Goal: Task Accomplishment & Management: Complete application form

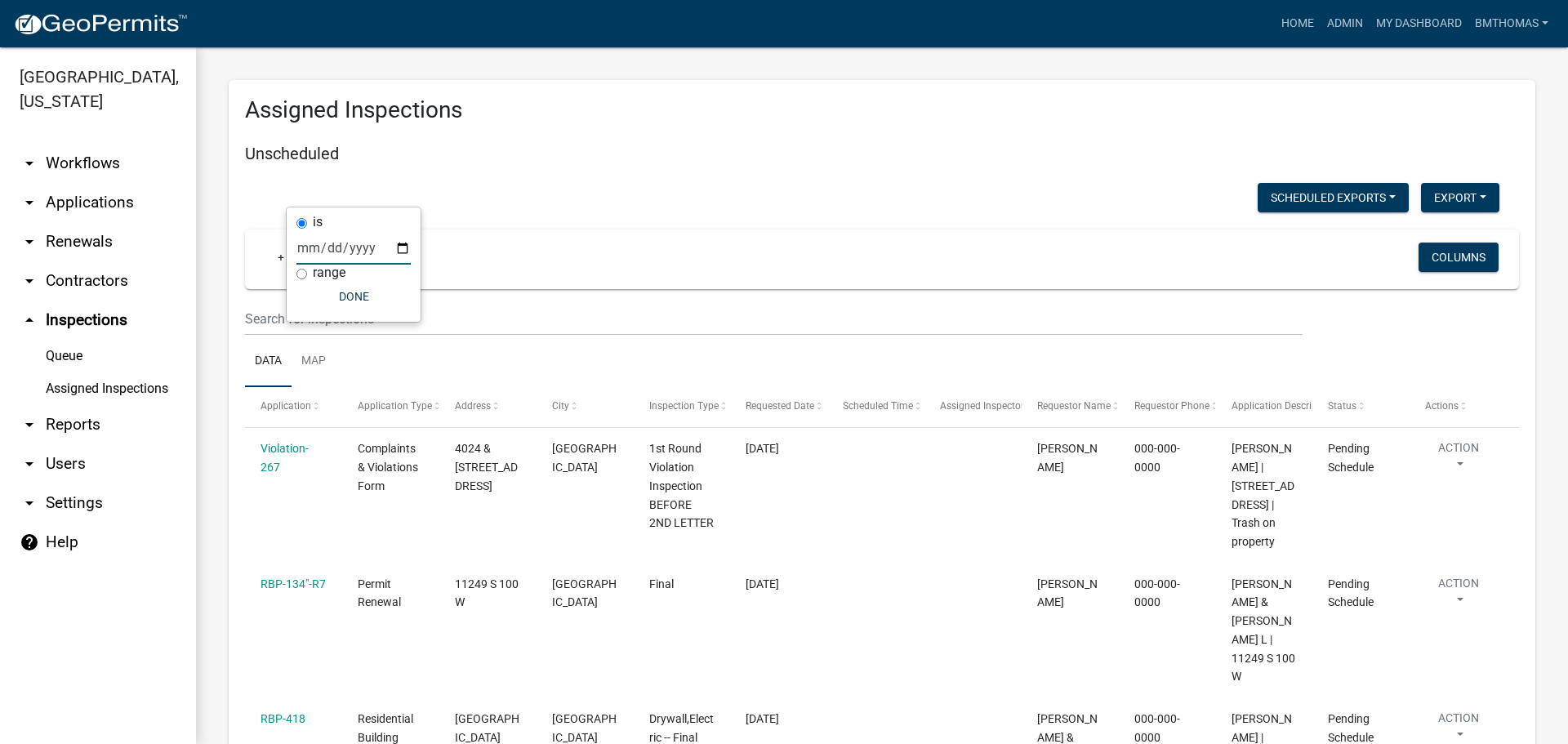
select select "3: 100"
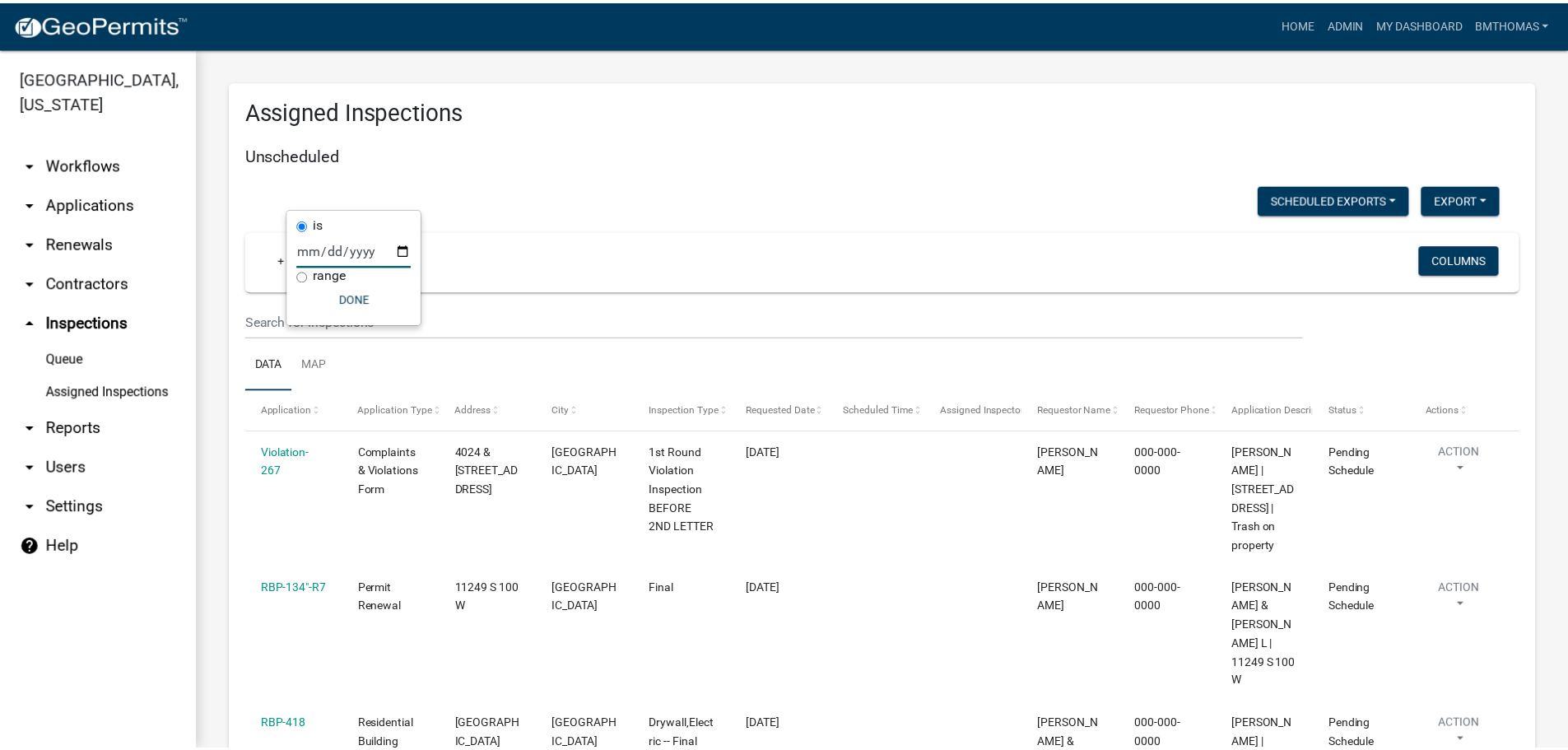
scroll to position [9502, 0]
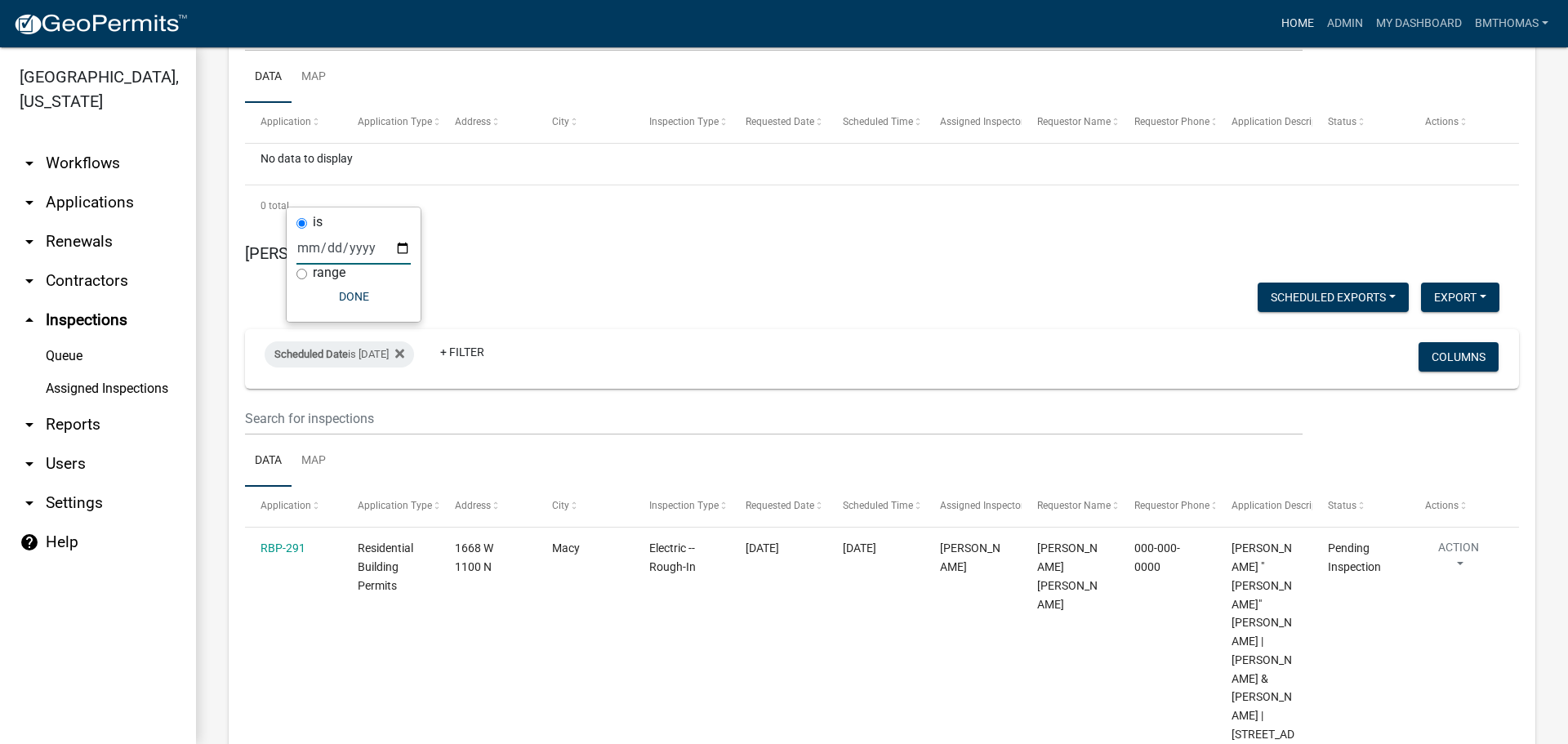
click at [1292, 24] on link "Home" at bounding box center [1297, 23] width 46 height 31
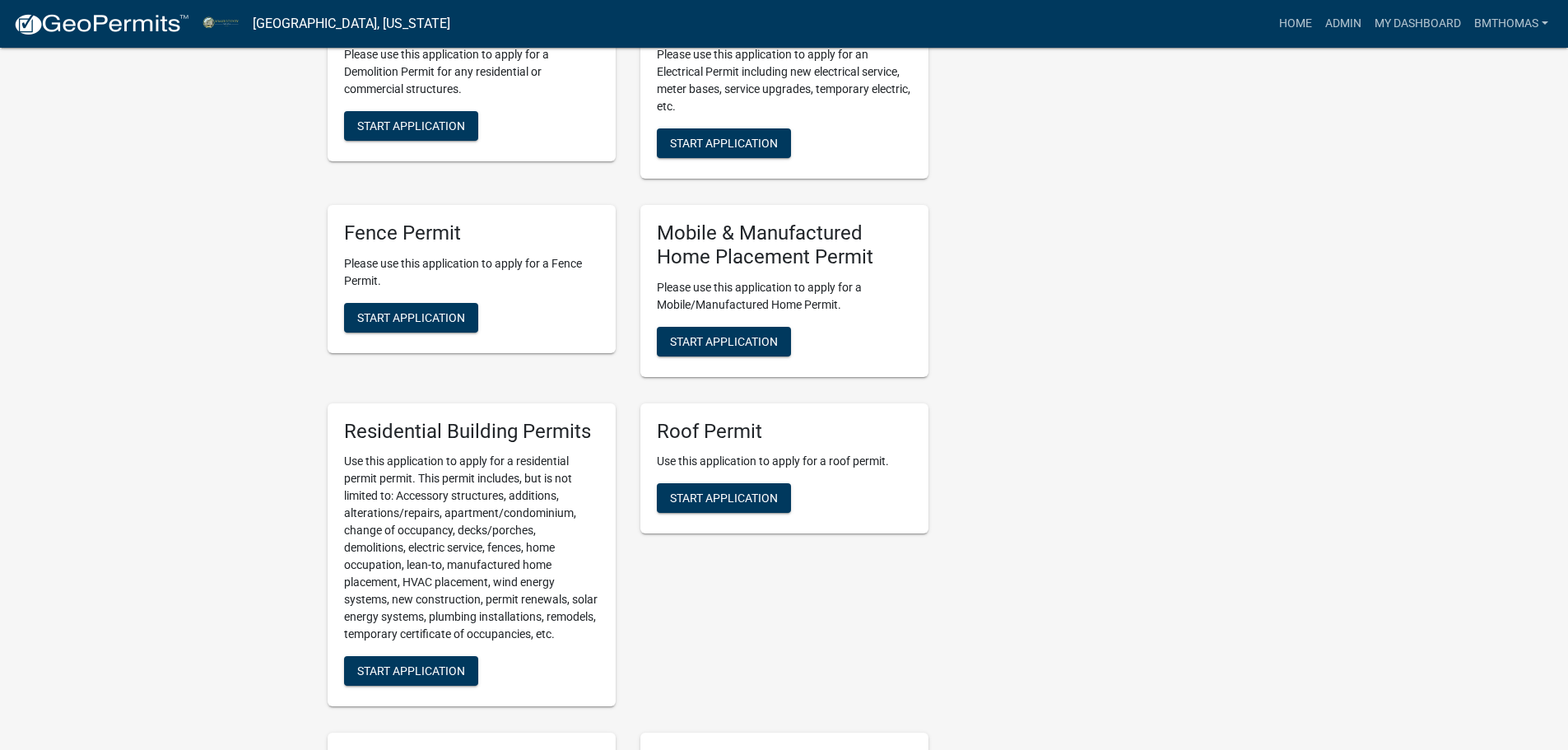
scroll to position [1482, 0]
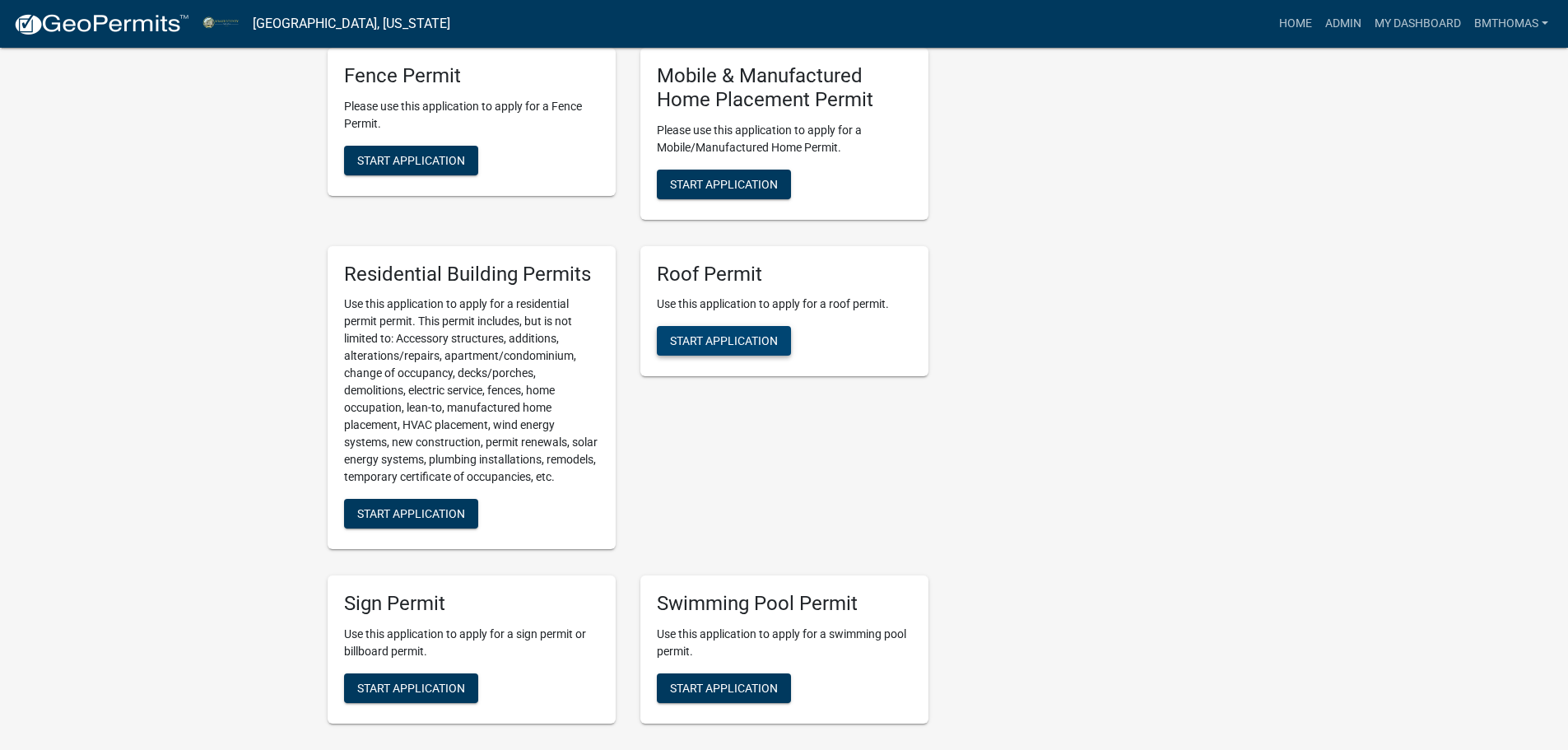
click at [752, 350] on button "Start Application" at bounding box center [724, 341] width 134 height 30
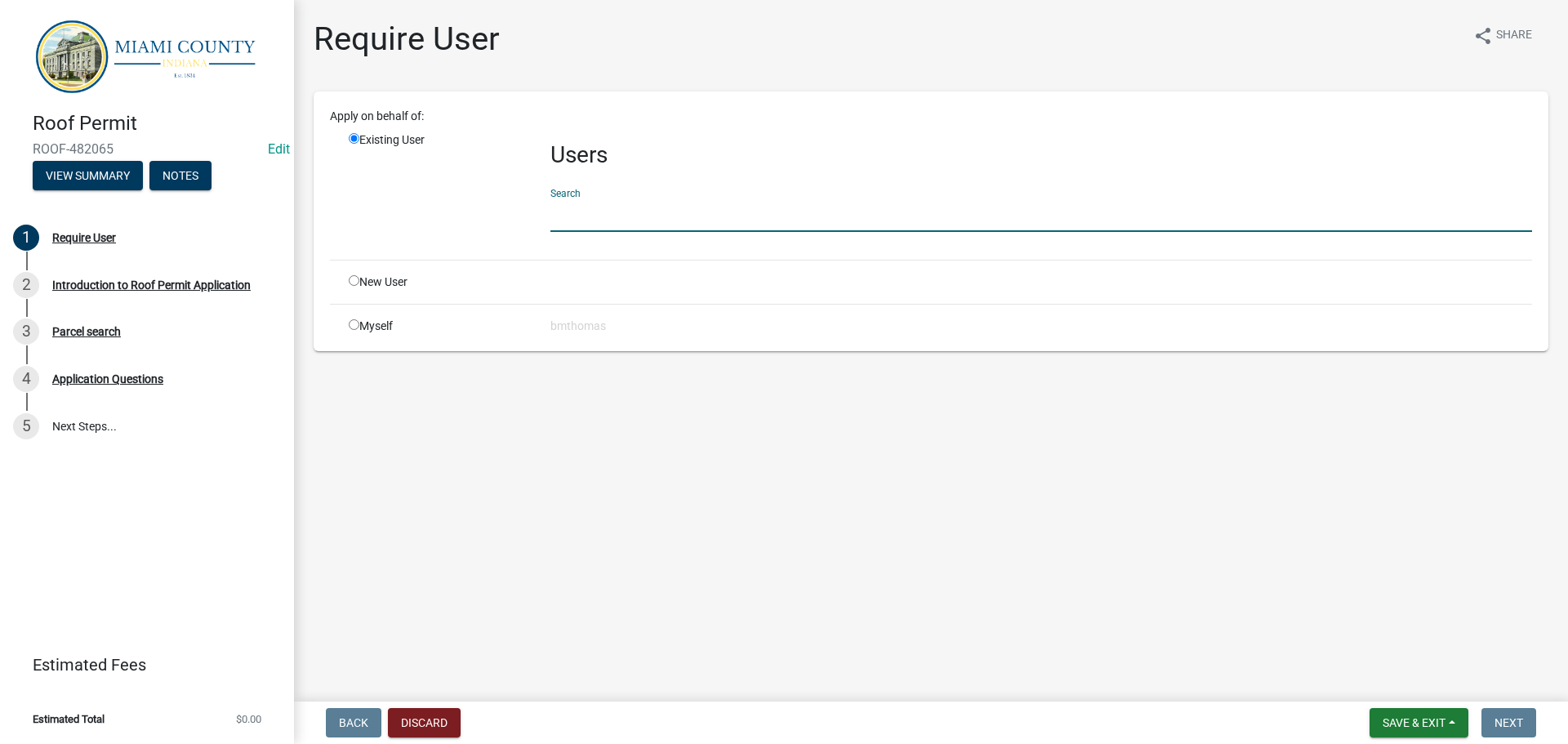
click at [589, 210] on input "text" at bounding box center [1041, 215] width 981 height 33
click at [359, 279] on div "New User" at bounding box center [437, 281] width 201 height 17
click at [353, 280] on input "radio" at bounding box center [354, 280] width 11 height 11
radio input "true"
radio input "false"
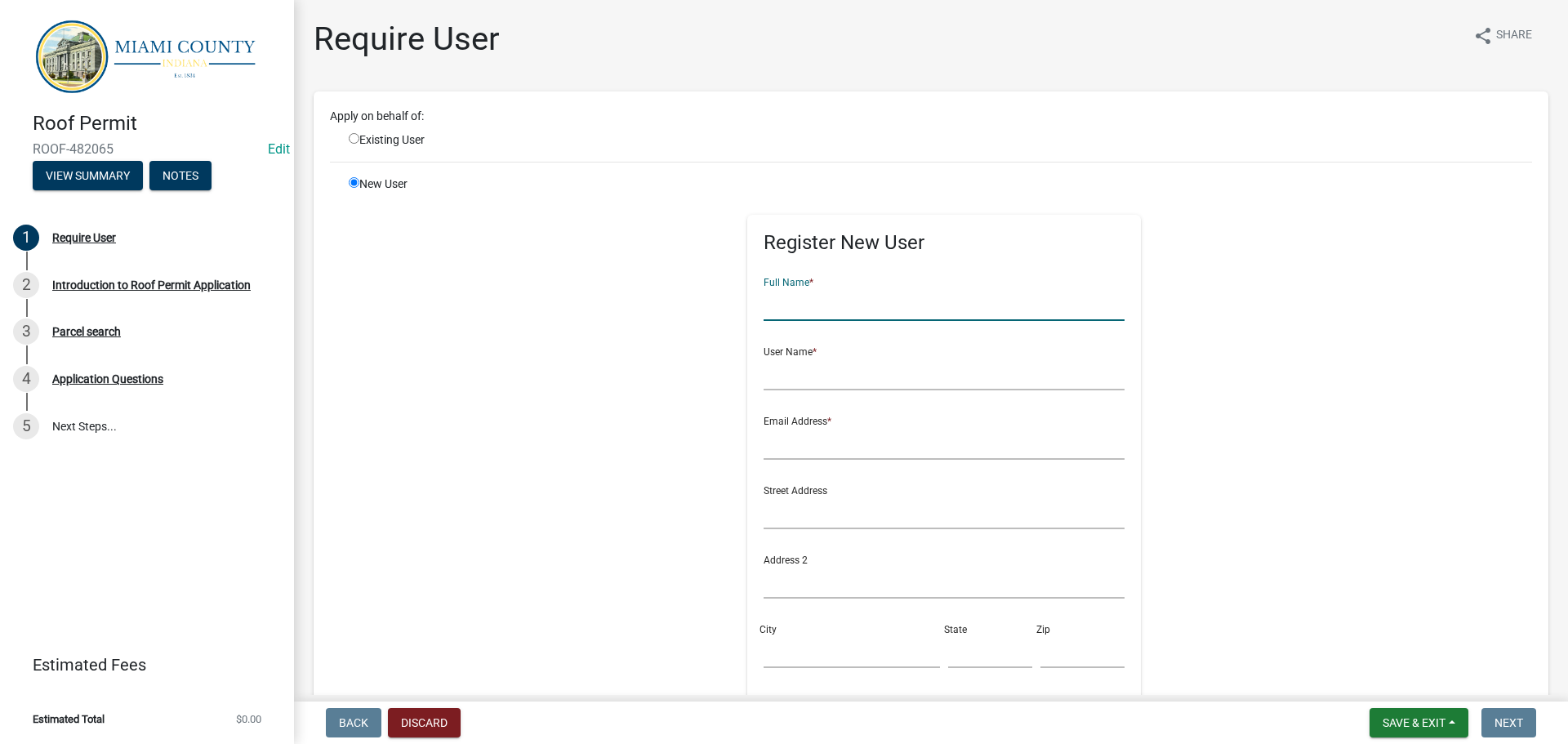
click at [795, 307] on input "text" at bounding box center [944, 304] width 362 height 33
click at [774, 311] on input "text" at bounding box center [944, 304] width 362 height 33
type input "B"
click at [351, 137] on input "radio" at bounding box center [354, 138] width 11 height 11
radio input "true"
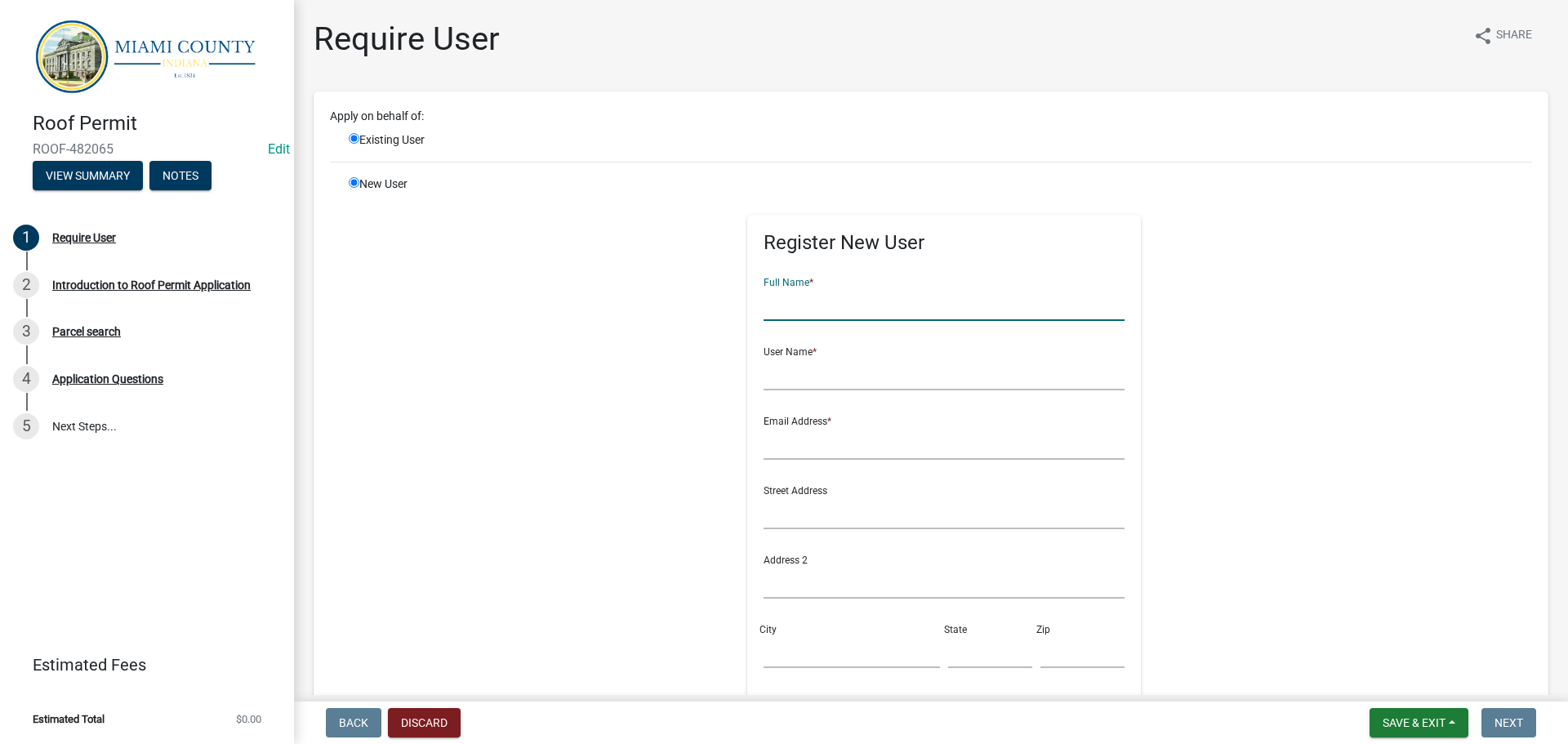
radio input "false"
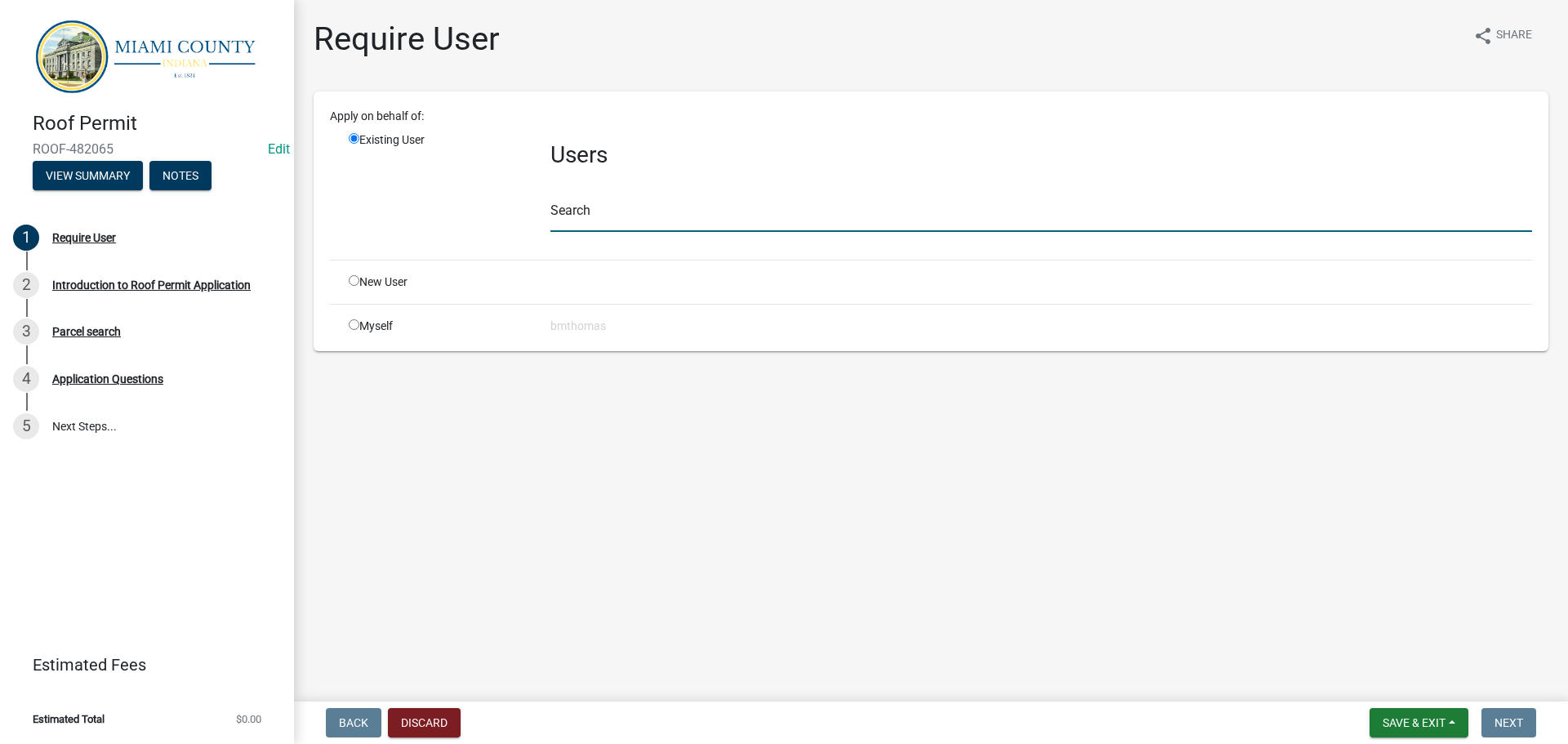
click at [617, 213] on input "text" at bounding box center [1041, 215] width 981 height 33
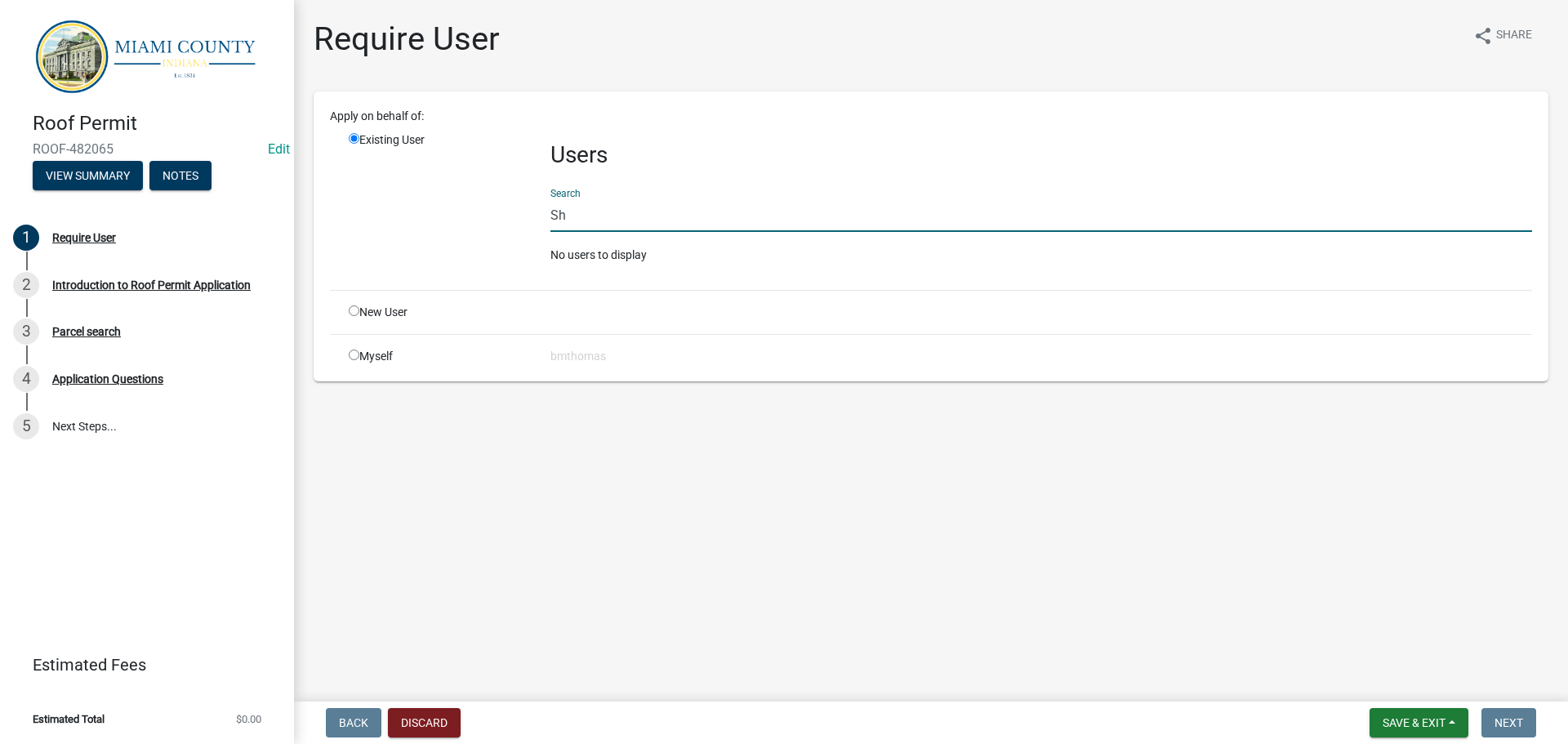
type input "S"
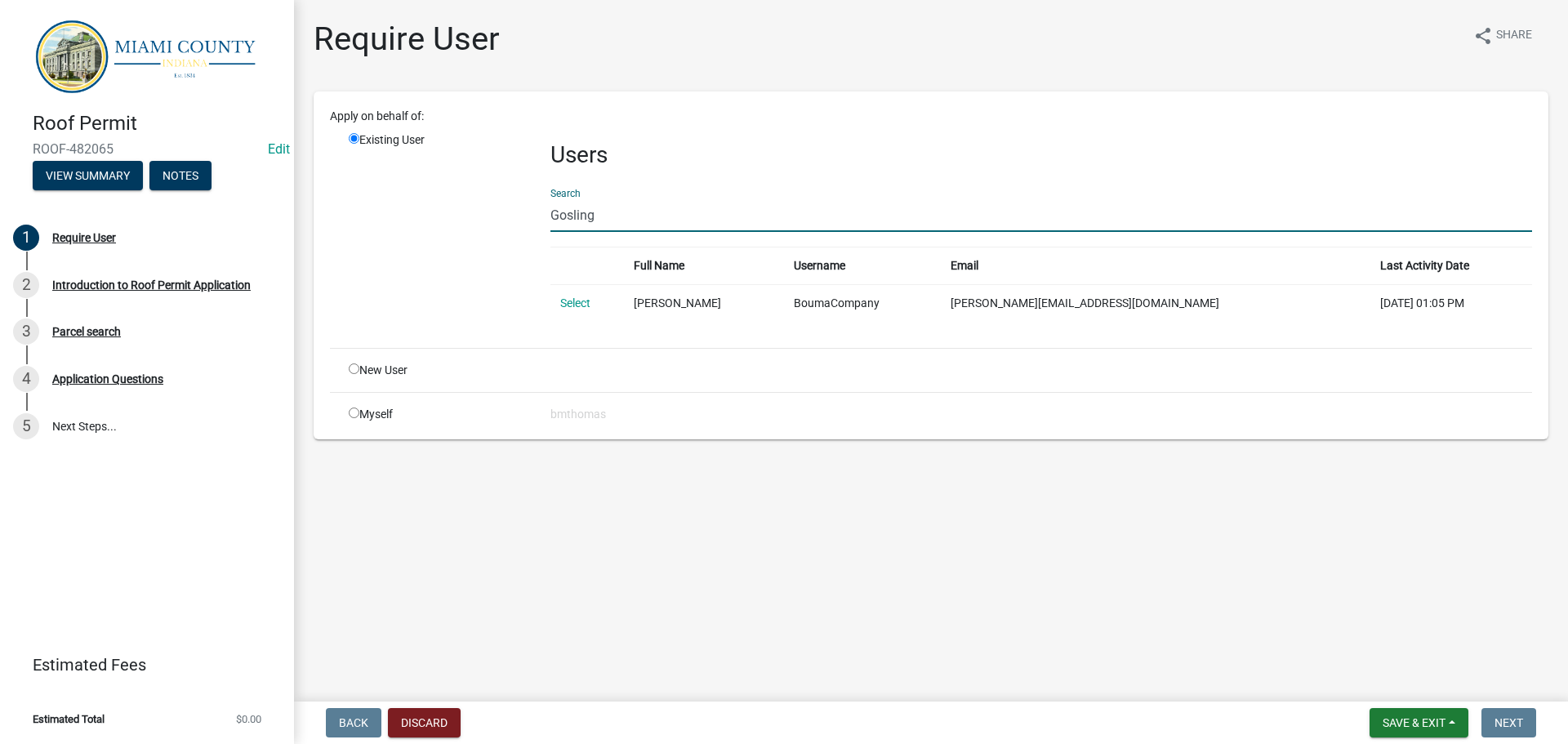
drag, startPoint x: 586, startPoint y: 217, endPoint x: 516, endPoint y: 228, distance: 70.9
click at [516, 228] on div "Existing User Users Search [PERSON_NAME] Full Name Username Email Last Activity…" at bounding box center [940, 233] width 1208 height 203
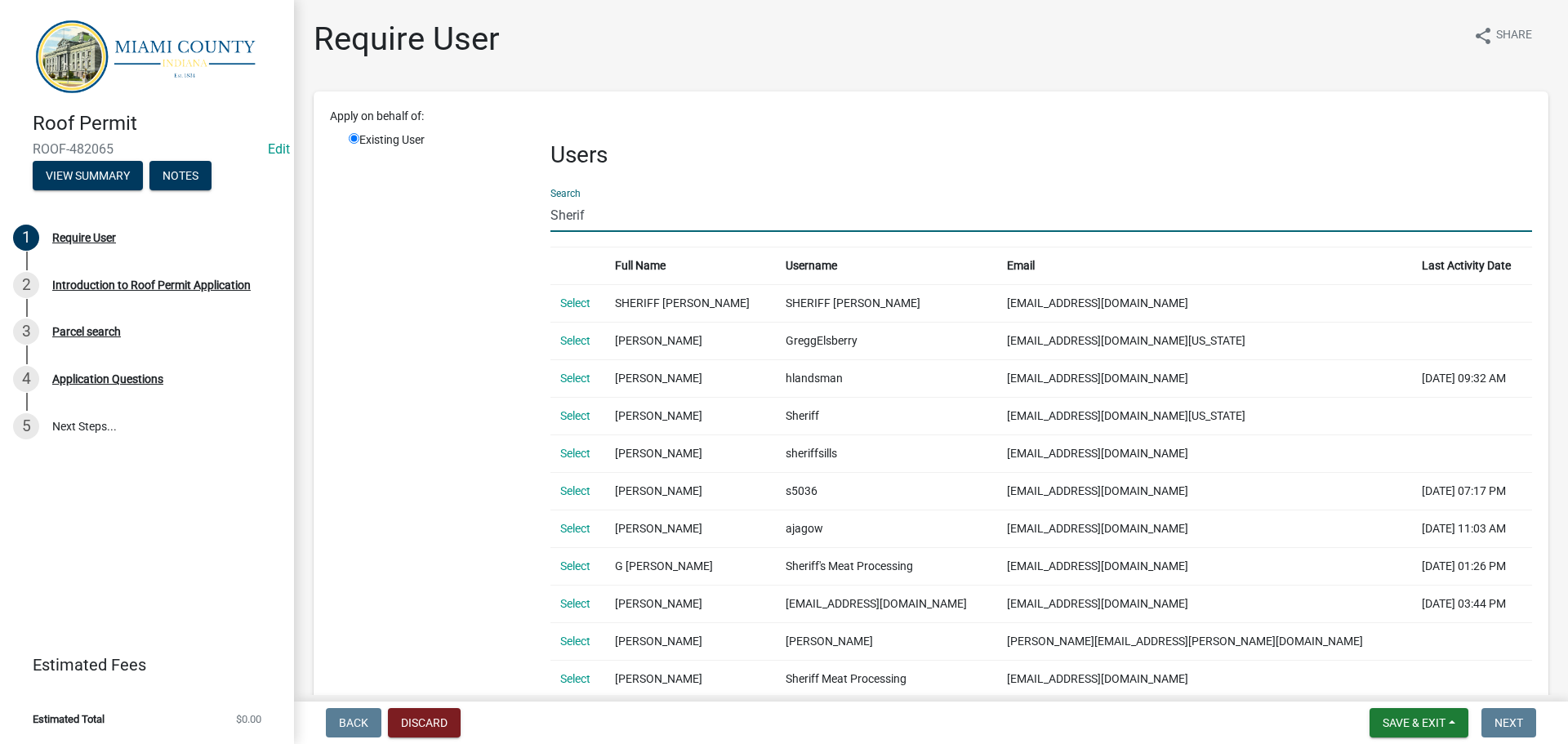
drag, startPoint x: 597, startPoint y: 219, endPoint x: 543, endPoint y: 227, distance: 54.6
click at [543, 227] on div "Users Search [PERSON_NAME] Full Name Username Email Last Activity Date Select S…" at bounding box center [1041, 533] width 1006 height 804
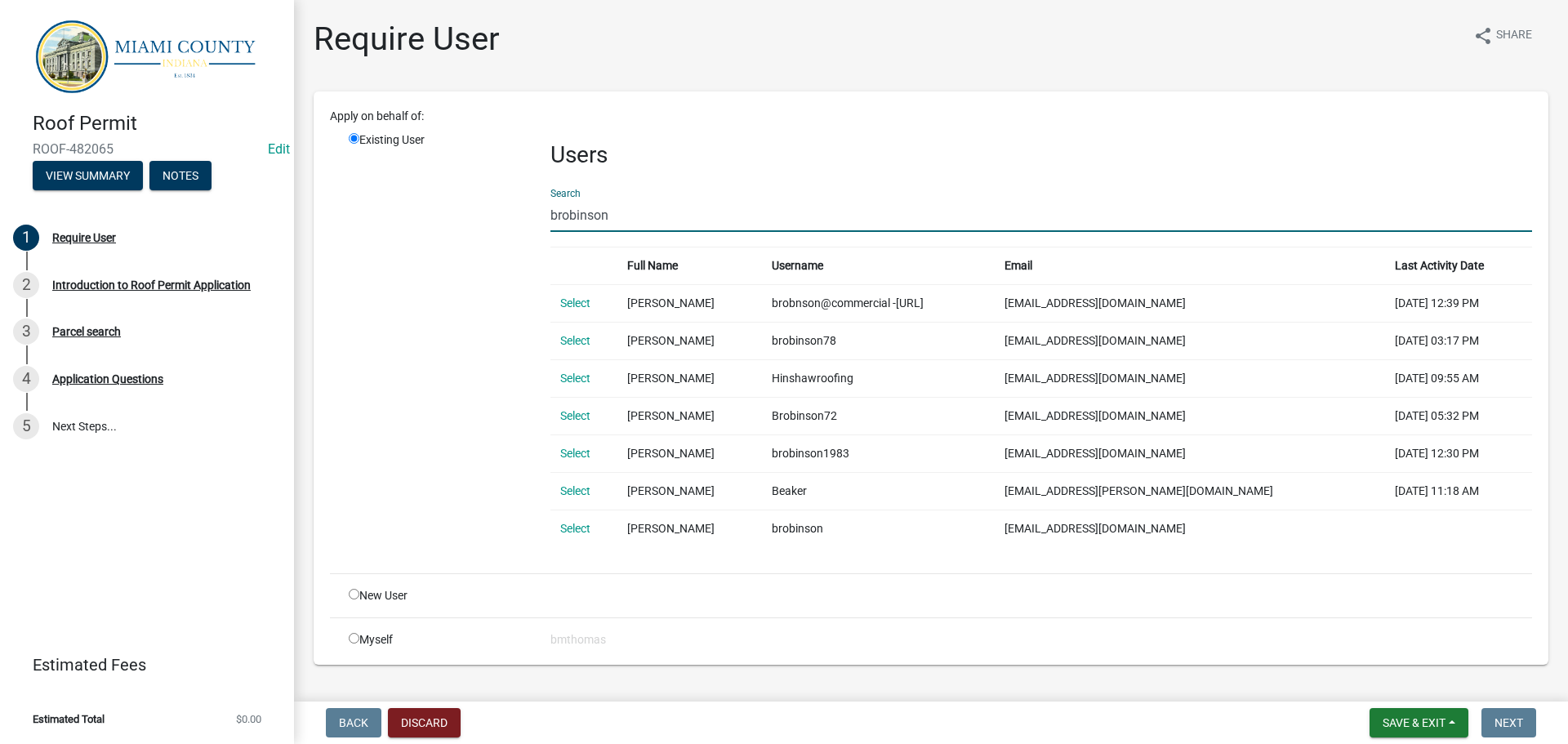
drag, startPoint x: 607, startPoint y: 213, endPoint x: 536, endPoint y: 217, distance: 71.1
click at [538, 217] on div "Users Search brobinson Full Name Username Email Last Activity Date Select [PERS…" at bounding box center [1041, 345] width 1006 height 429
type input "G"
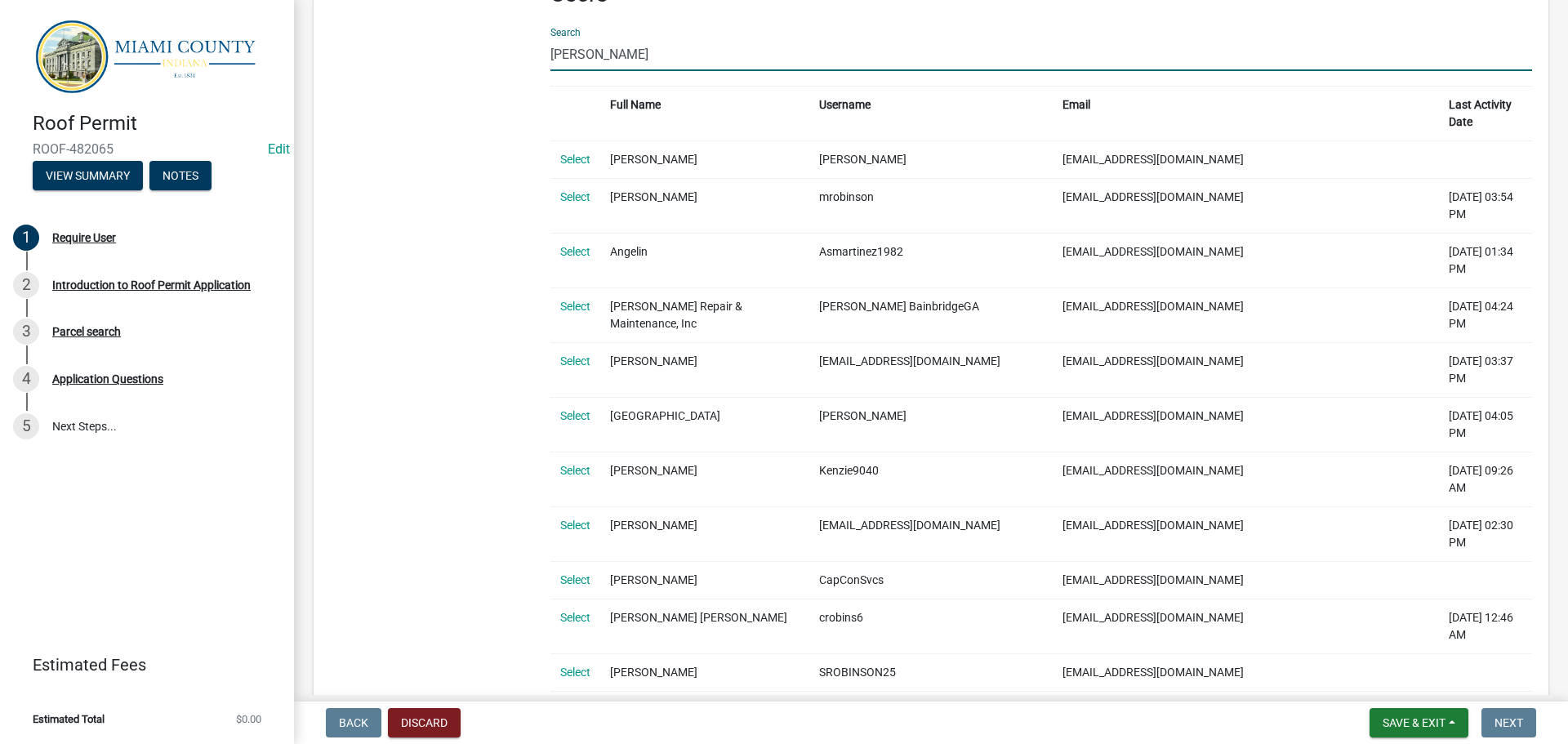
scroll to position [82, 0]
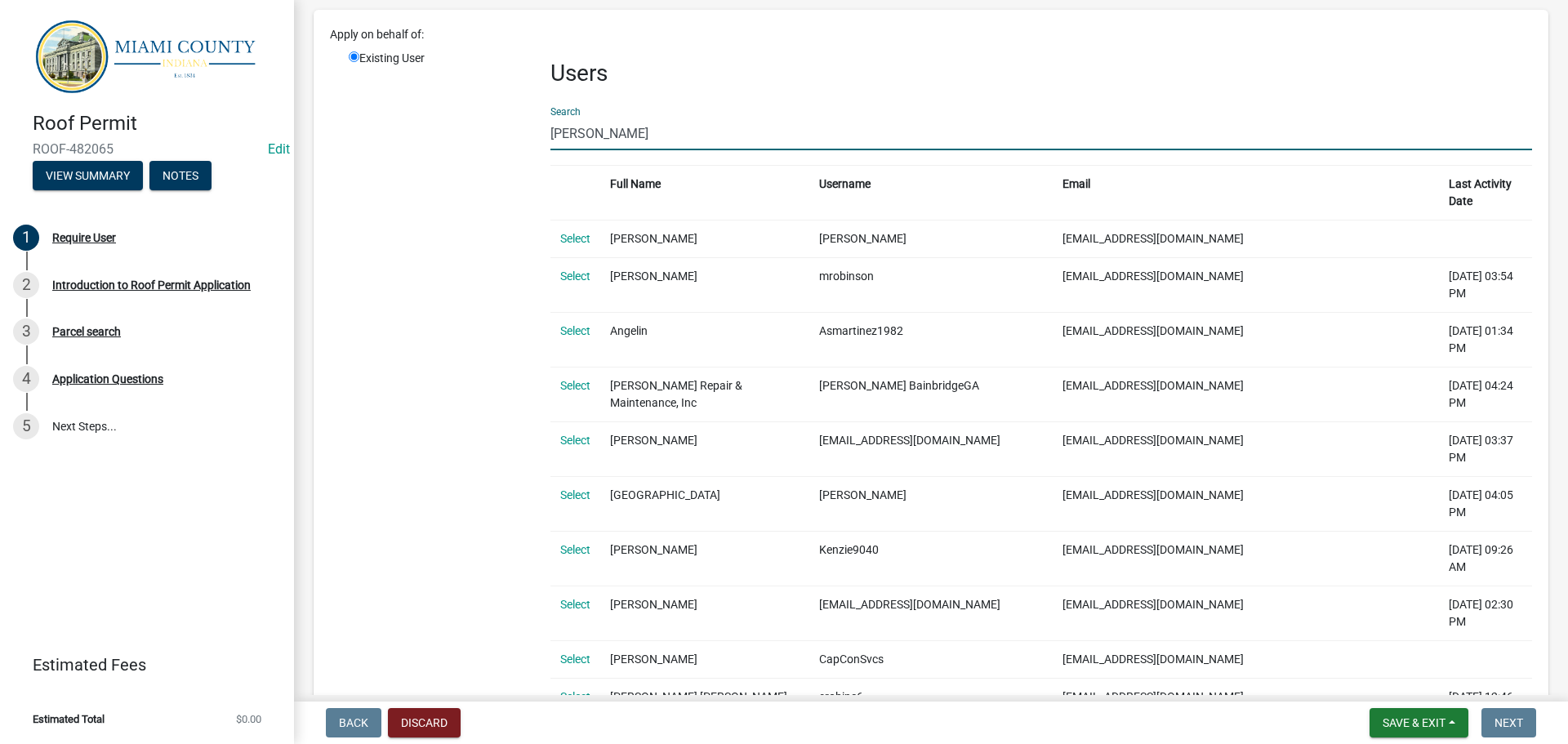
drag, startPoint x: 613, startPoint y: 133, endPoint x: 545, endPoint y: 129, distance: 68.1
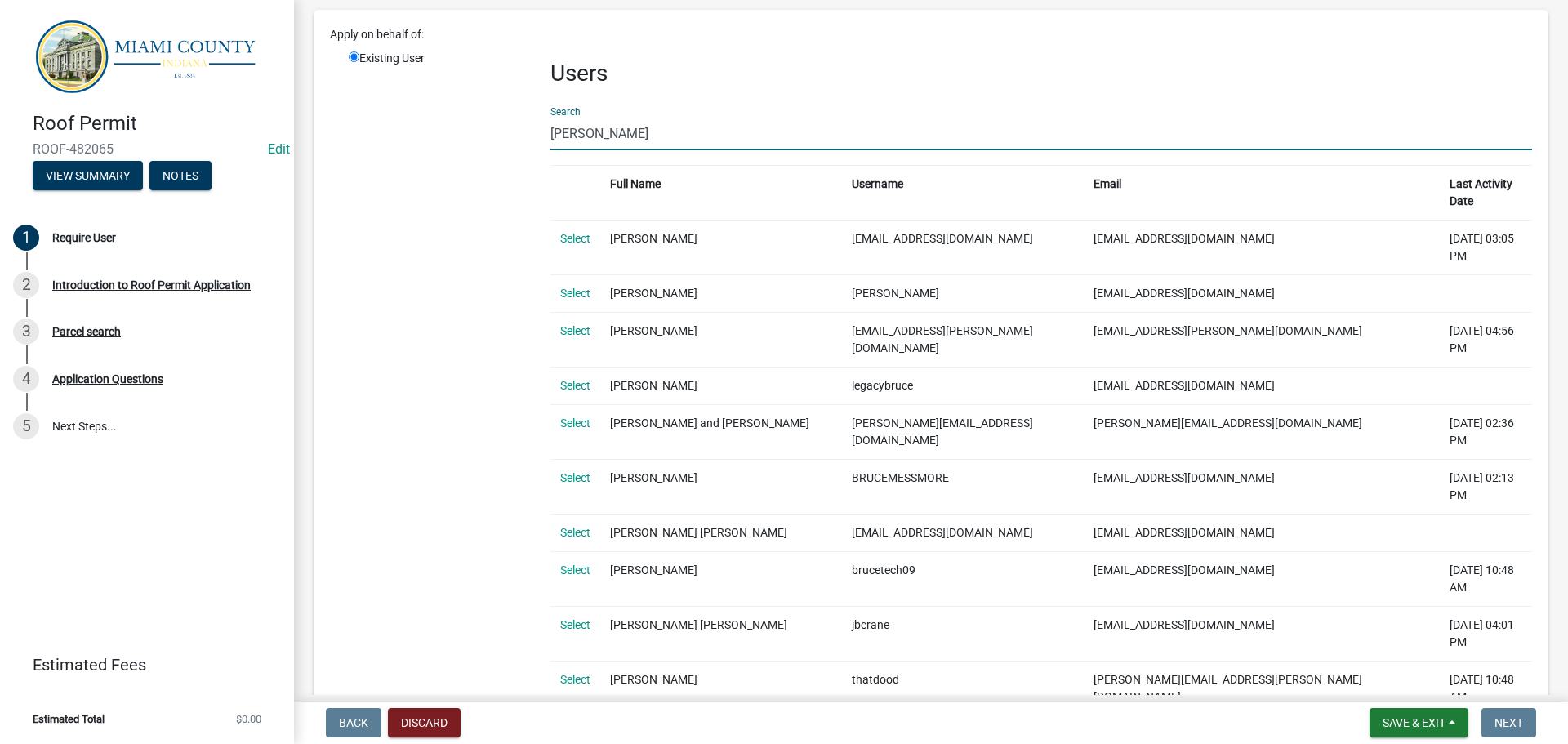
scroll to position [0, 0]
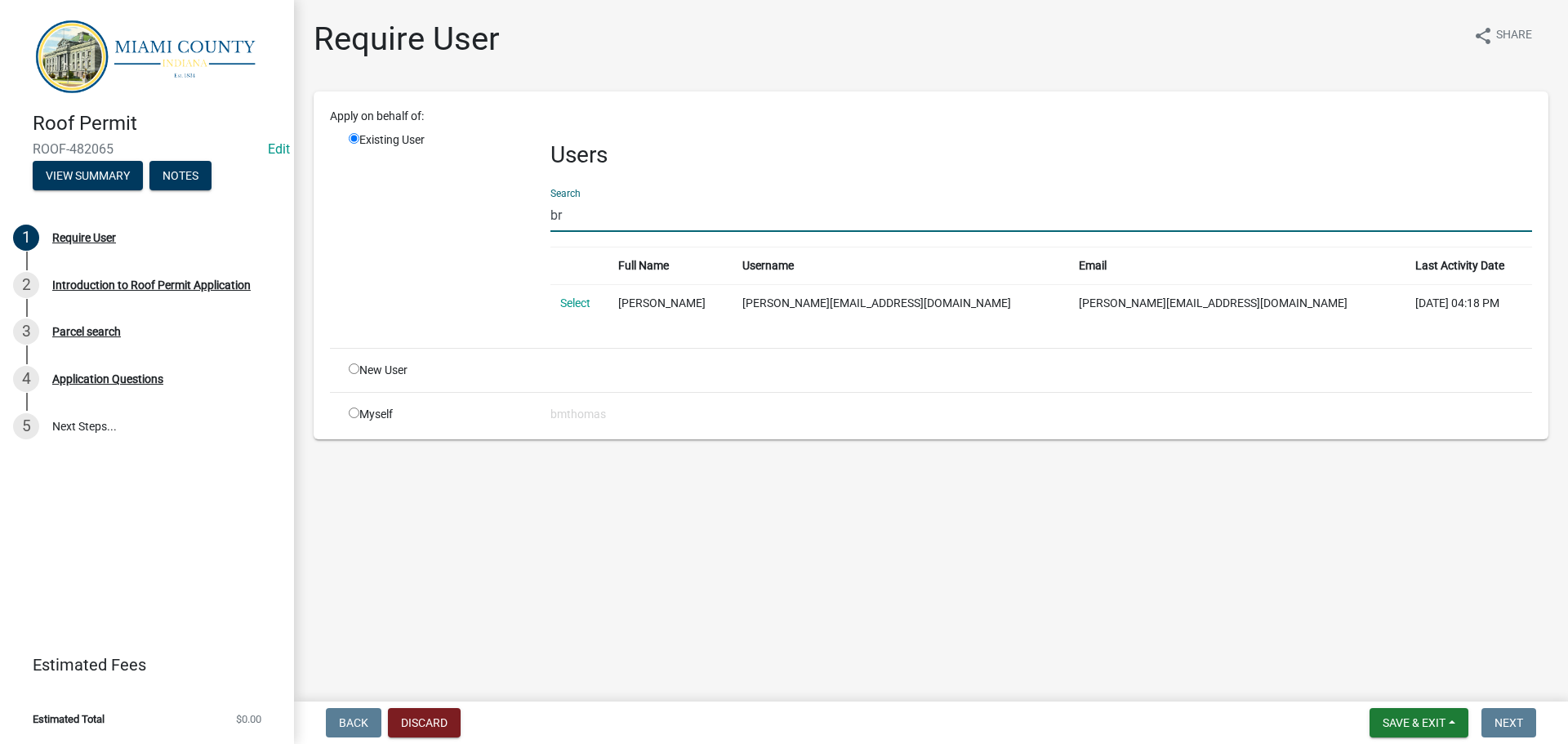
type input "b"
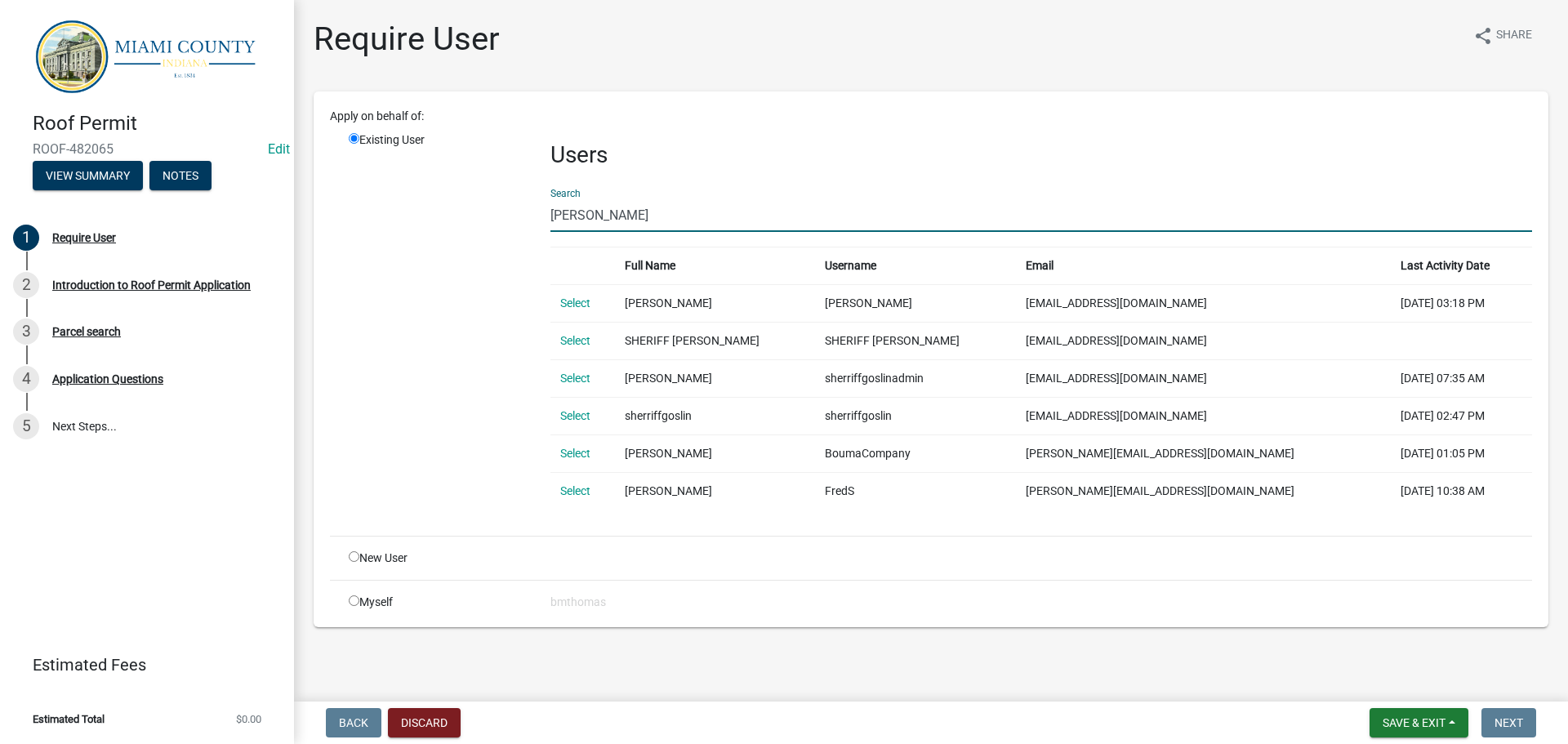
type input "[PERSON_NAME]"
click at [350, 551] on input "radio" at bounding box center [354, 556] width 11 height 11
radio input "true"
radio input "false"
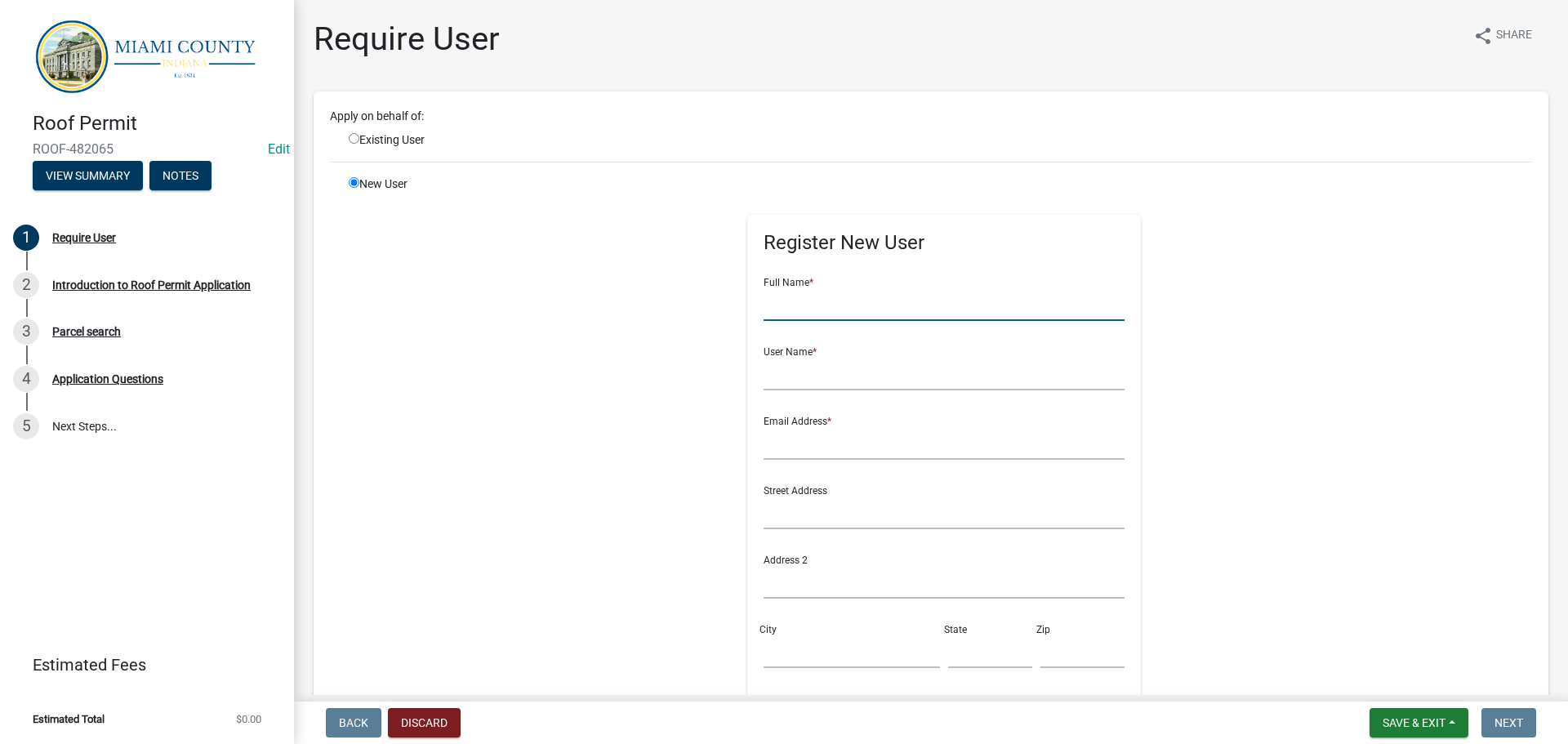
click at [834, 305] on input "text" at bounding box center [944, 304] width 362 height 33
type input "Sheriff [PERSON_NAME]"
click at [910, 380] on input "text" at bounding box center [944, 373] width 362 height 33
type input "Sheriff [PERSON_NAME]"
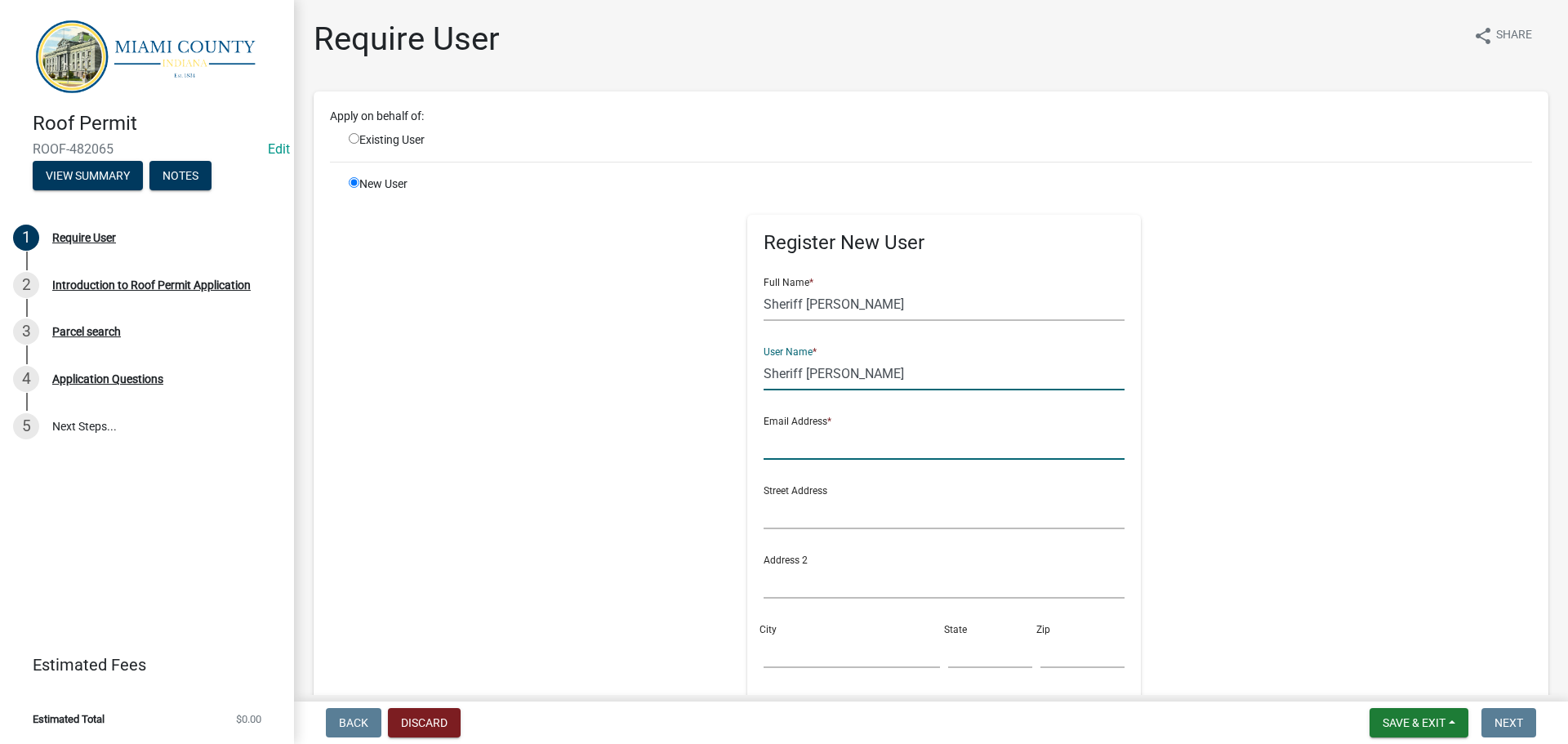
click at [819, 444] on input "text" at bounding box center [944, 442] width 362 height 33
type input "[EMAIL_ADDRESS][DOMAIN_NAME]"
click at [775, 301] on input "Sheriff [PERSON_NAME]" at bounding box center [944, 304] width 362 height 33
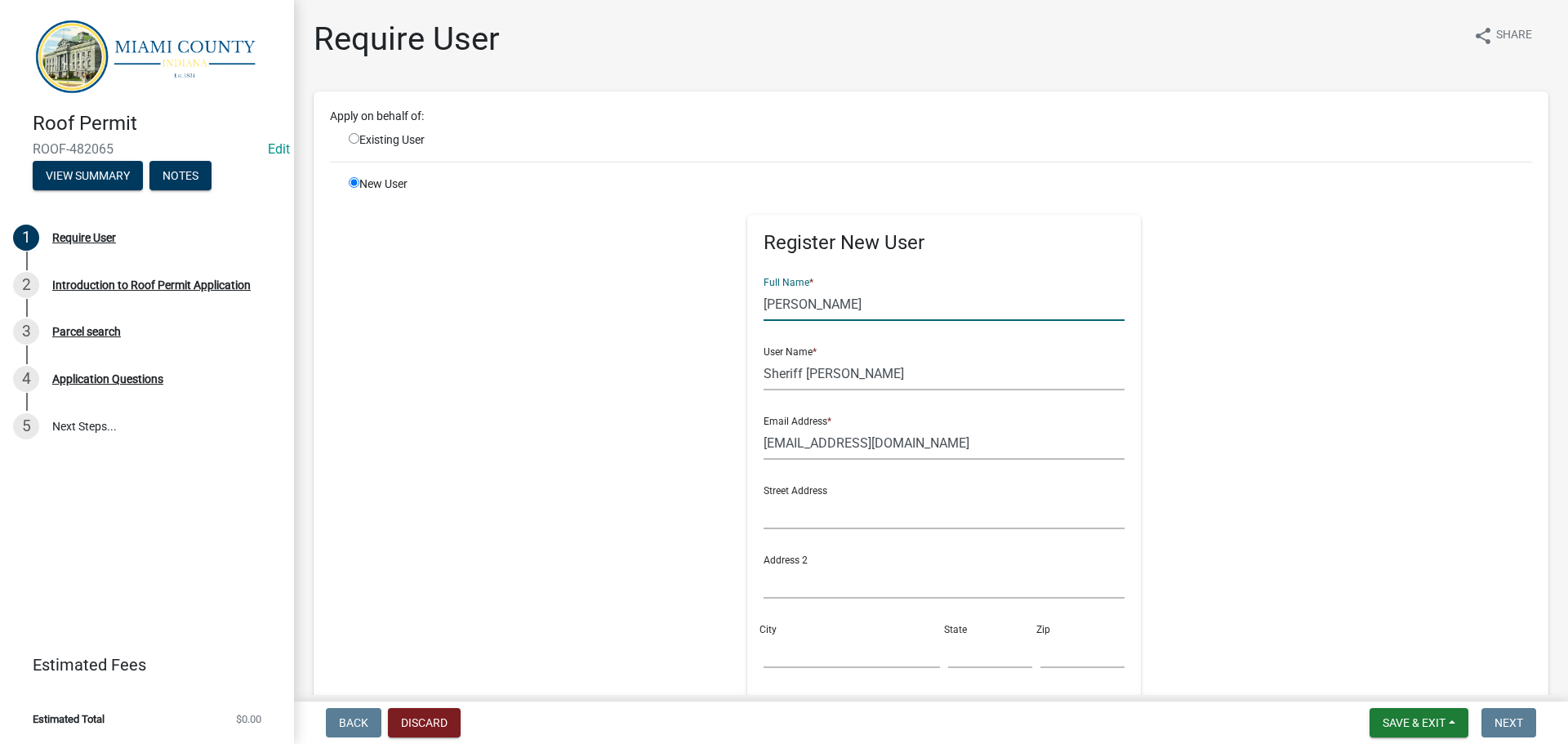
type input "[PERSON_NAME]"
click at [778, 377] on input "Sheriff [PERSON_NAME]" at bounding box center [944, 373] width 362 height 33
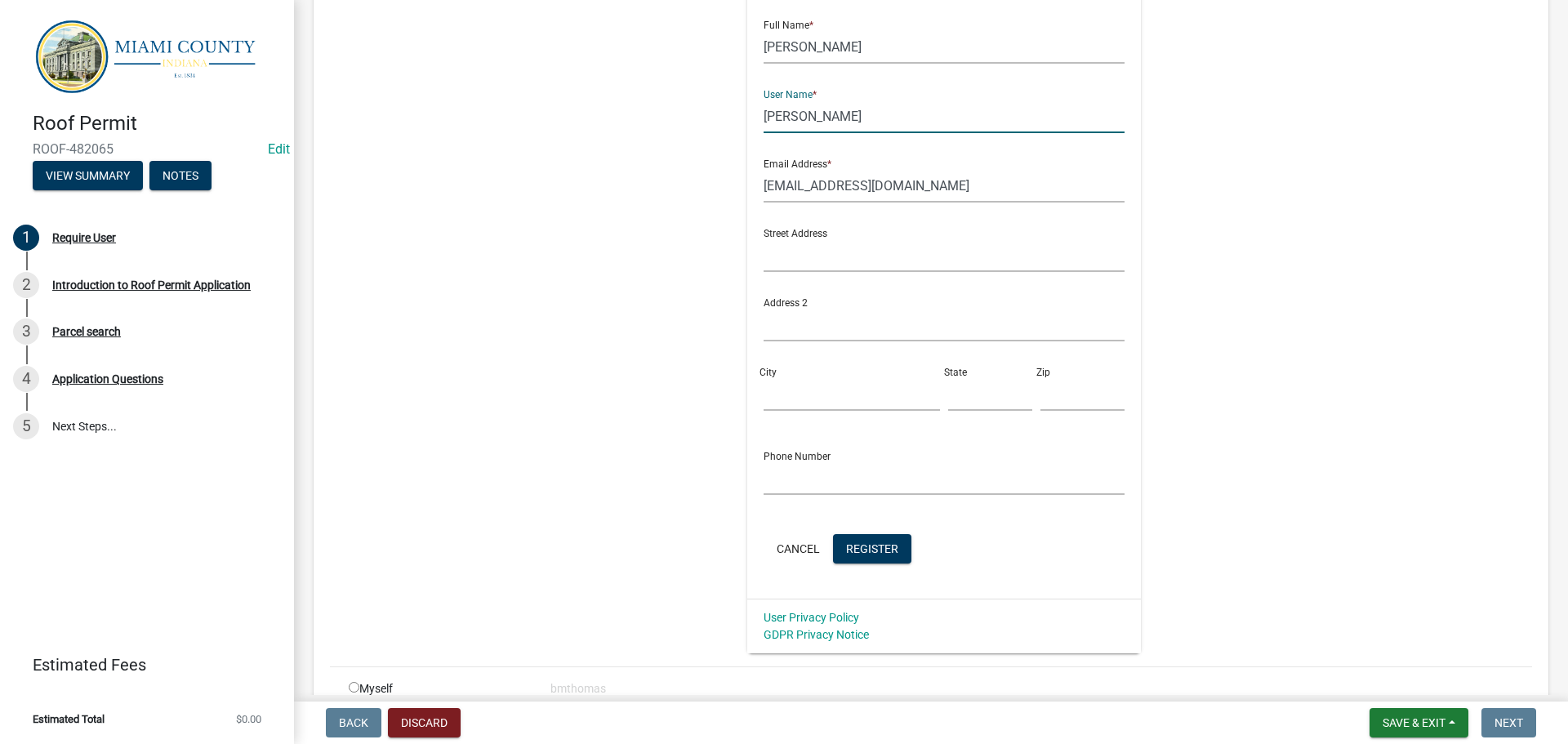
scroll to position [164, 0]
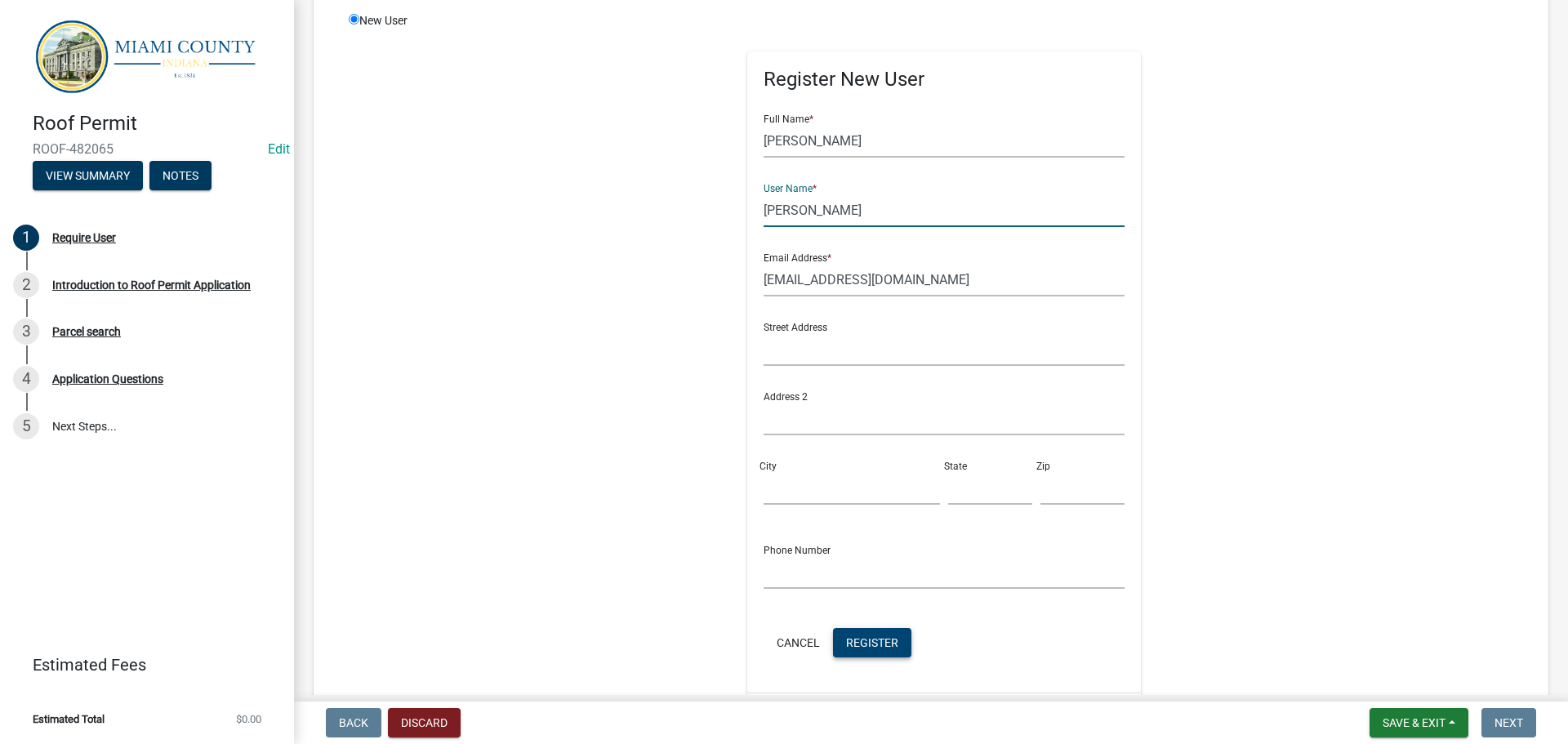
click at [873, 649] on span "Register" at bounding box center [872, 642] width 52 height 13
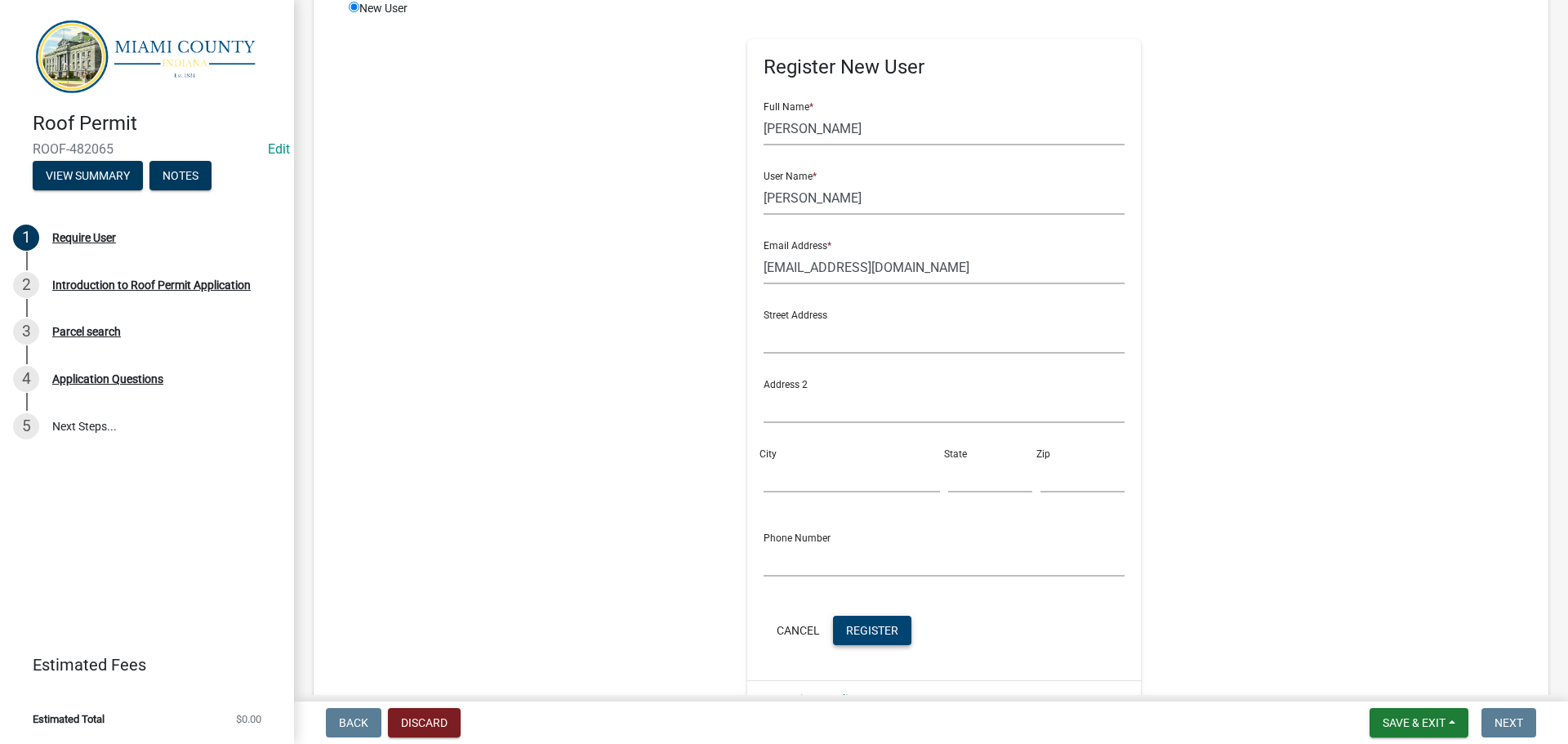
scroll to position [176, 0]
click at [801, 197] on input "[PERSON_NAME]" at bounding box center [944, 197] width 362 height 33
click at [864, 638] on button "Register" at bounding box center [872, 629] width 78 height 30
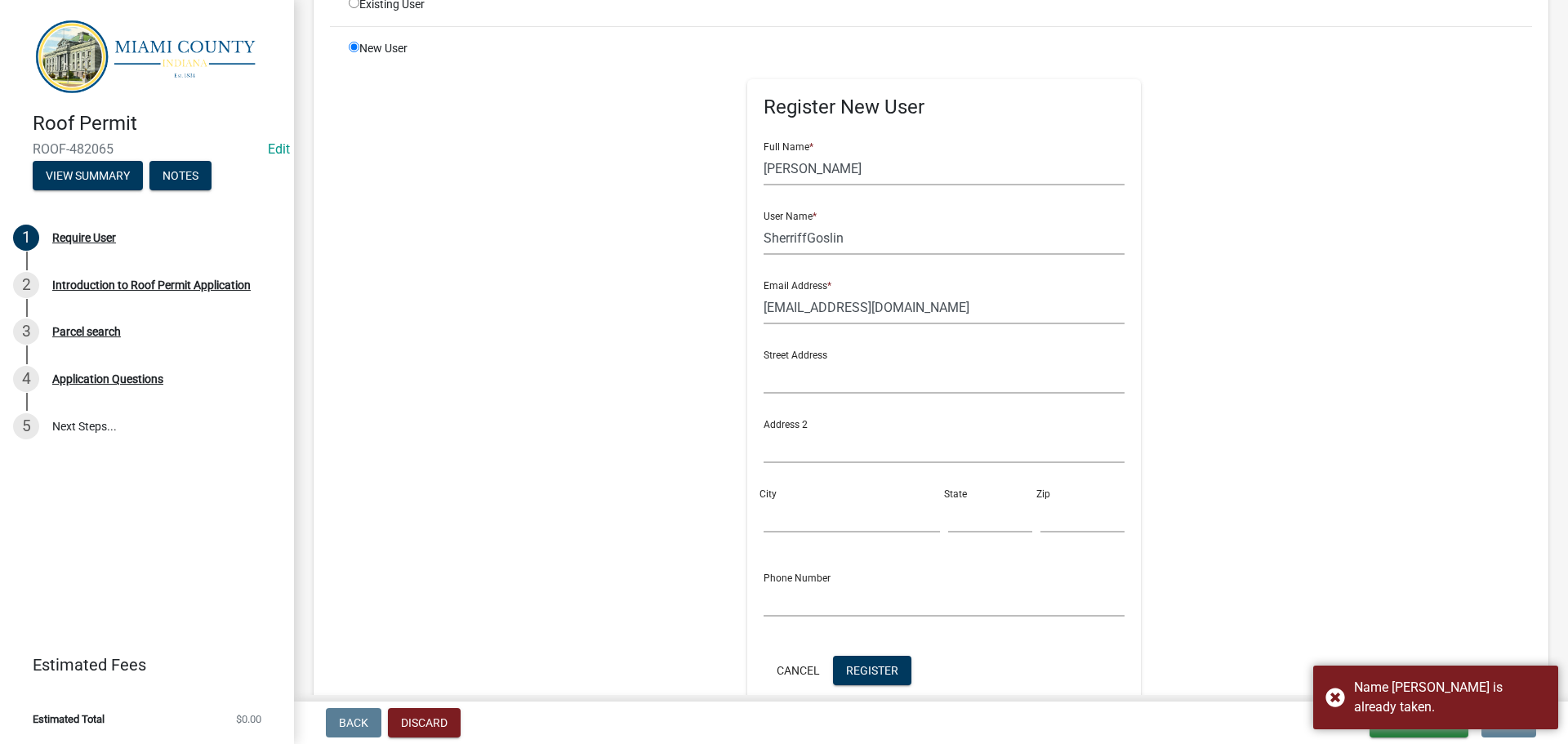
scroll to position [94, 0]
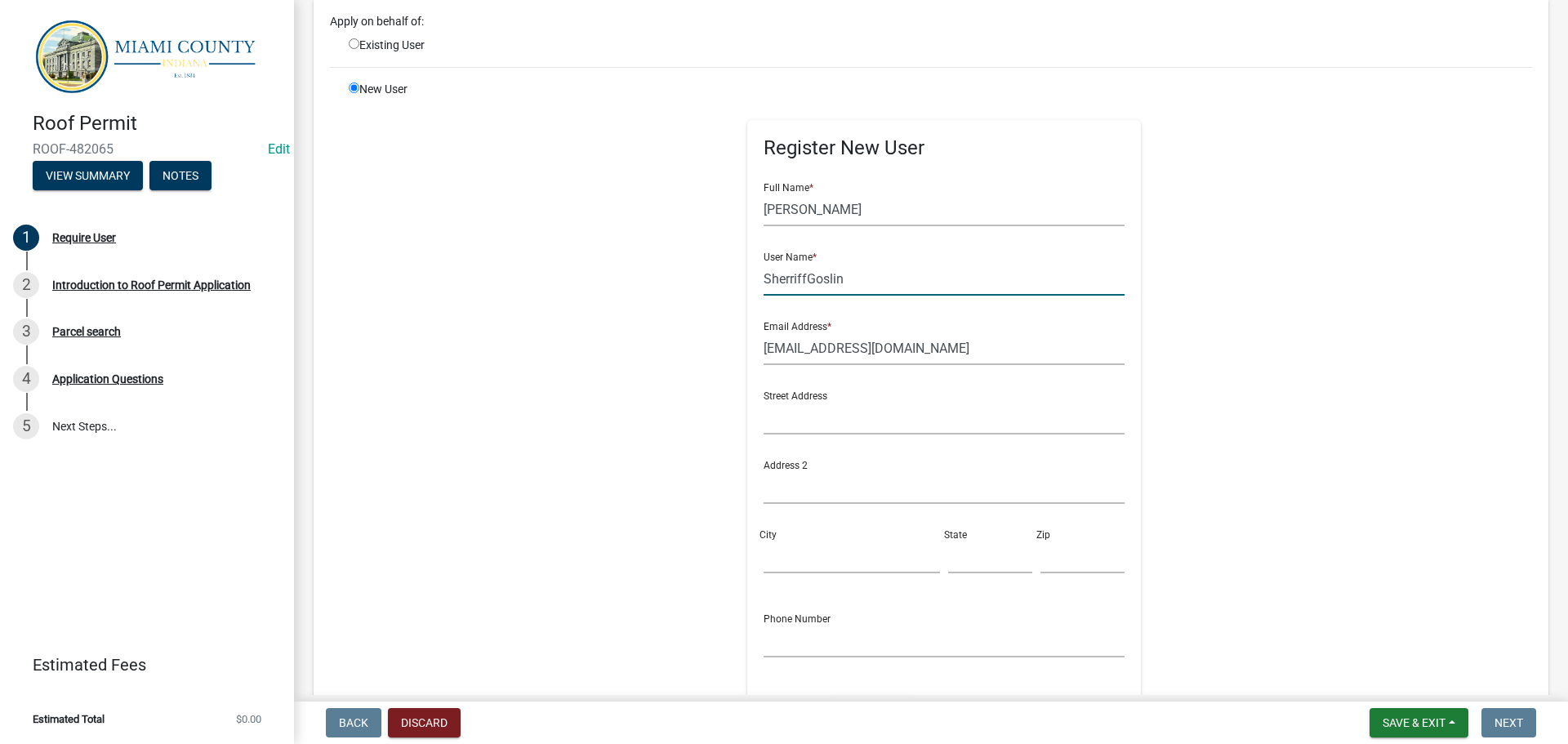
click at [798, 281] on input "SherriffGoslin" at bounding box center [944, 279] width 362 height 33
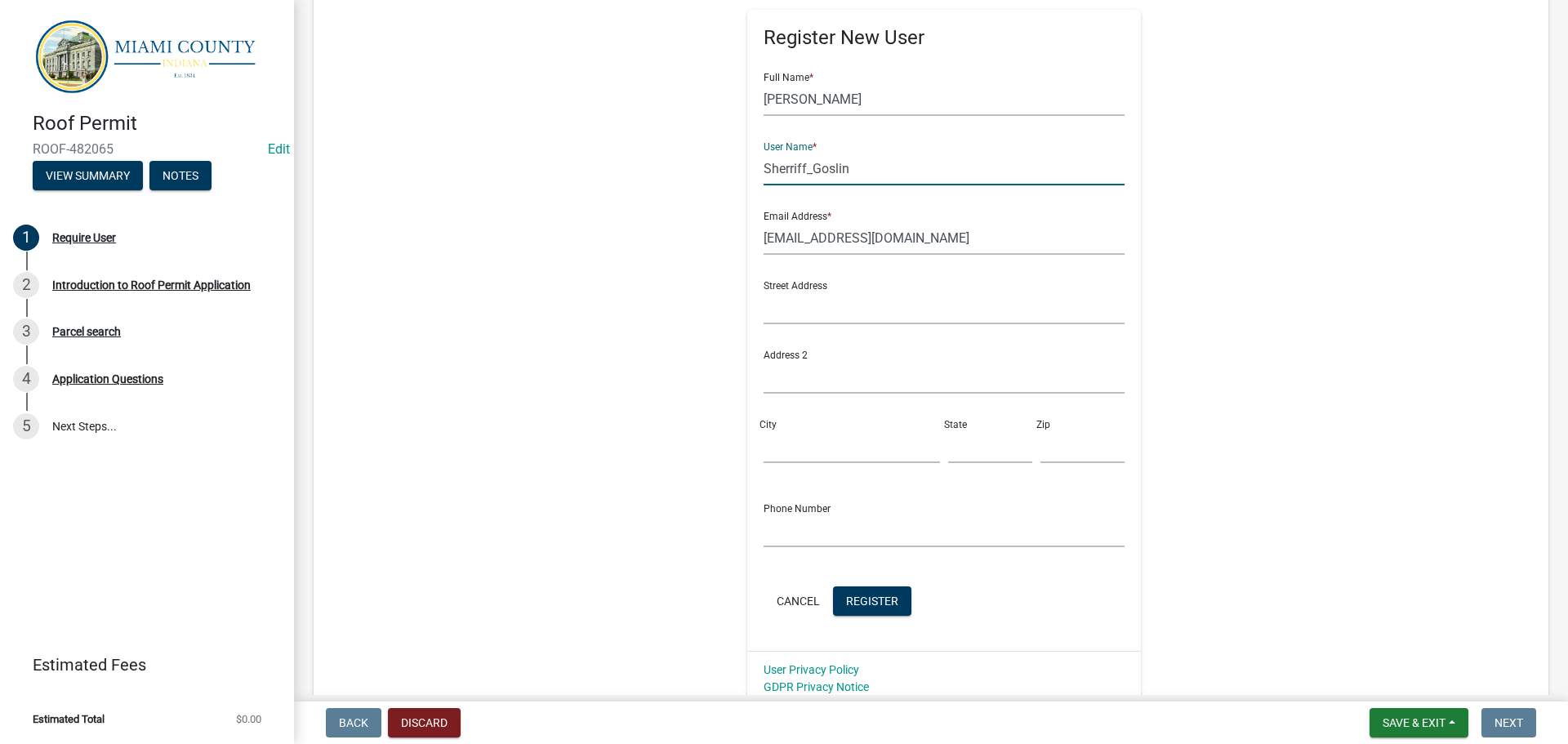
scroll to position [340, 0]
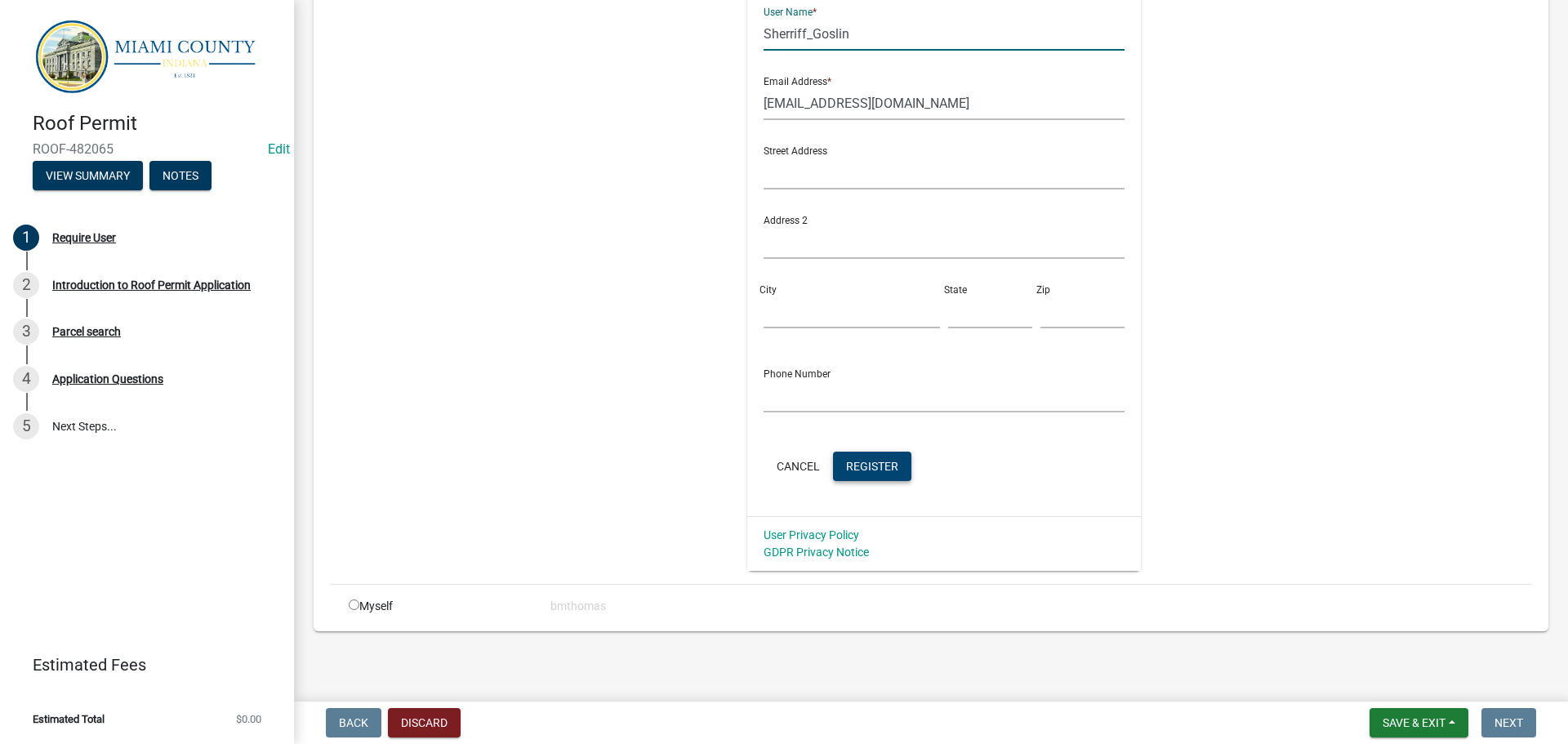
type input "Sherriff_Goslin"
click at [883, 465] on span "Register" at bounding box center [872, 465] width 52 height 13
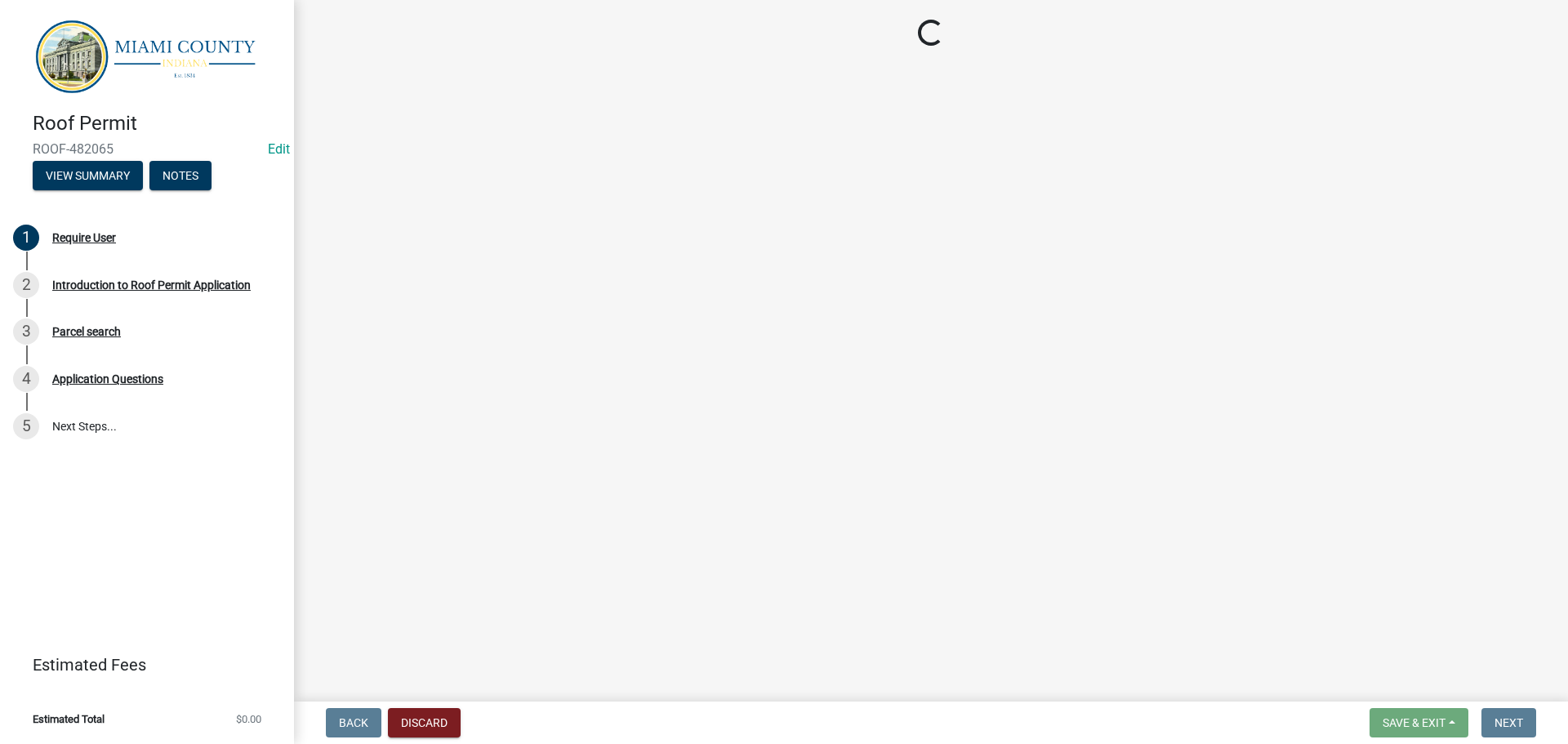
scroll to position [0, 0]
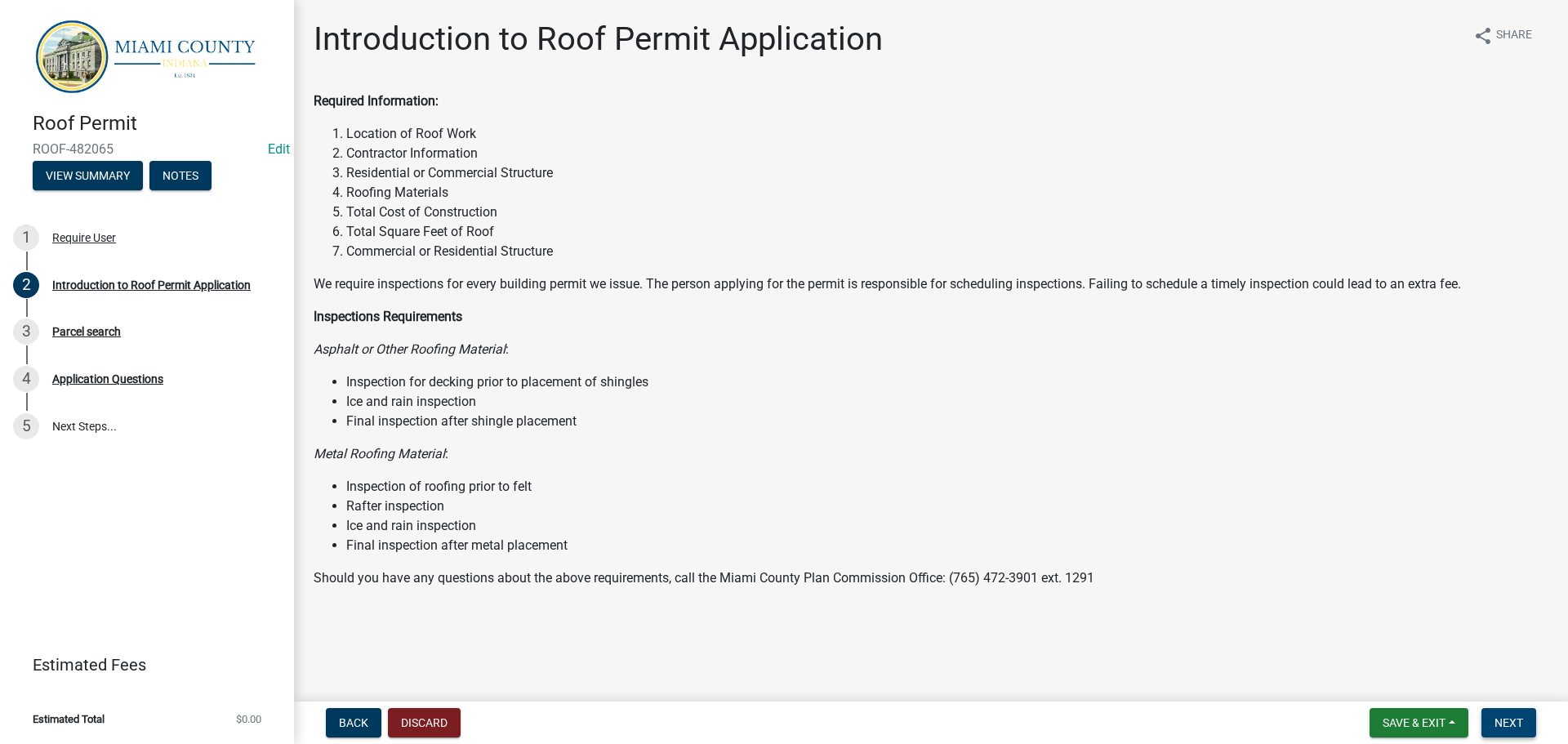
click at [1515, 727] on span "Next" at bounding box center [1509, 722] width 29 height 13
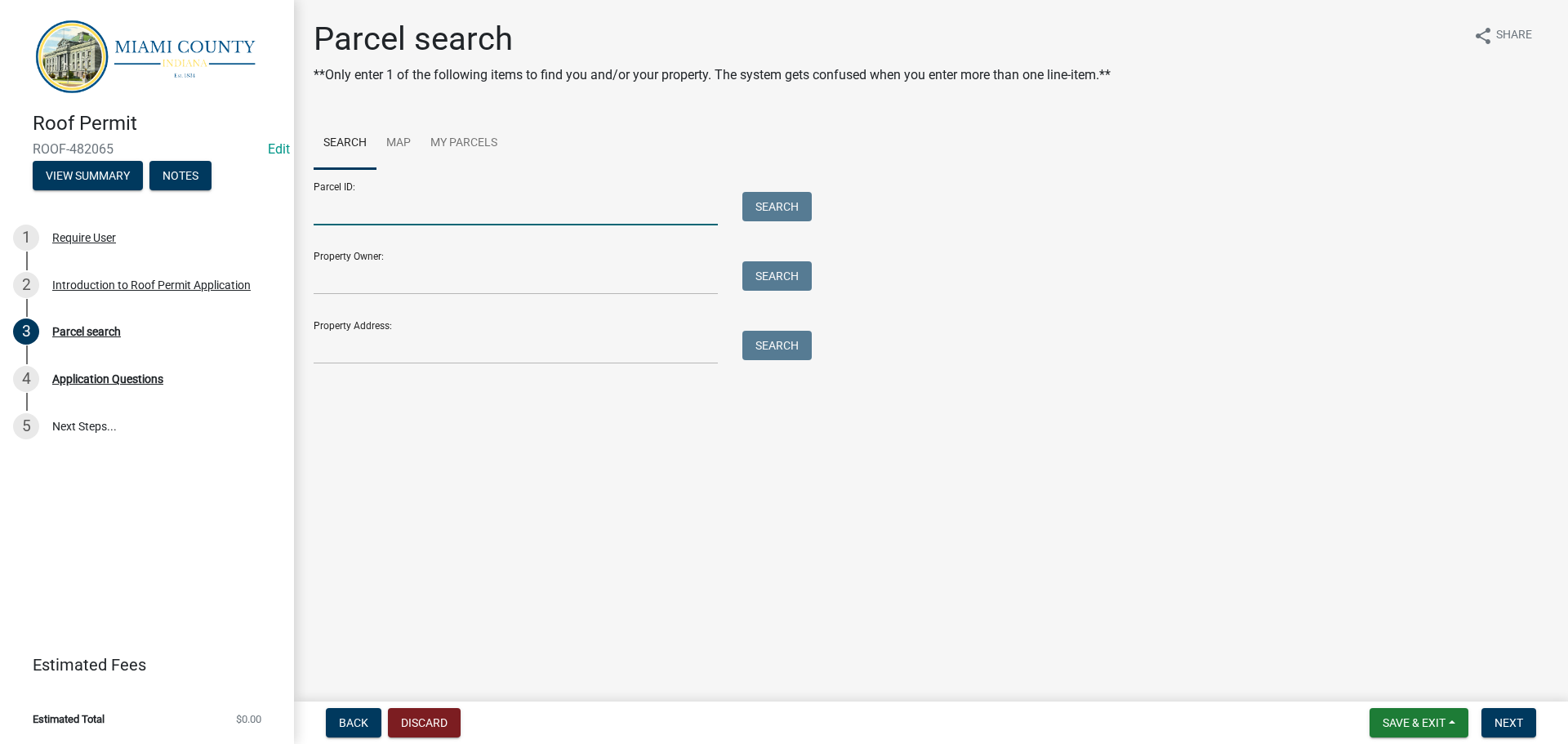
click at [338, 216] on input "Parcel ID:" at bounding box center [516, 208] width 404 height 33
paste input "52-11-20-200-005.000-017"
type input "52-11-20-200-005.000-017"
click at [800, 201] on button "Search" at bounding box center [776, 207] width 69 height 30
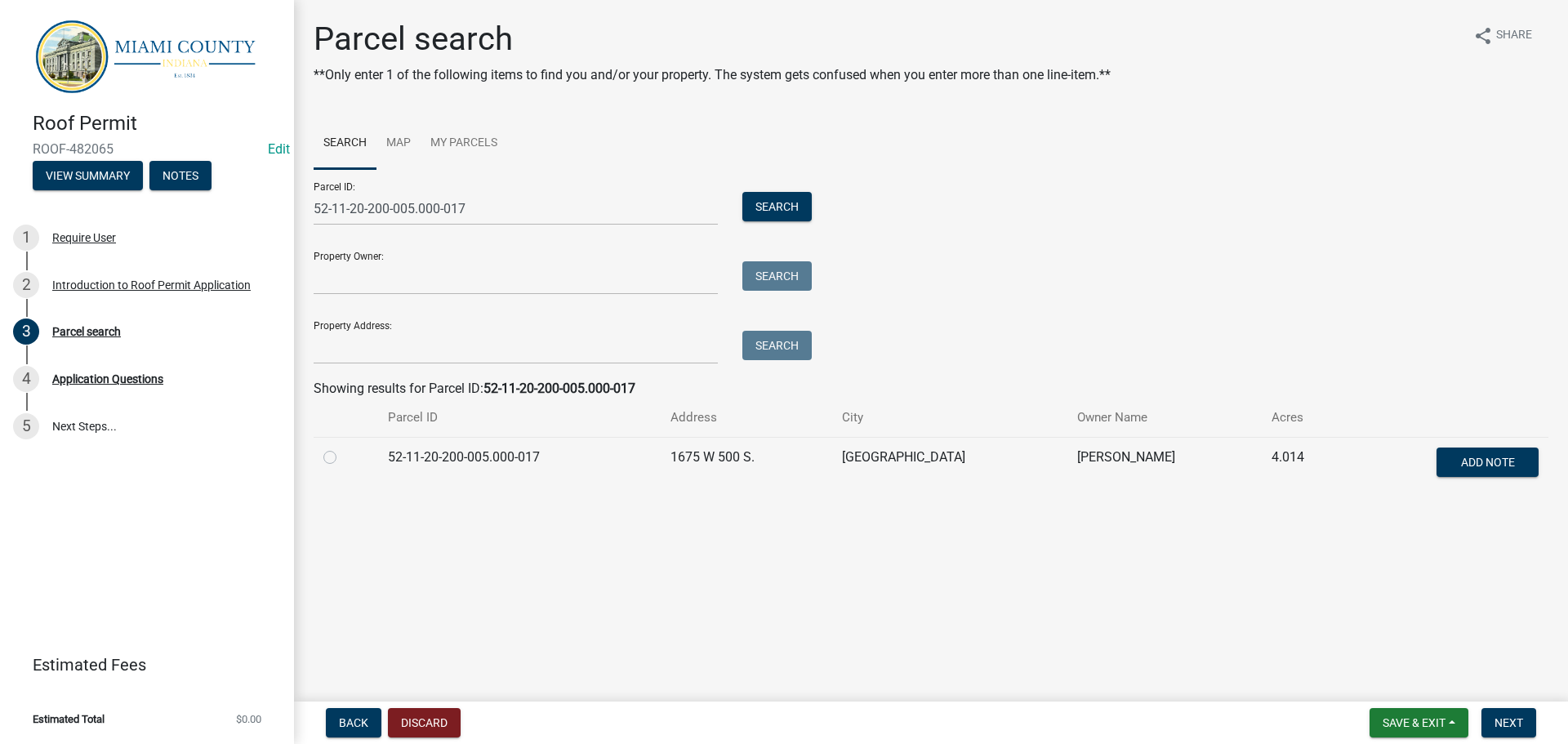
click at [343, 447] on label at bounding box center [343, 447] width 0 height 0
click at [343, 455] on input "radio" at bounding box center [349, 453] width 11 height 11
radio input "true"
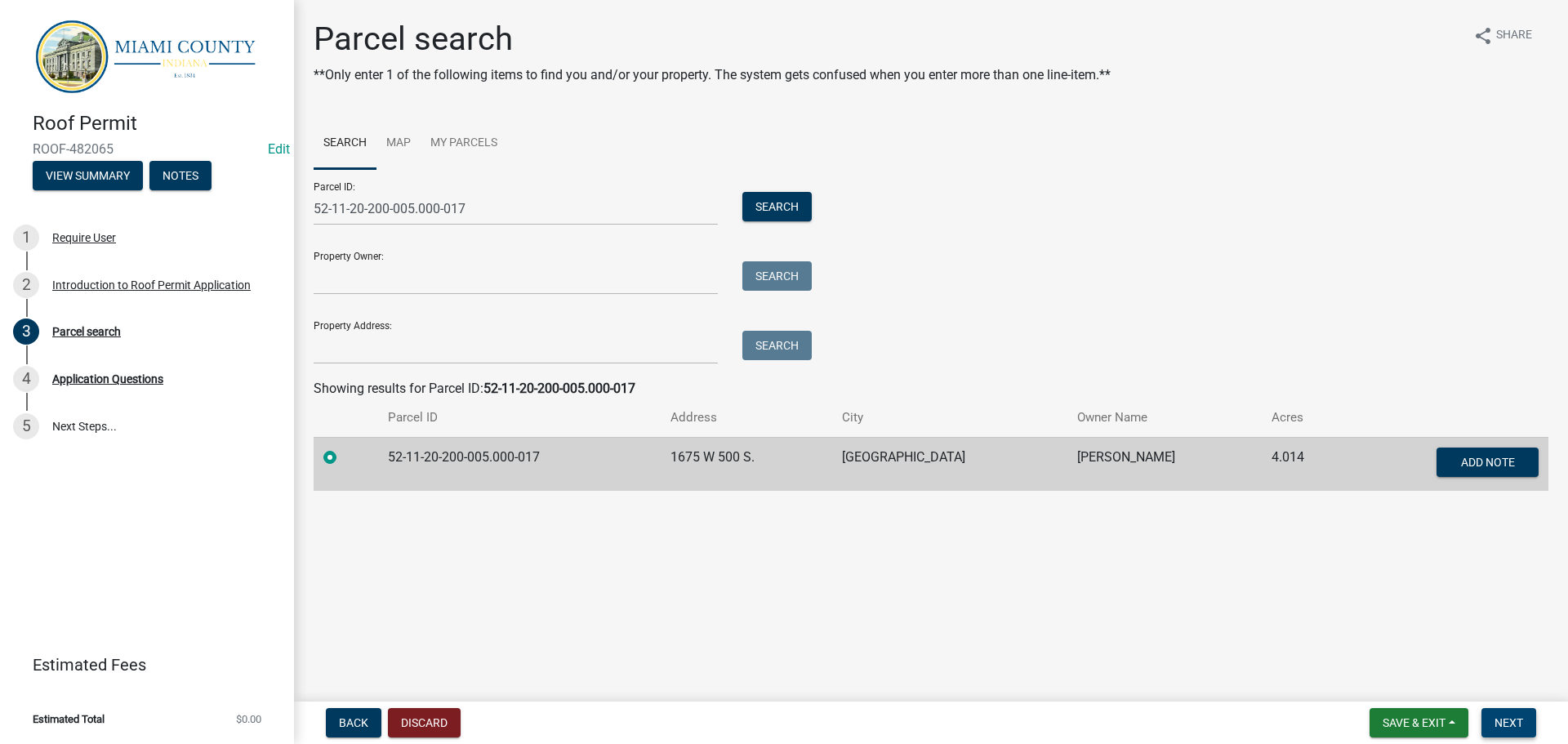
click at [1485, 727] on button "Next" at bounding box center [1508, 722] width 55 height 30
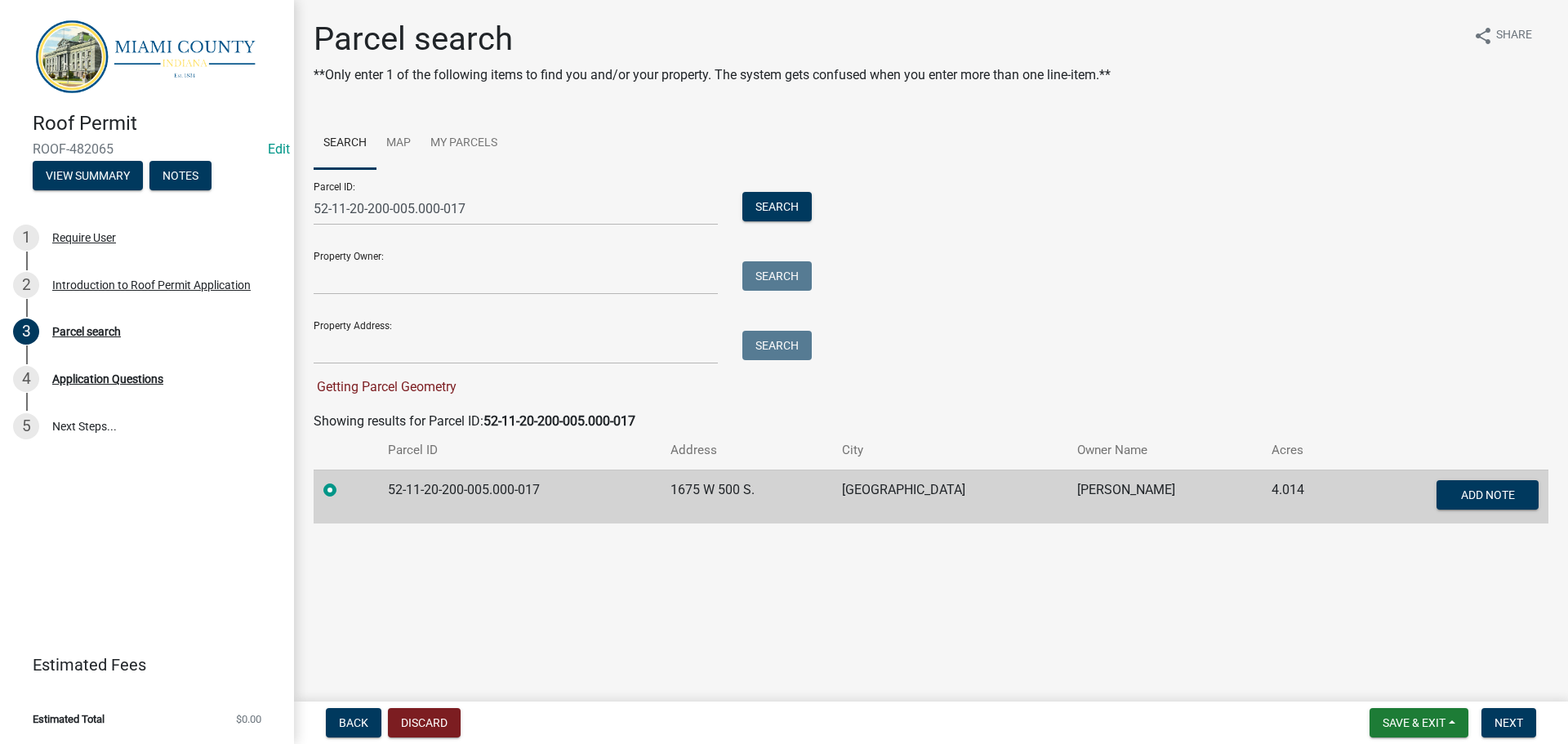
click at [765, 577] on main "Parcel search **Only enter 1 of the following items to find you and/or your pro…" at bounding box center [931, 347] width 1274 height 695
click at [1226, 622] on main "Parcel search **Only enter 1 of the following items to find you and/or your pro…" at bounding box center [931, 347] width 1274 height 695
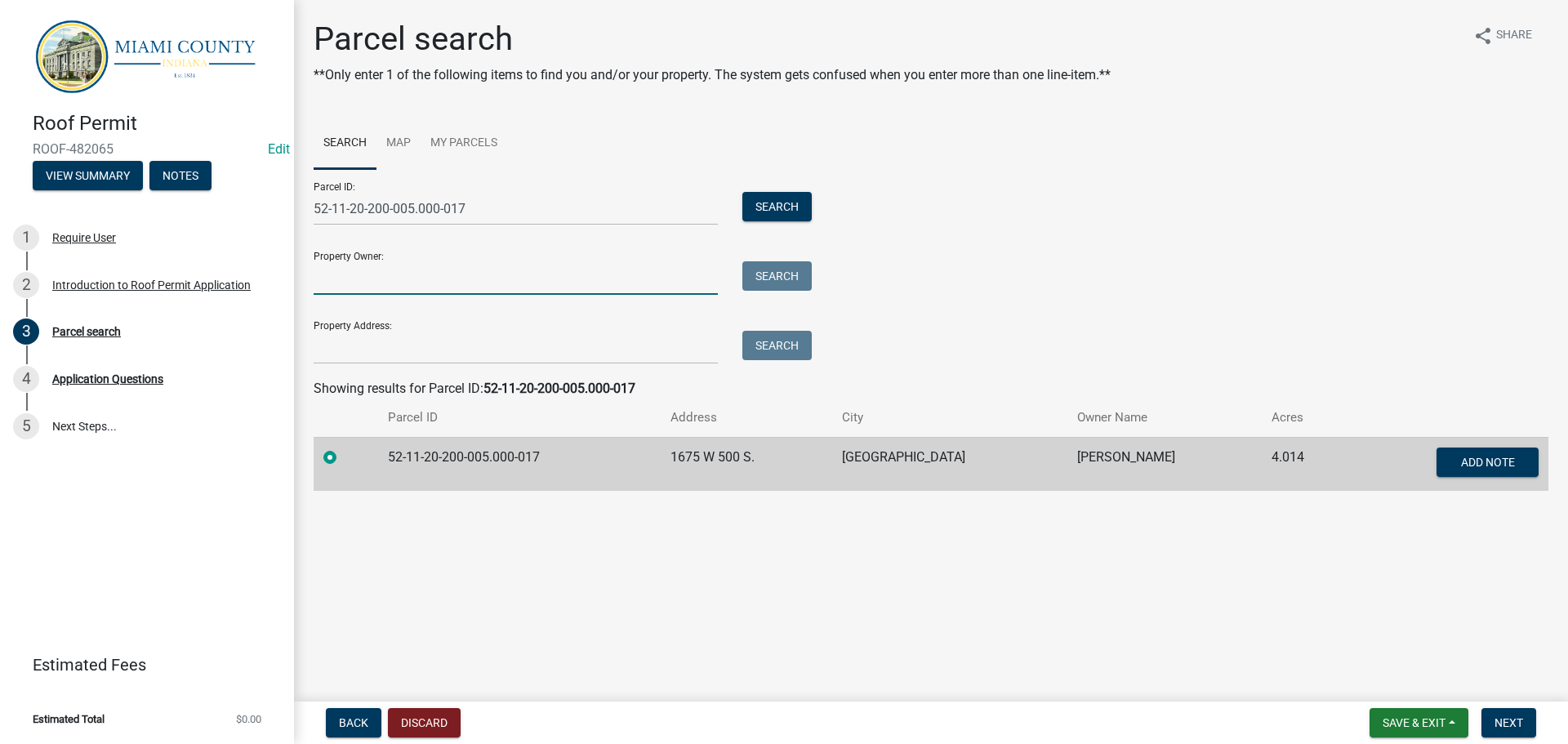
click at [427, 275] on input "Property Owner:" at bounding box center [516, 278] width 404 height 33
click at [1513, 724] on span "Next" at bounding box center [1509, 722] width 29 height 13
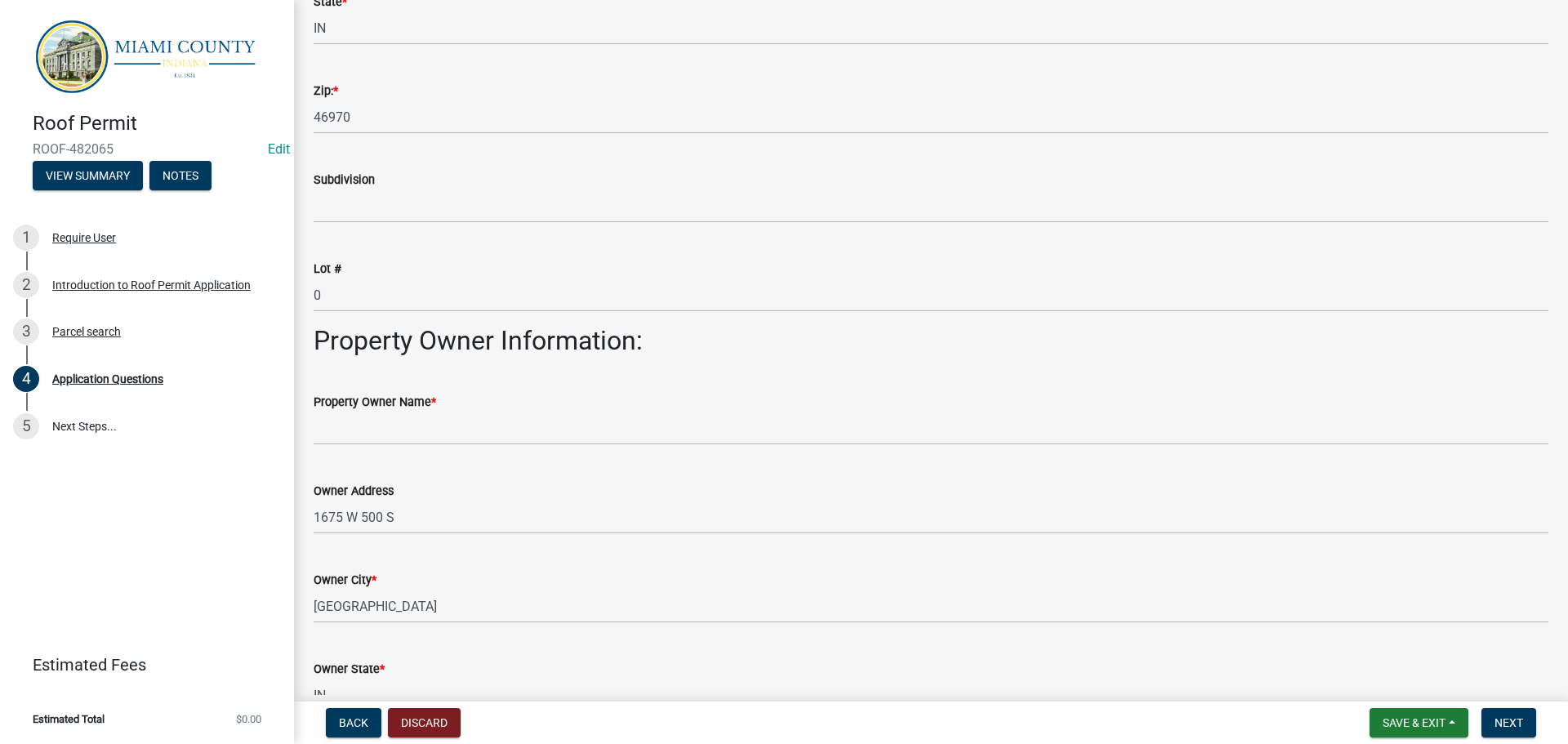
scroll to position [408, 0]
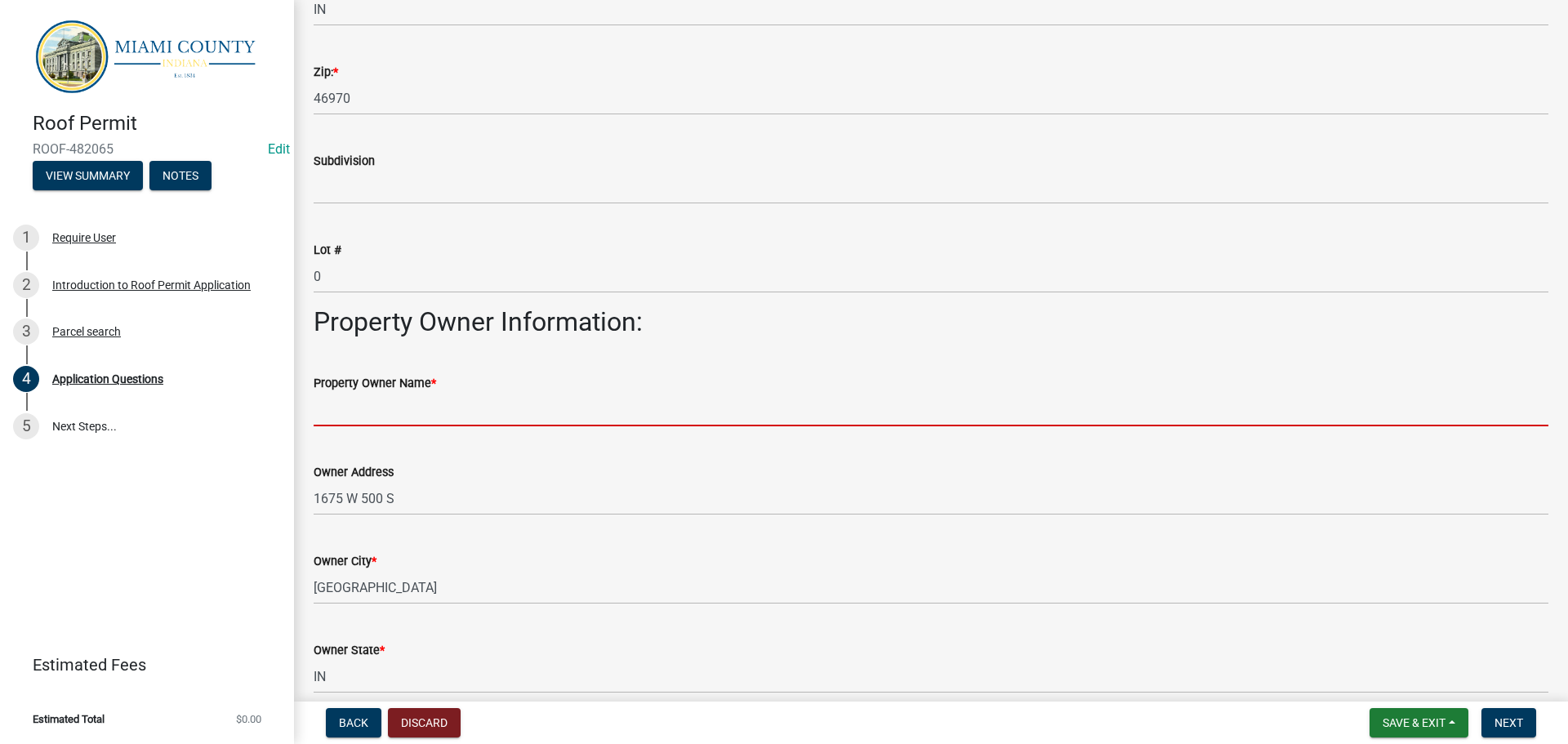
click at [390, 403] on input "Property Owner Name *" at bounding box center [931, 409] width 1235 height 33
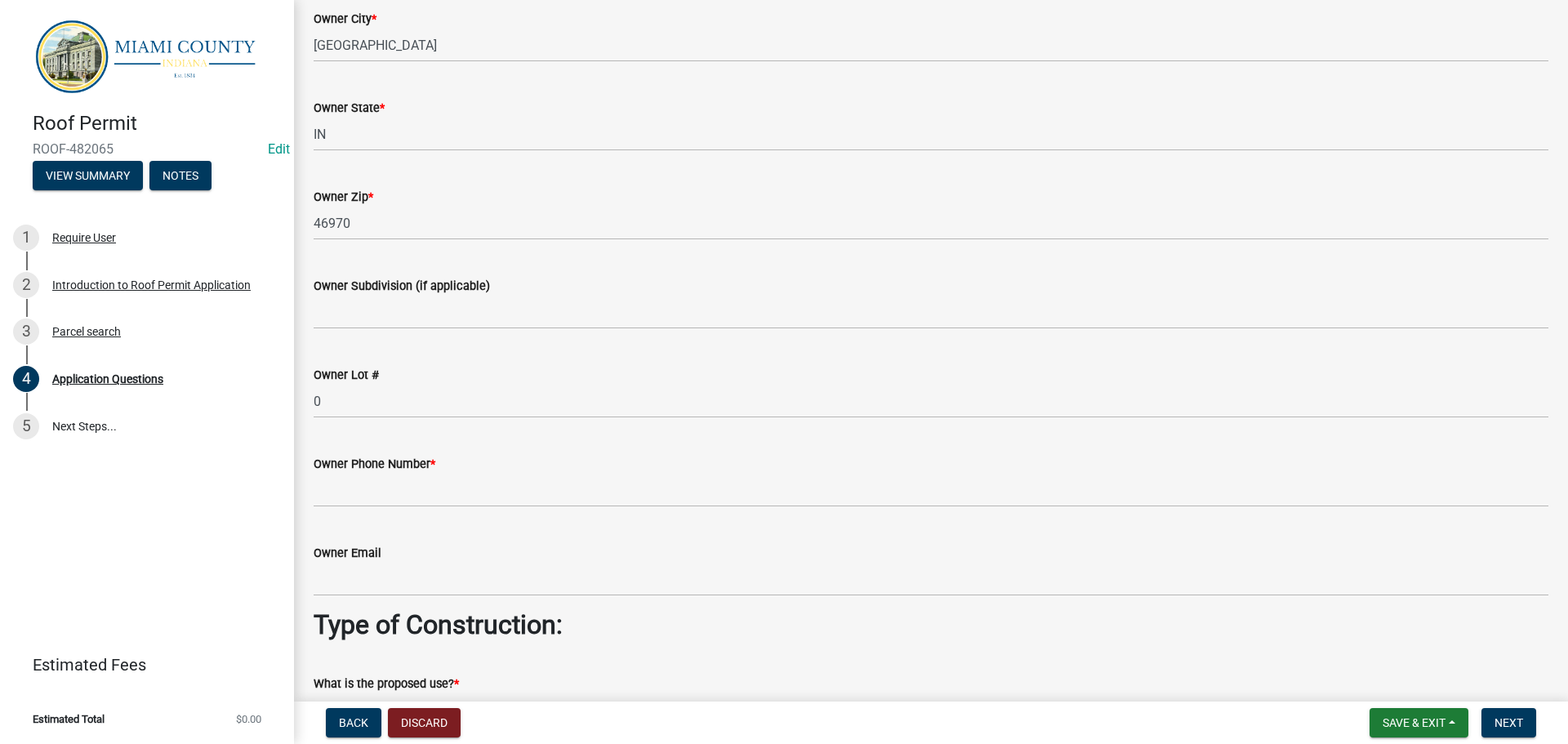
scroll to position [979, 0]
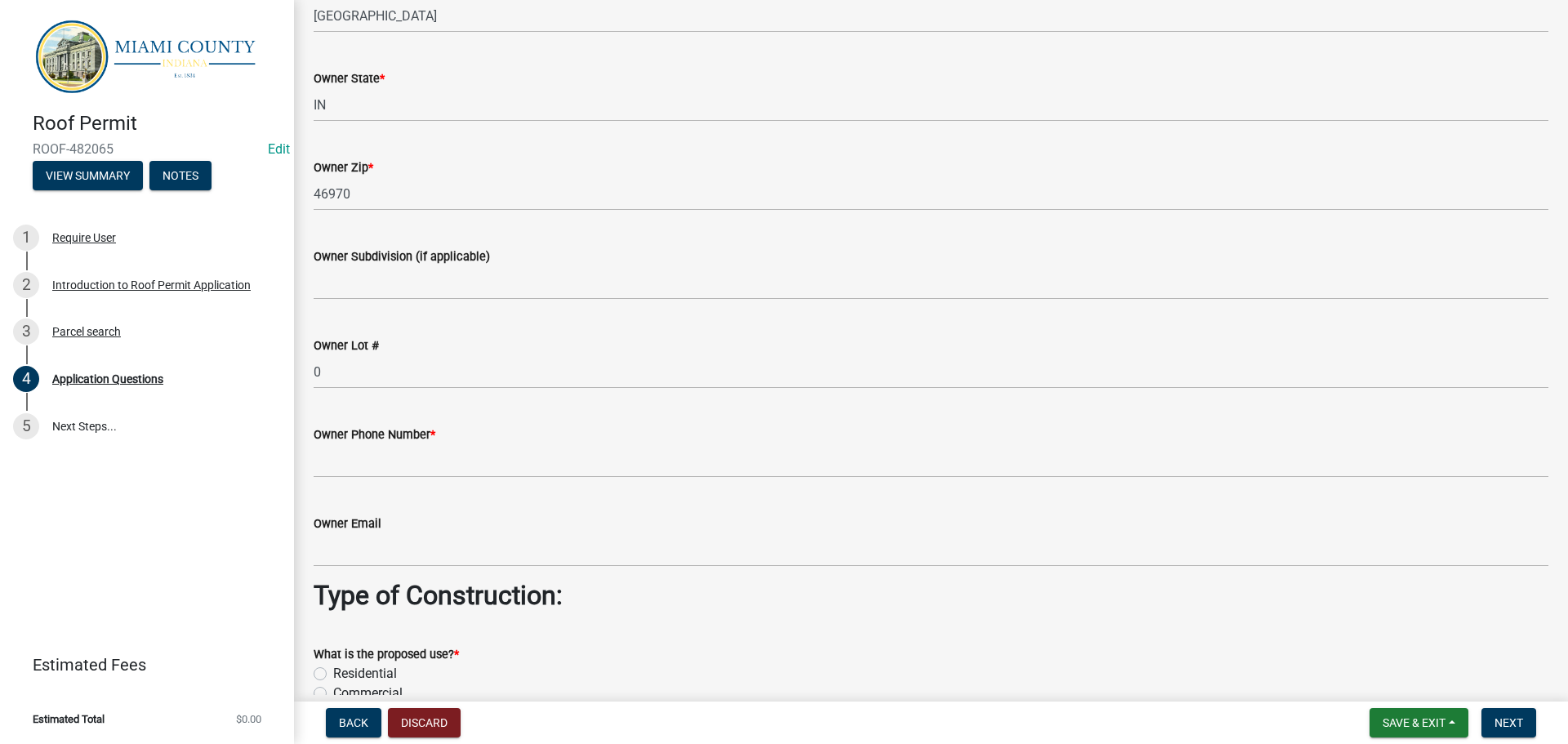
type input "[PERSON_NAME]"
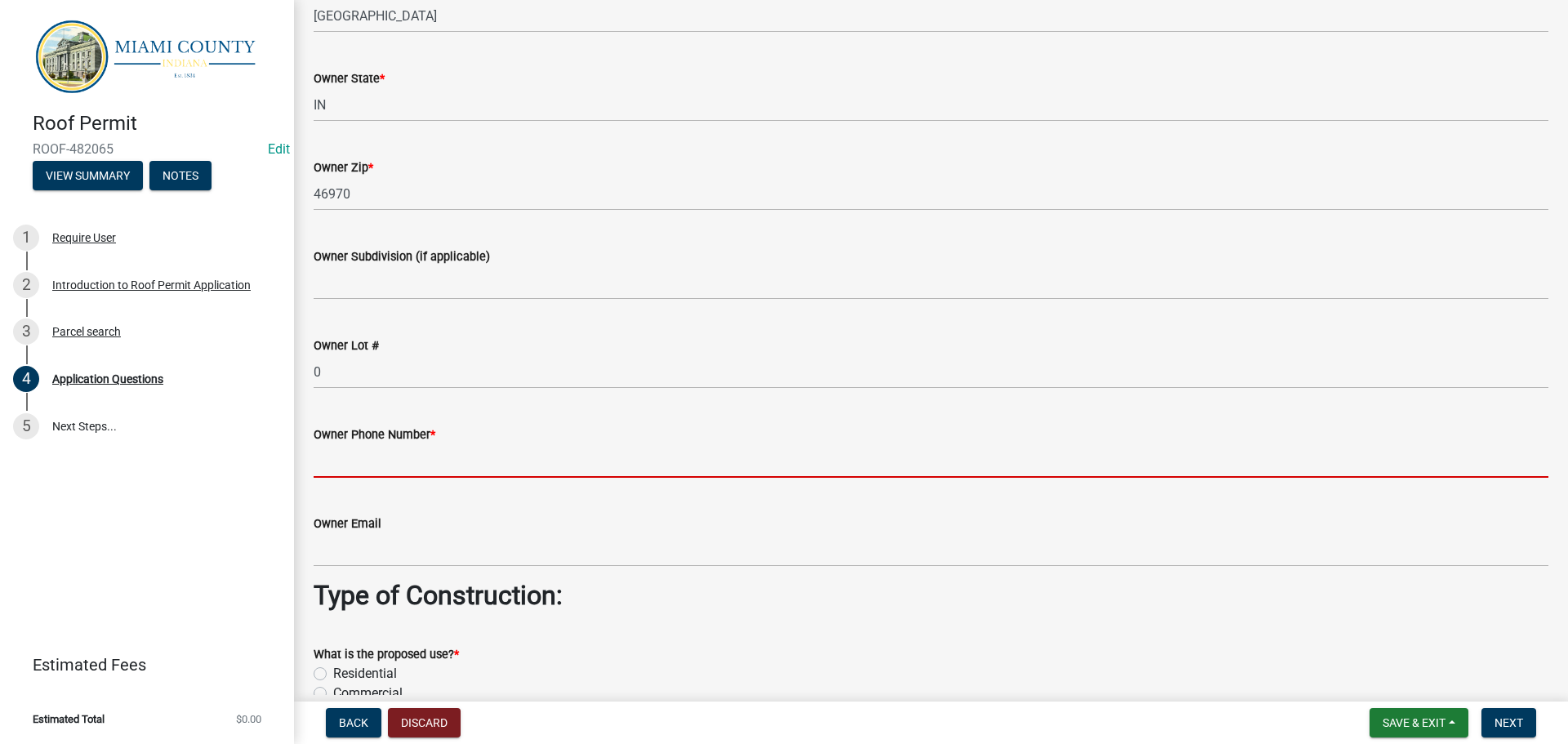
click at [407, 465] on input "Owner Phone Number *" at bounding box center [931, 460] width 1235 height 33
click at [479, 464] on input "Owner Phone Number *" at bounding box center [931, 460] width 1235 height 33
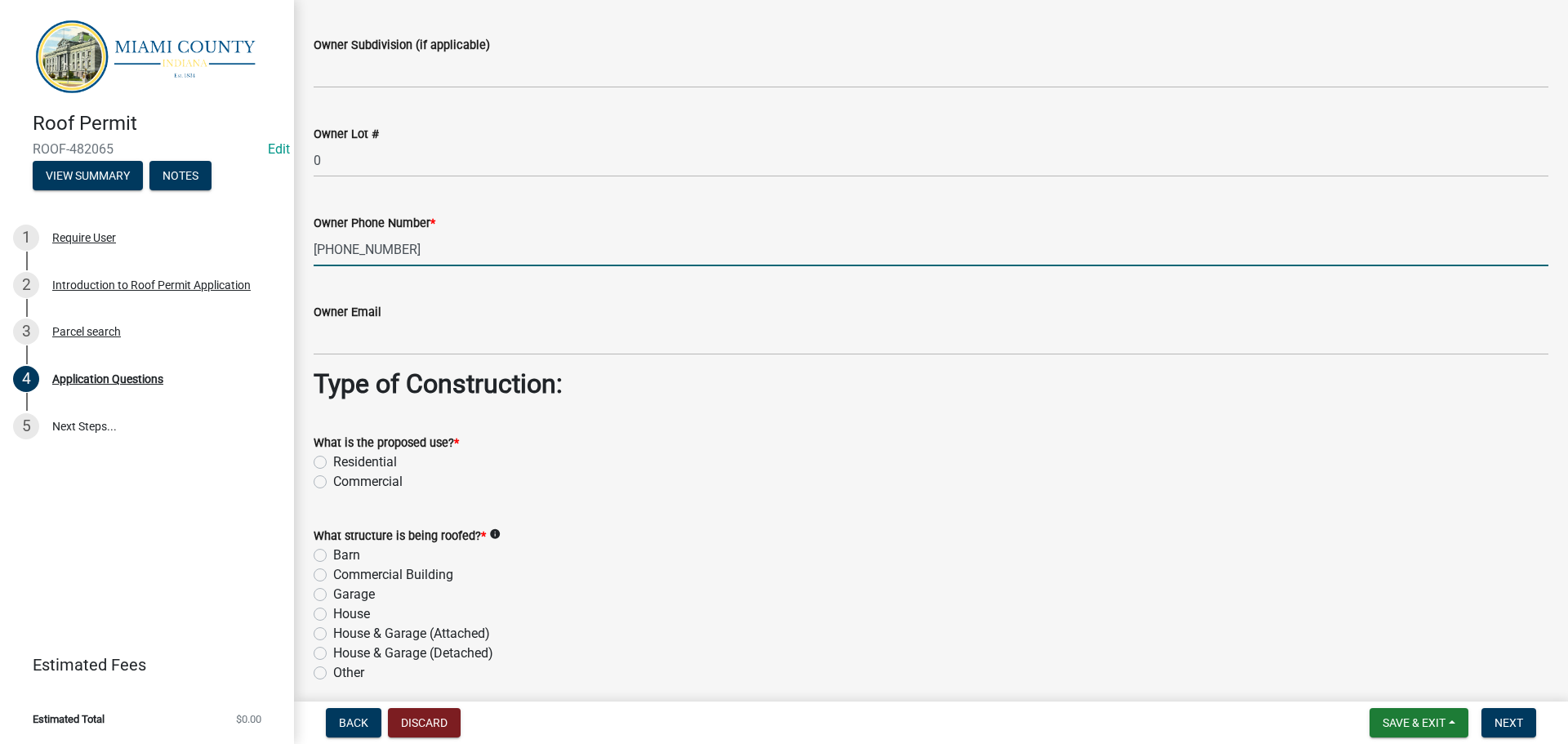
scroll to position [1225, 0]
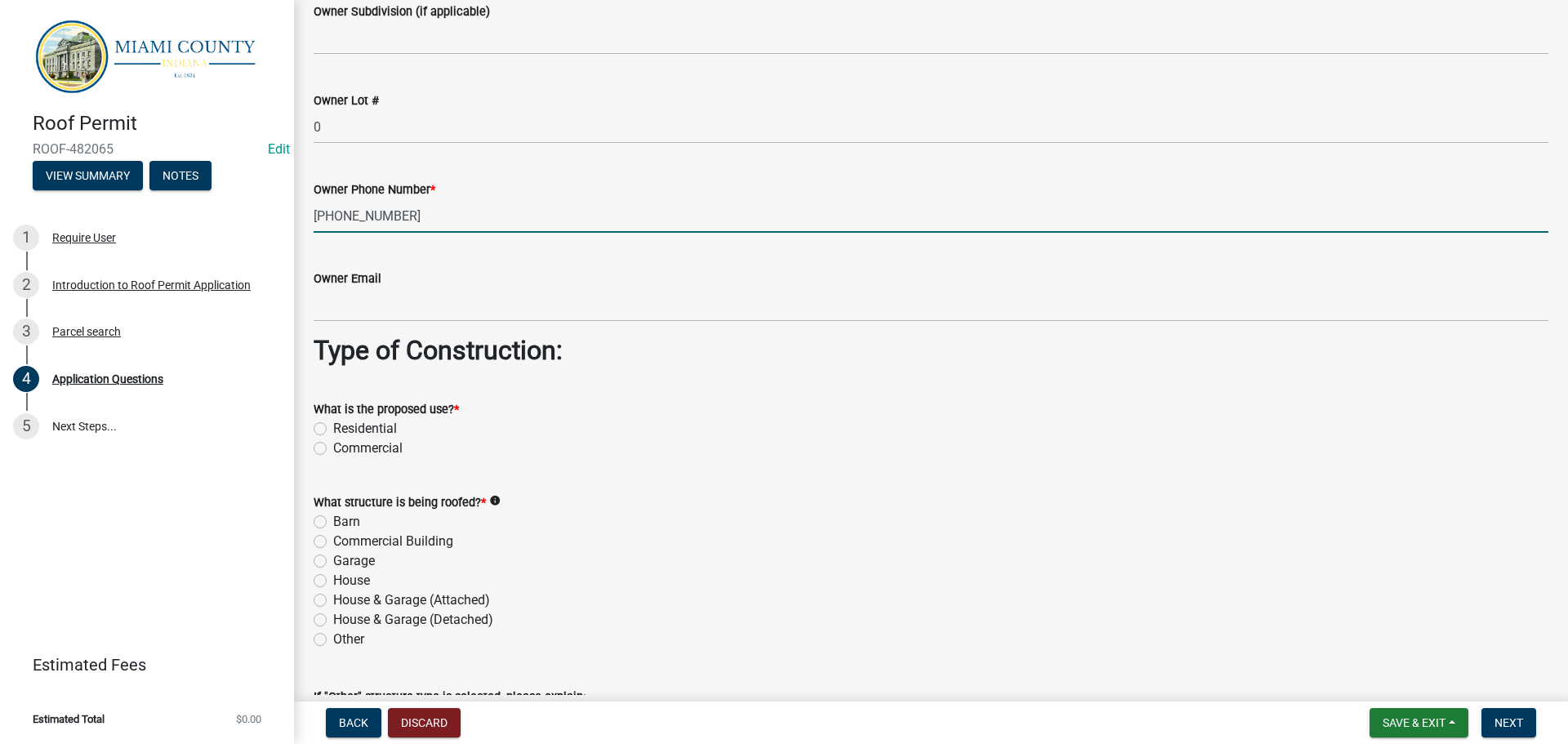
type input "[PHONE_NUMBER]"
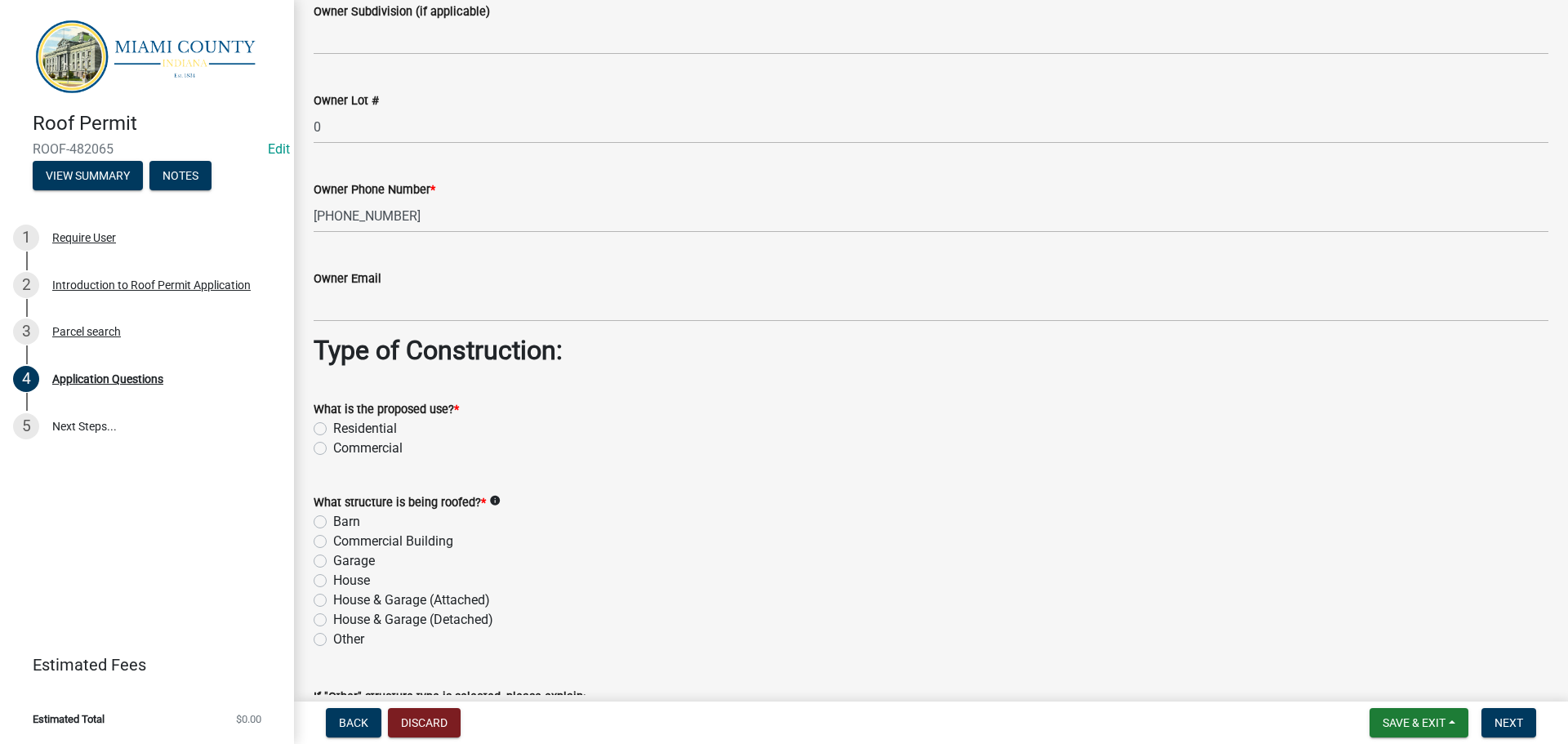
click at [333, 430] on label "Residential" at bounding box center [365, 429] width 64 height 20
click at [333, 430] on input "Residential" at bounding box center [339, 424] width 11 height 11
radio input "true"
click at [333, 600] on label "House & Garage (Attached)" at bounding box center [412, 600] width 156 height 20
click at [333, 600] on input "House & Garage (Attached)" at bounding box center [339, 596] width 11 height 11
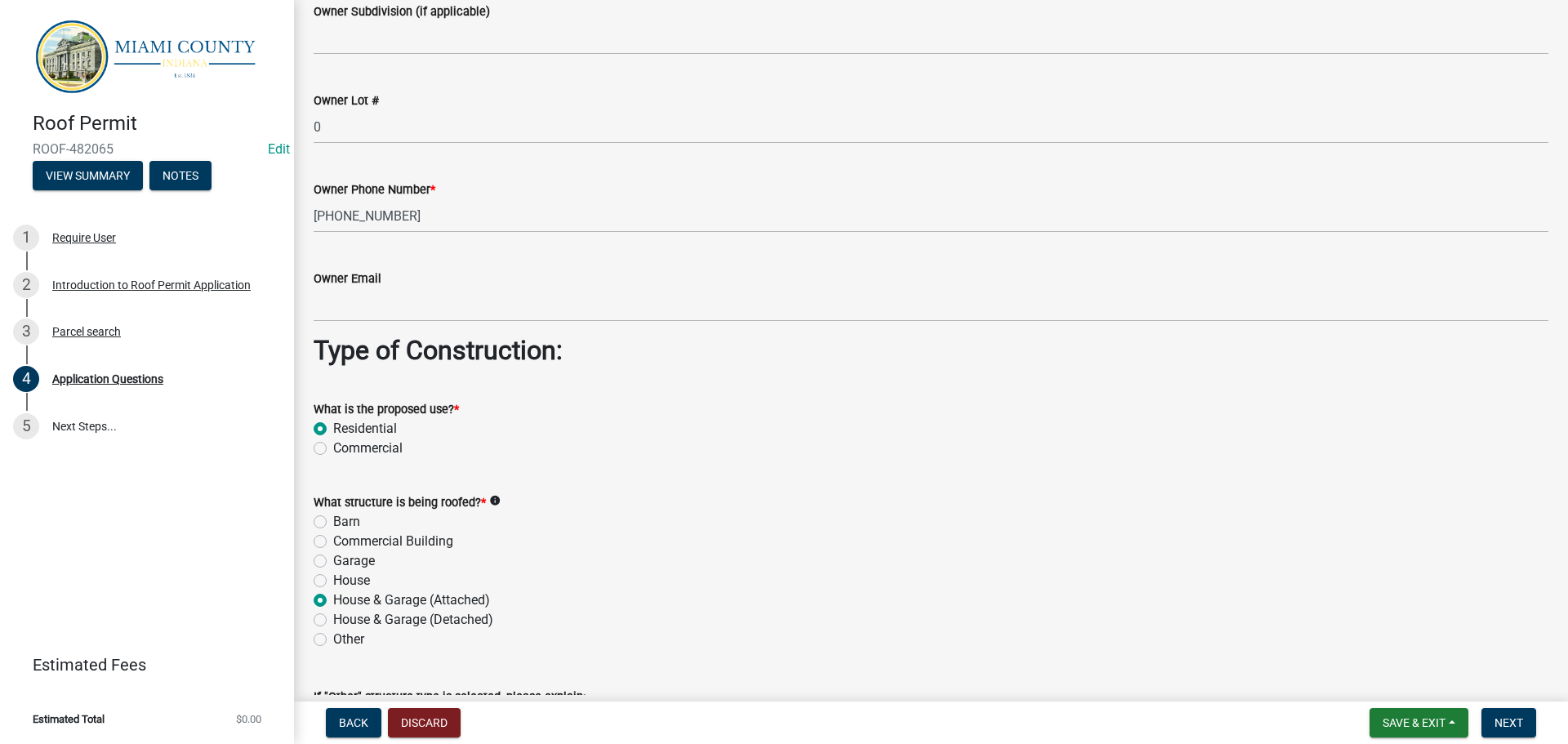
radio input "true"
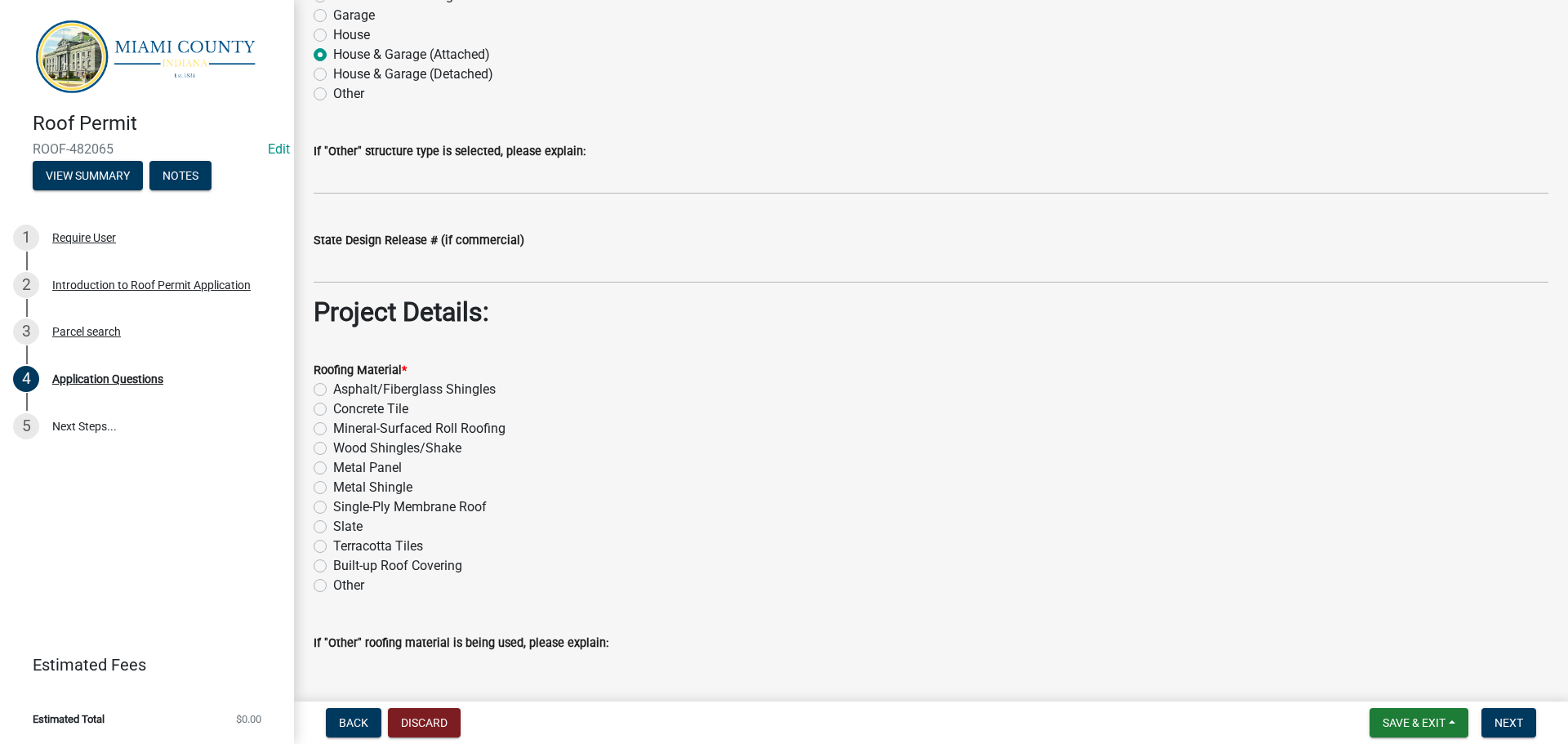
scroll to position [1796, 0]
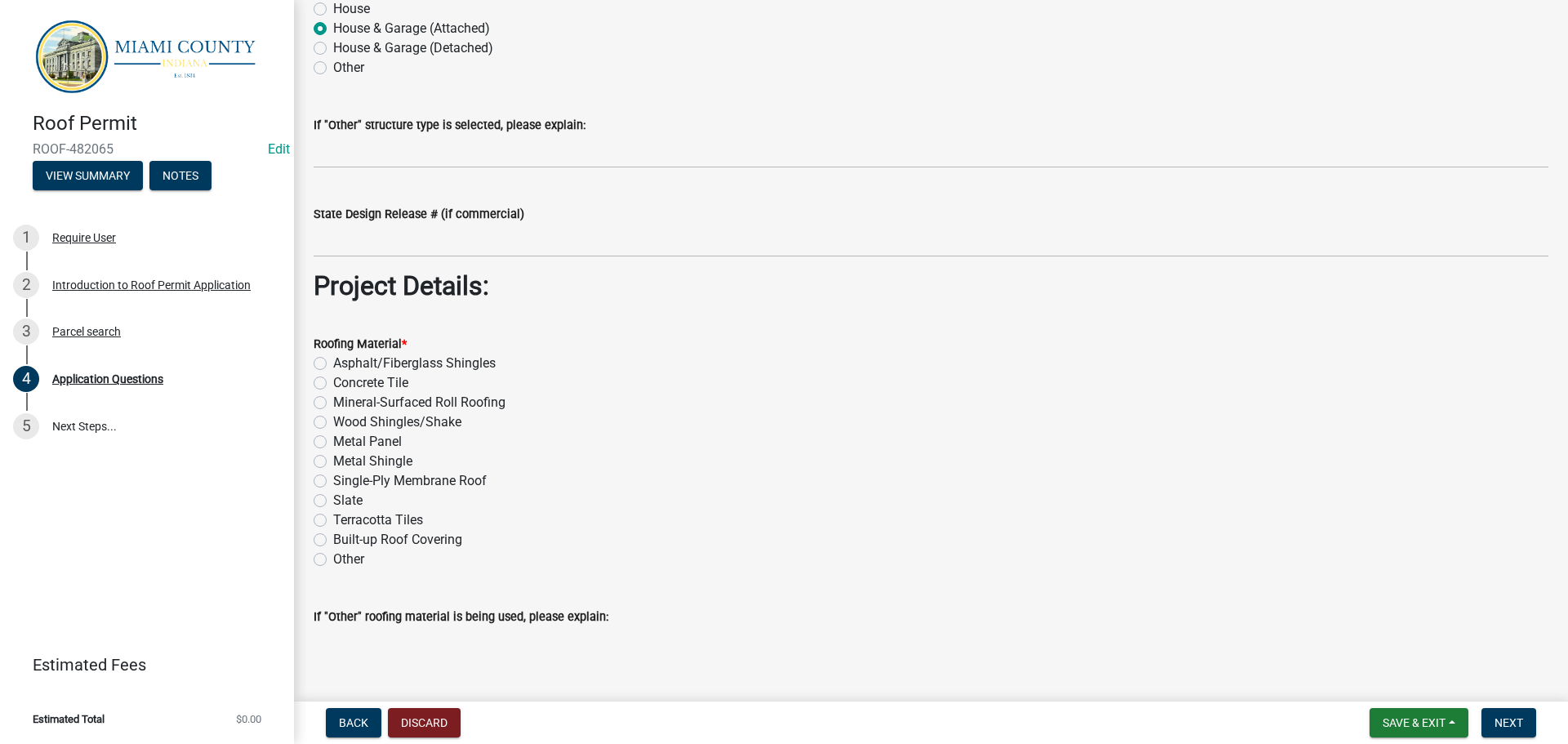
click at [333, 359] on label "Asphalt/Fiberglass Shingles" at bounding box center [414, 363] width 163 height 20
click at [333, 359] on input "Asphalt/Fiberglass Shingles" at bounding box center [339, 359] width 11 height 11
radio input "true"
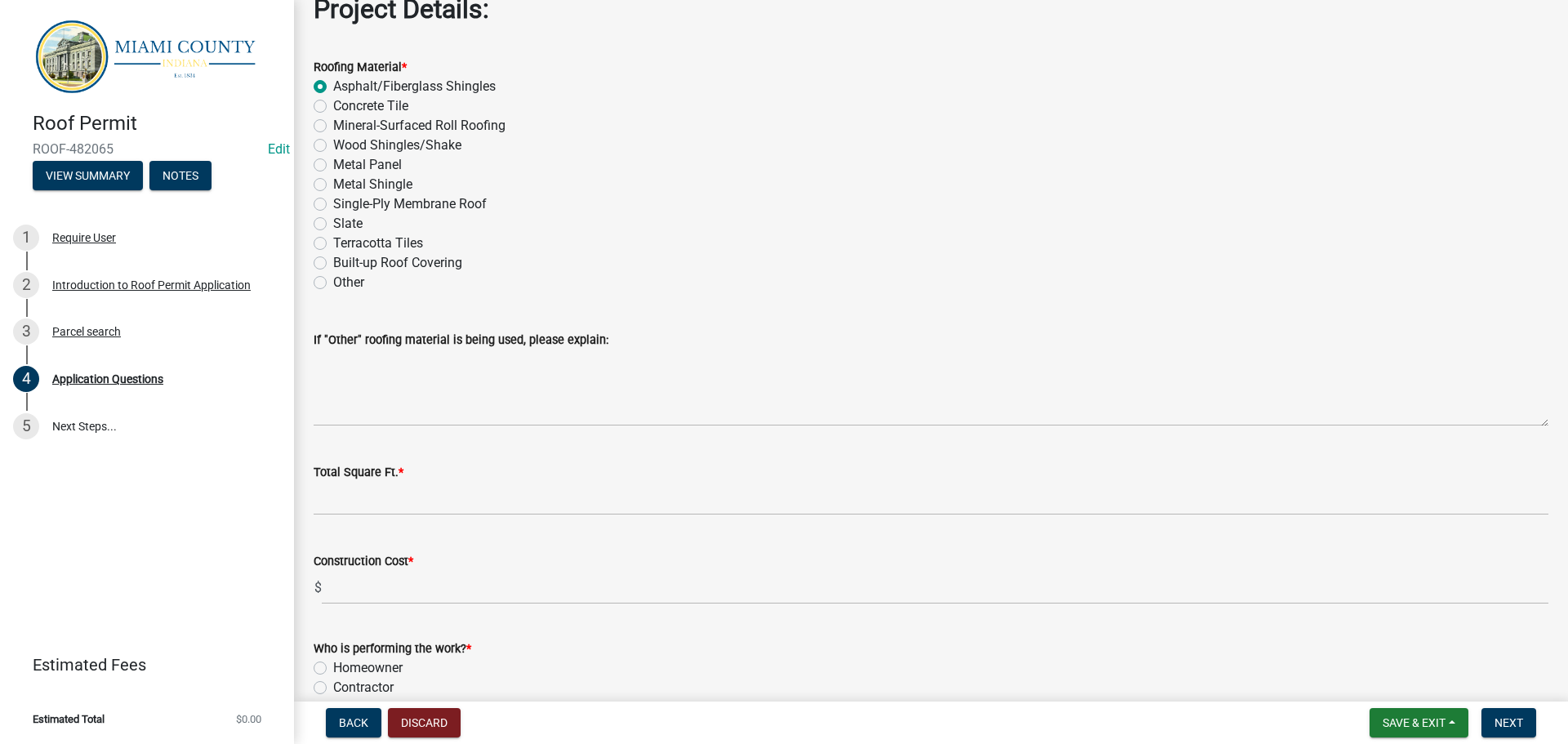
scroll to position [2072, 0]
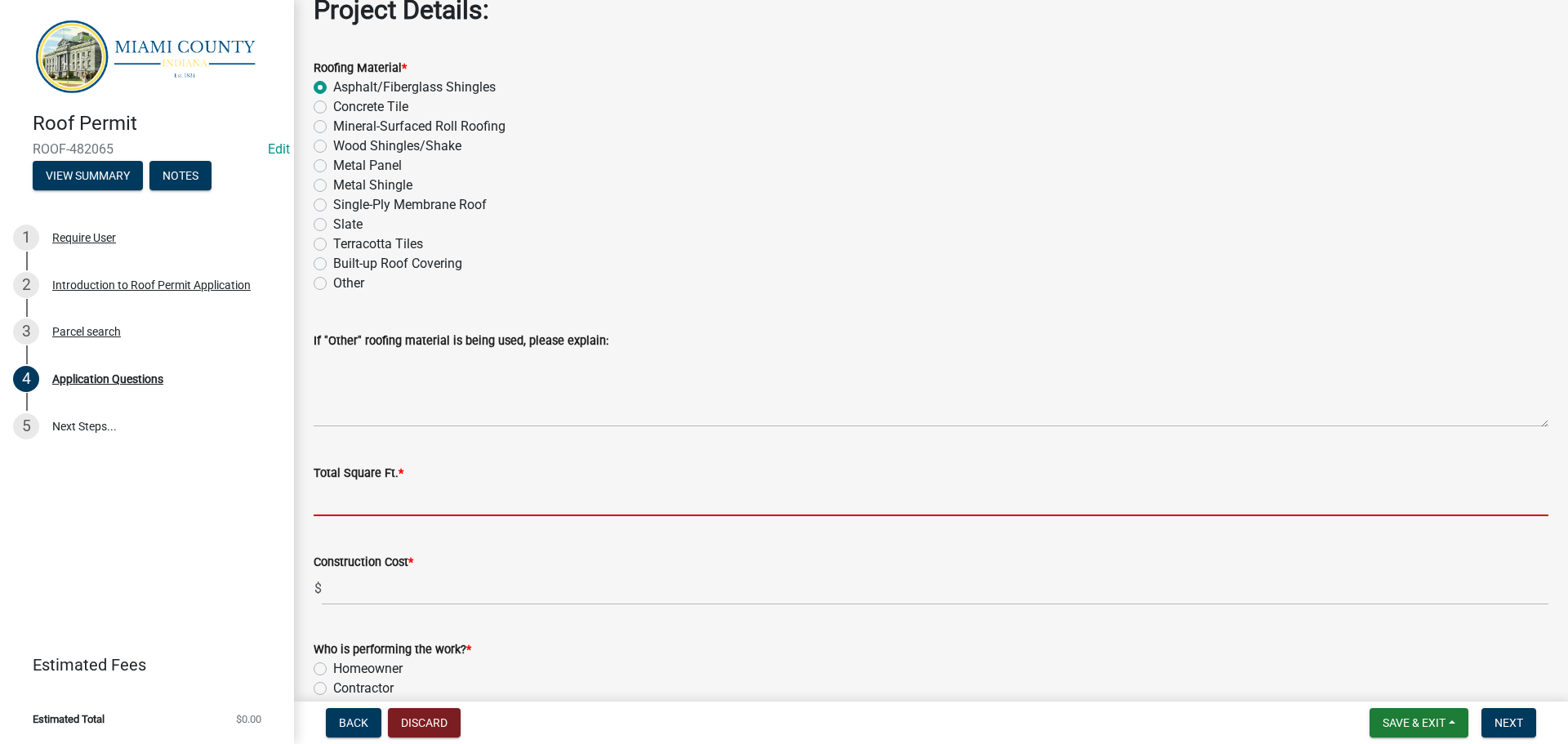
click at [363, 496] on input "Total Square Ft. *" at bounding box center [931, 499] width 1235 height 33
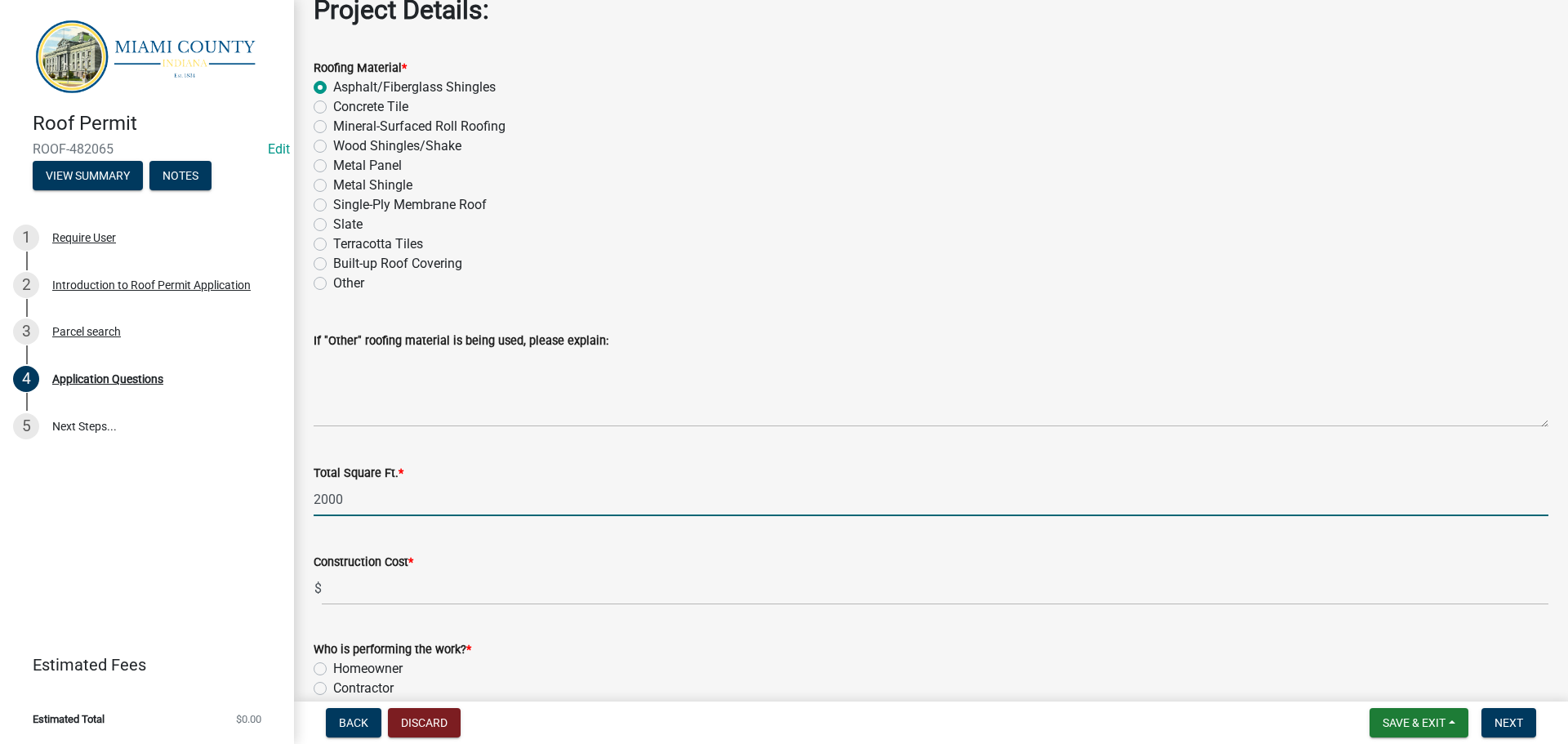
type input "2000"
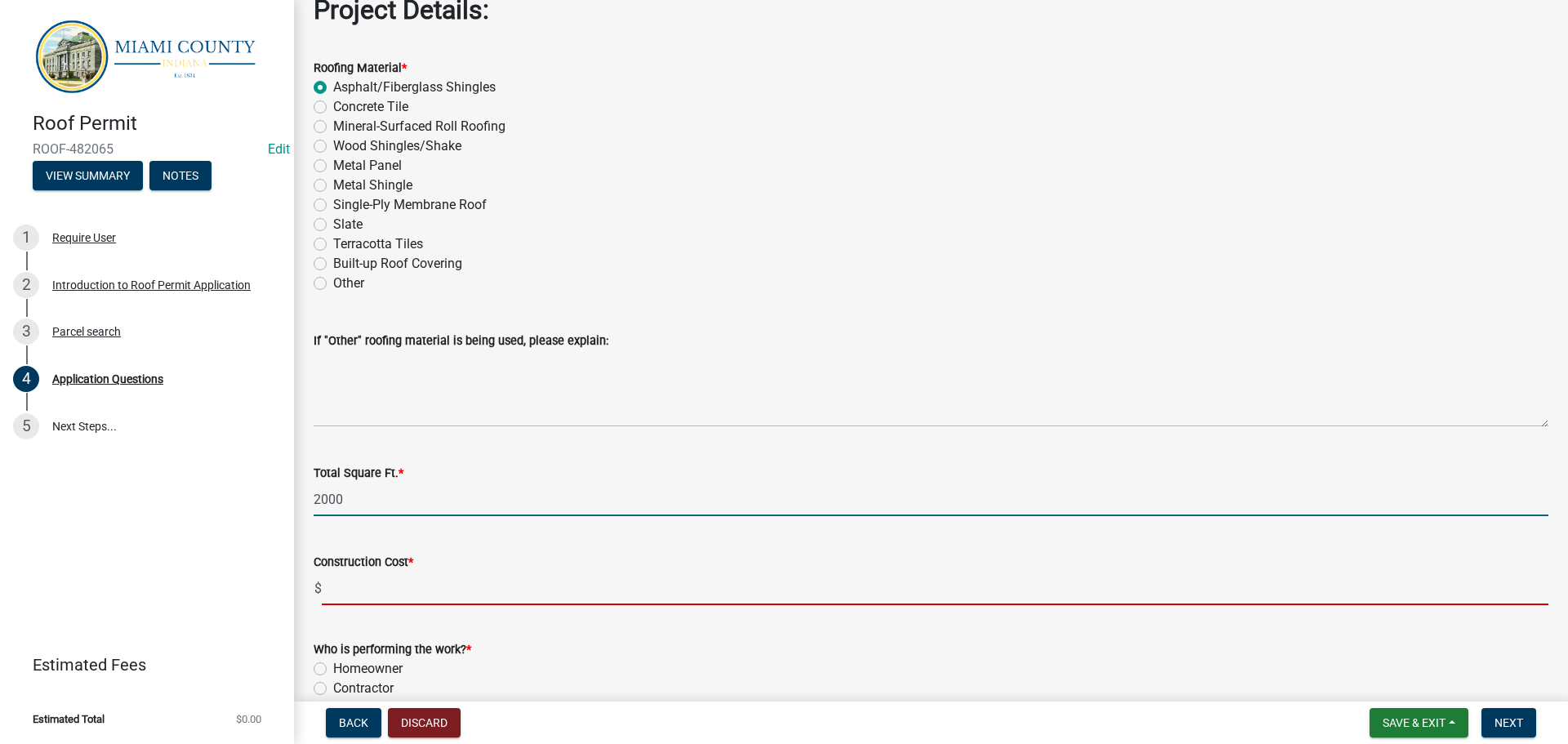
drag, startPoint x: 502, startPoint y: 592, endPoint x: 511, endPoint y: 592, distance: 9.0
click at [502, 592] on input "text" at bounding box center [935, 588] width 1227 height 33
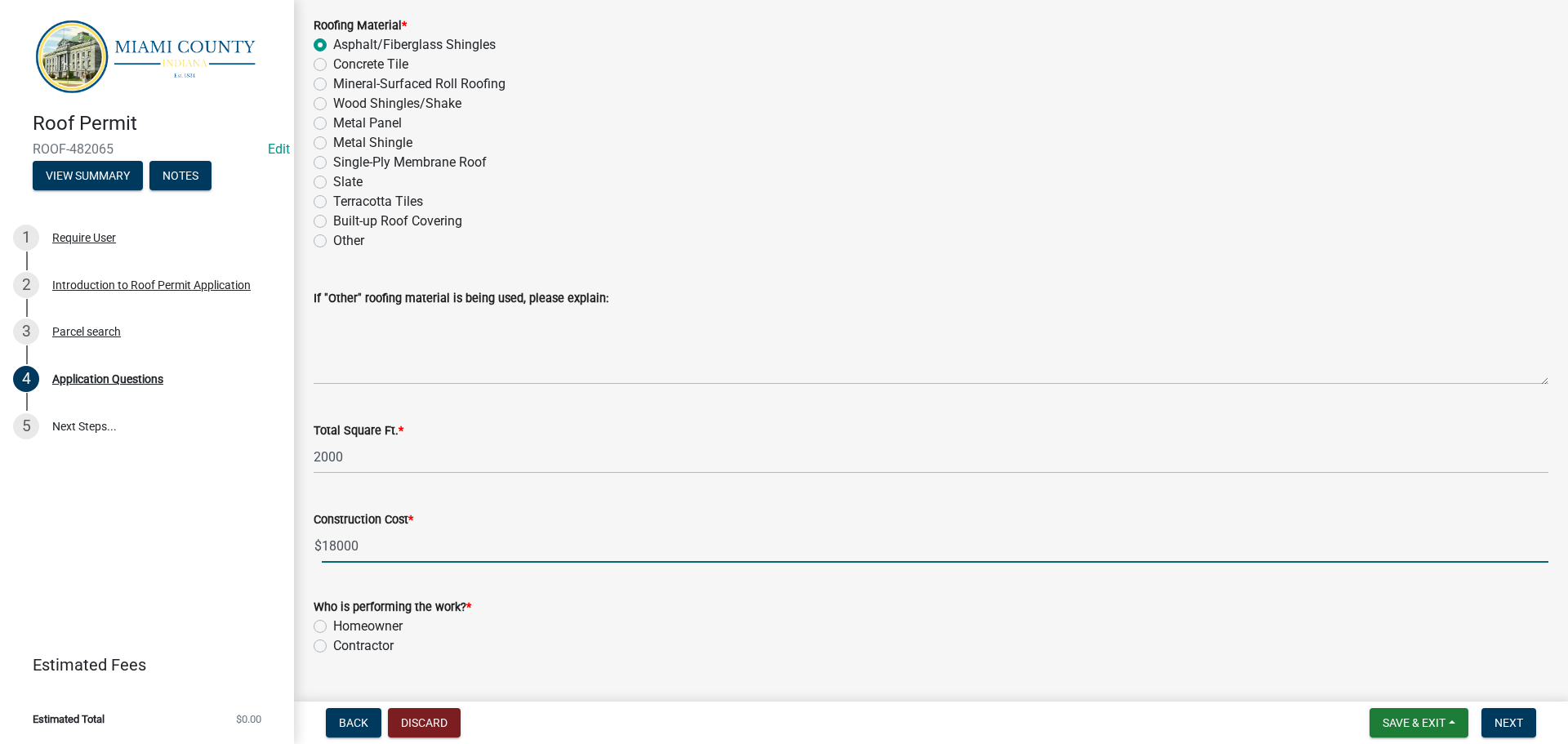
scroll to position [2154, 0]
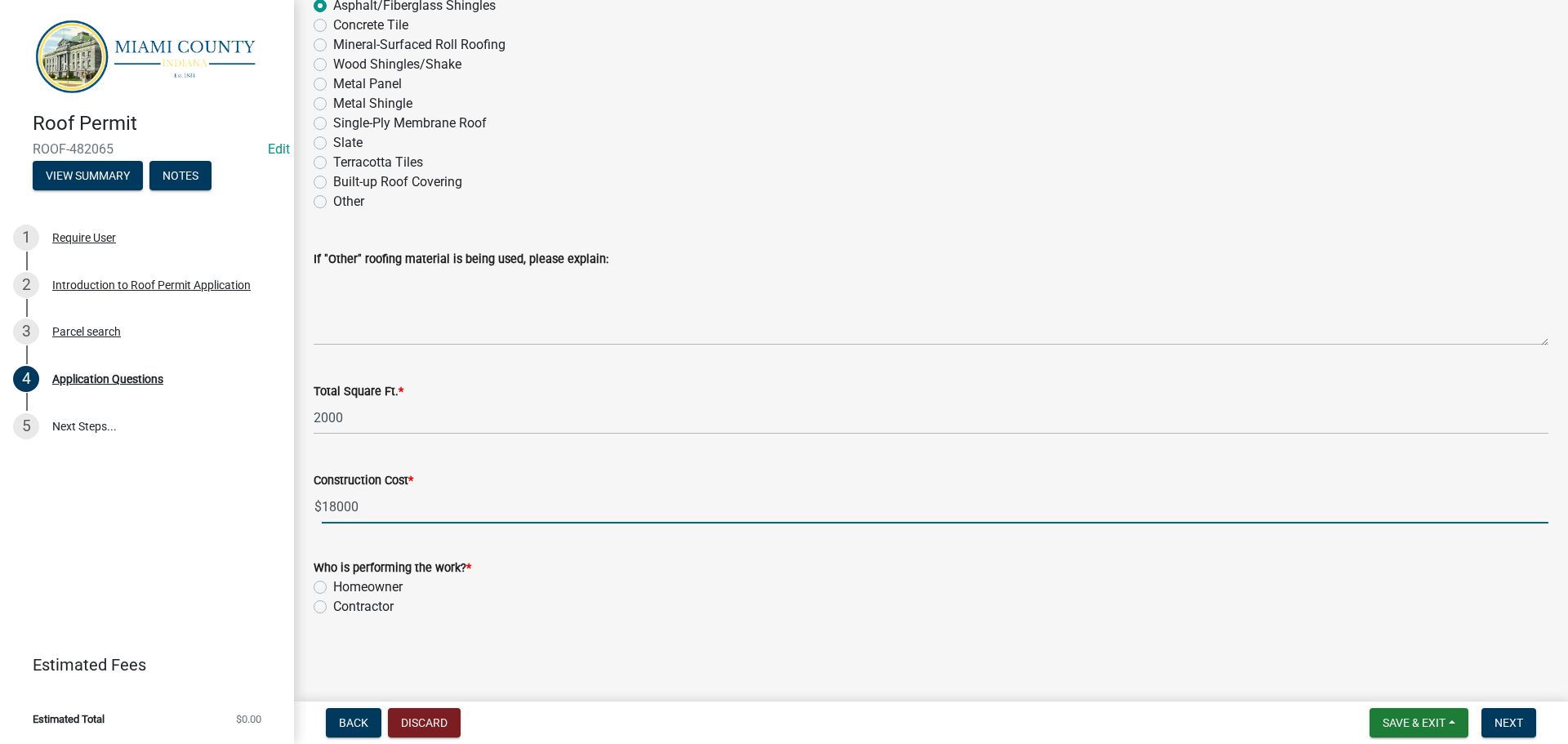
type input "18000.00"
click at [333, 610] on label "Contractor" at bounding box center [363, 607] width 60 height 20
click at [333, 607] on input "Contractor" at bounding box center [339, 602] width 11 height 11
radio input "true"
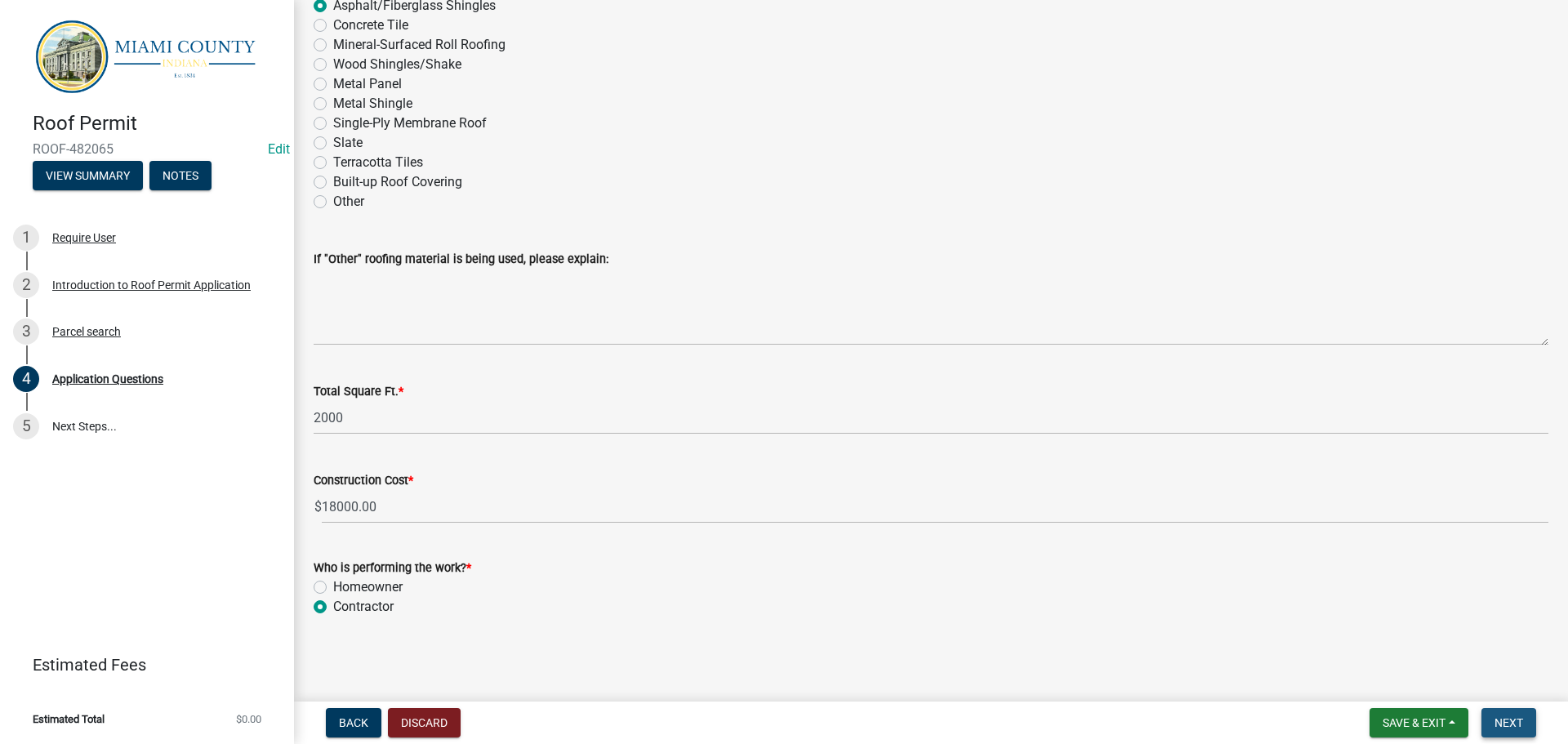
click at [1497, 713] on button "Next" at bounding box center [1508, 722] width 55 height 30
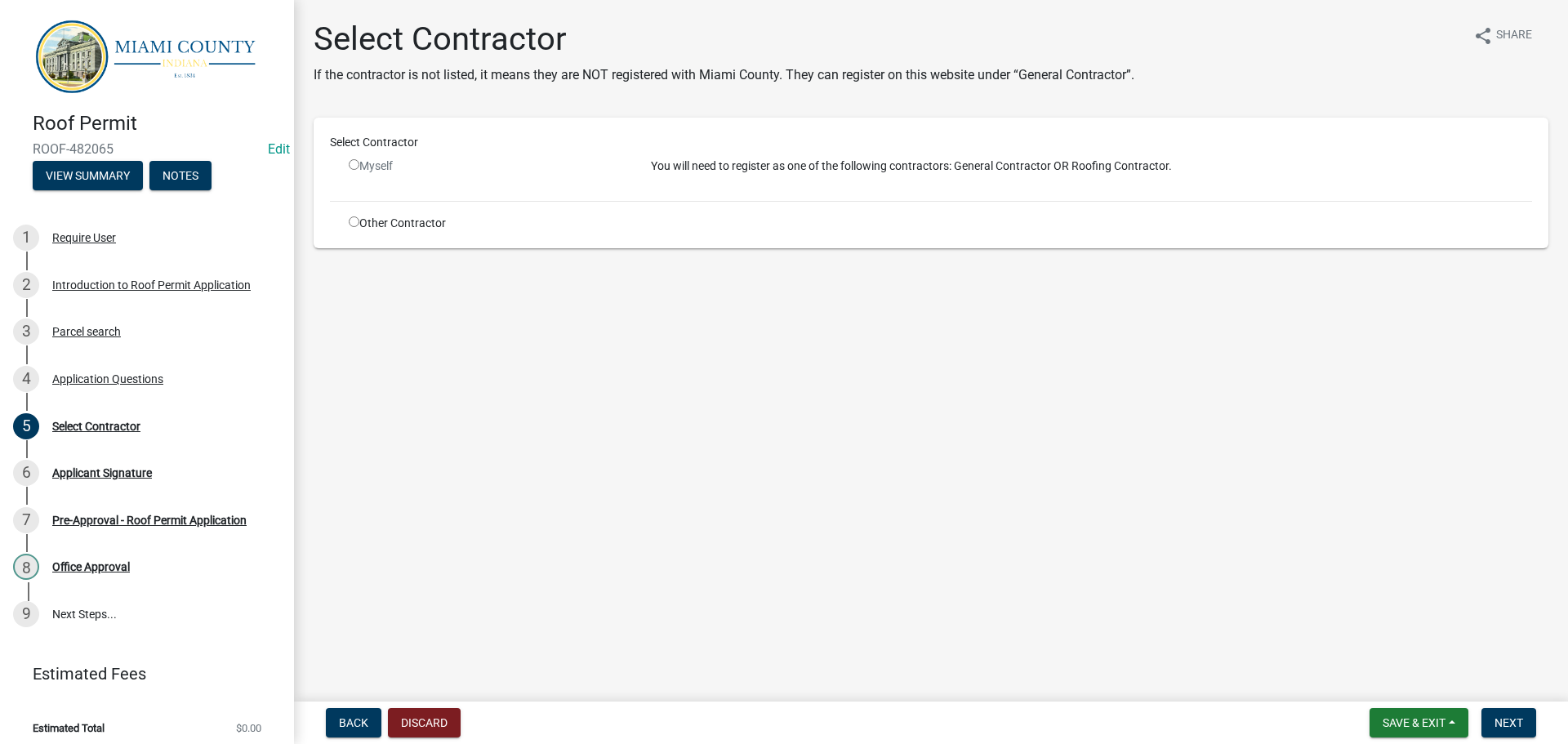
click at [350, 217] on input "radio" at bounding box center [354, 222] width 11 height 11
radio input "true"
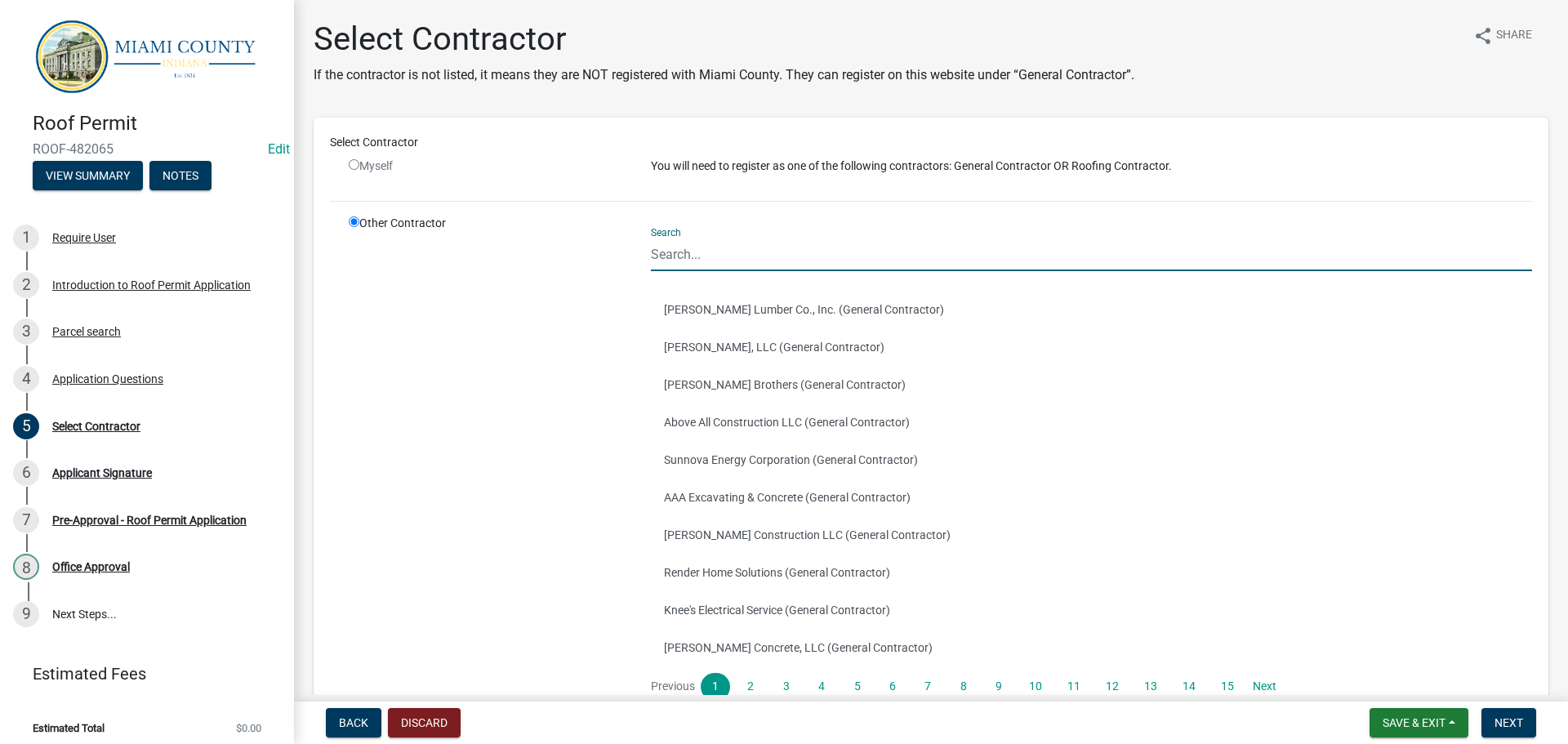
click at [687, 255] on input "Search" at bounding box center [1091, 253] width 881 height 33
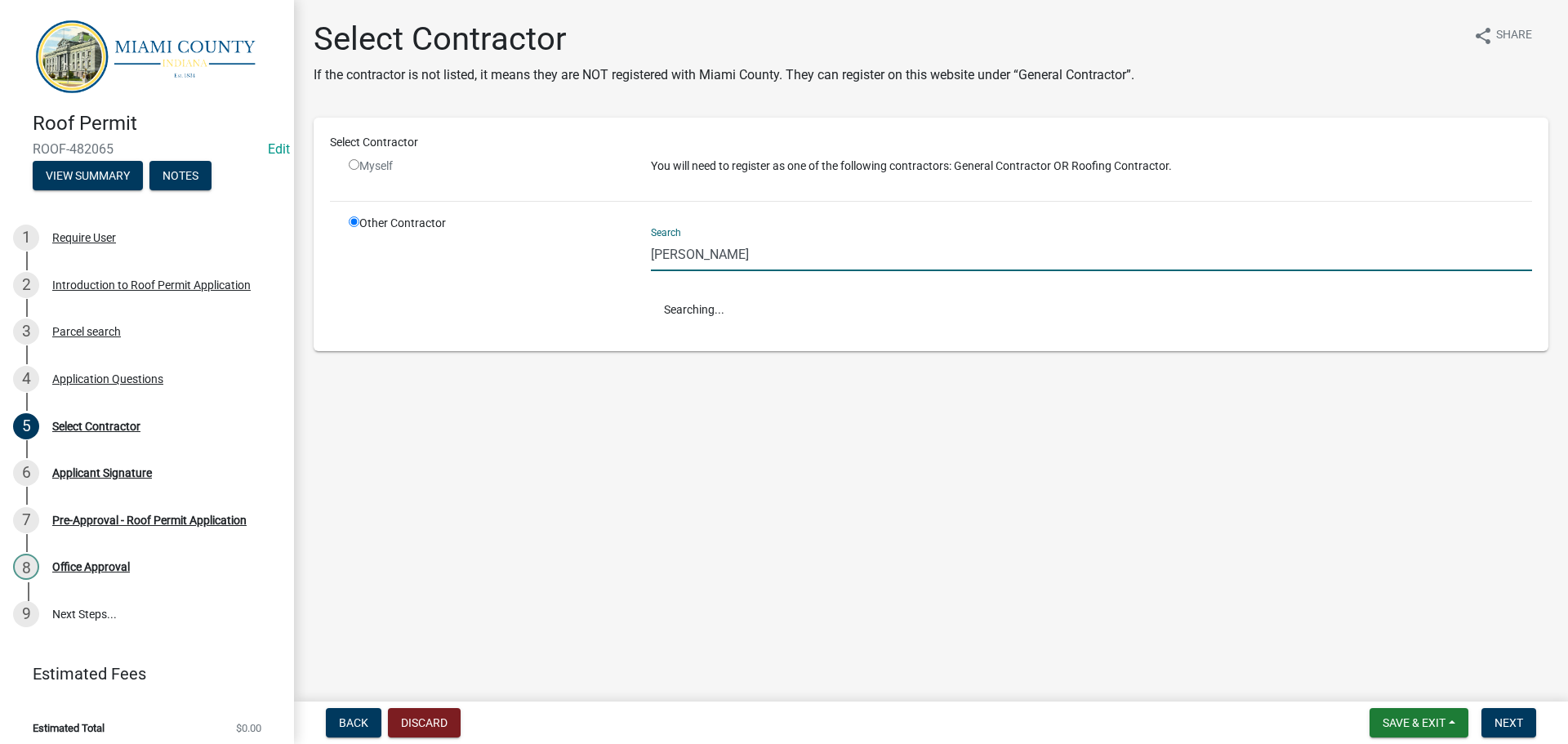
type input "sher"
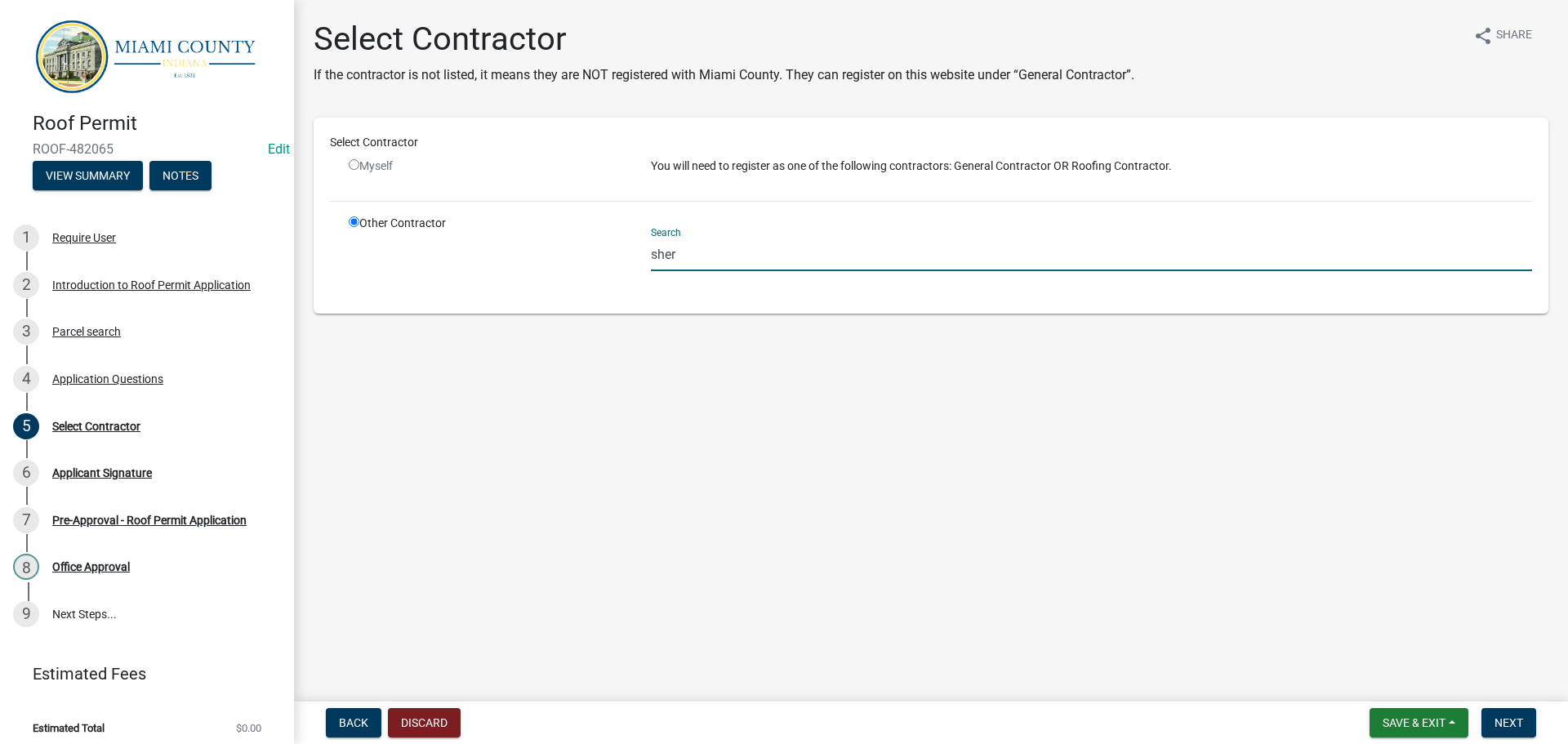
drag, startPoint x: 703, startPoint y: 254, endPoint x: 608, endPoint y: 255, distance: 95.0
click at [608, 255] on div "Other Contractor Search sher" at bounding box center [940, 256] width 1208 height 83
type input "g"
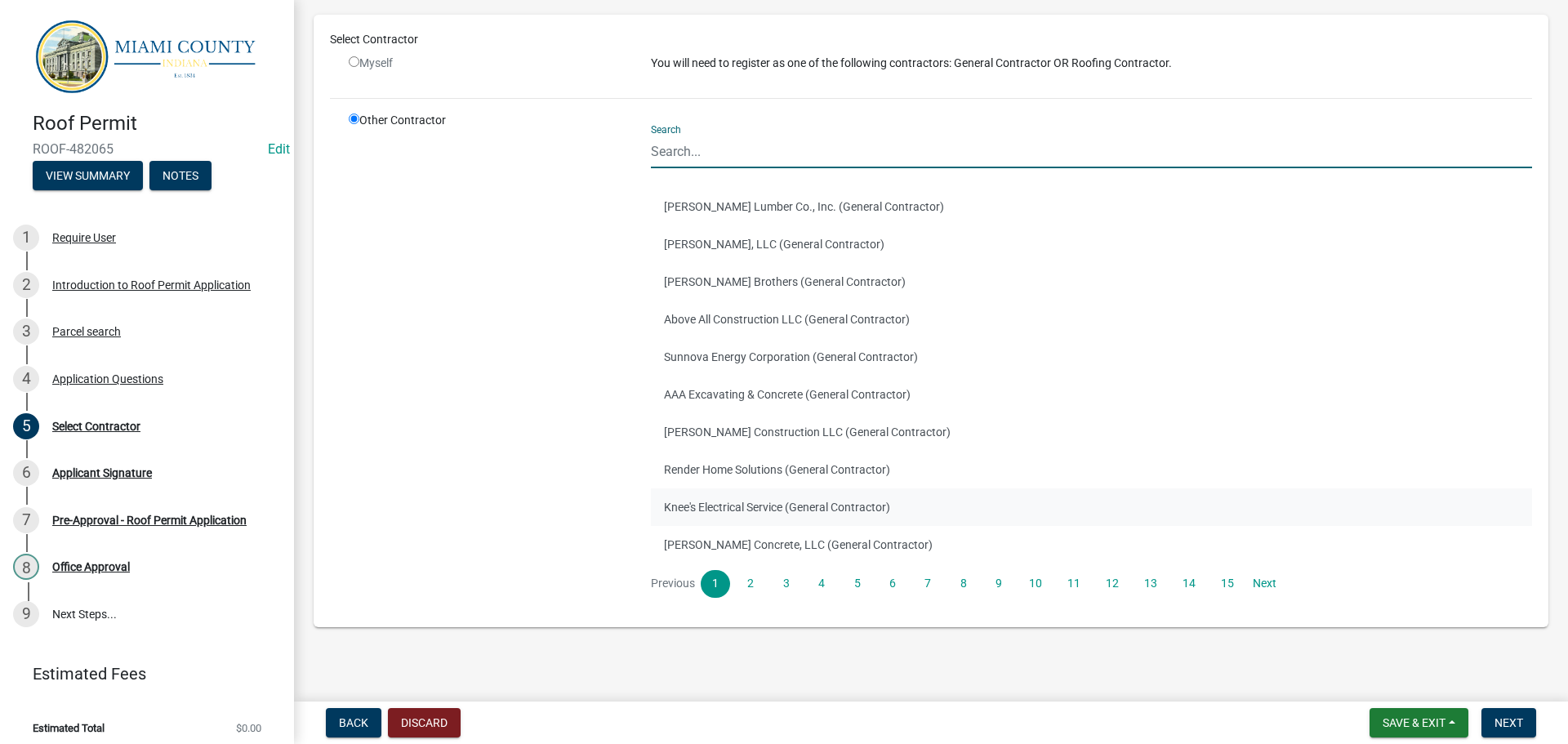
scroll to position [111, 0]
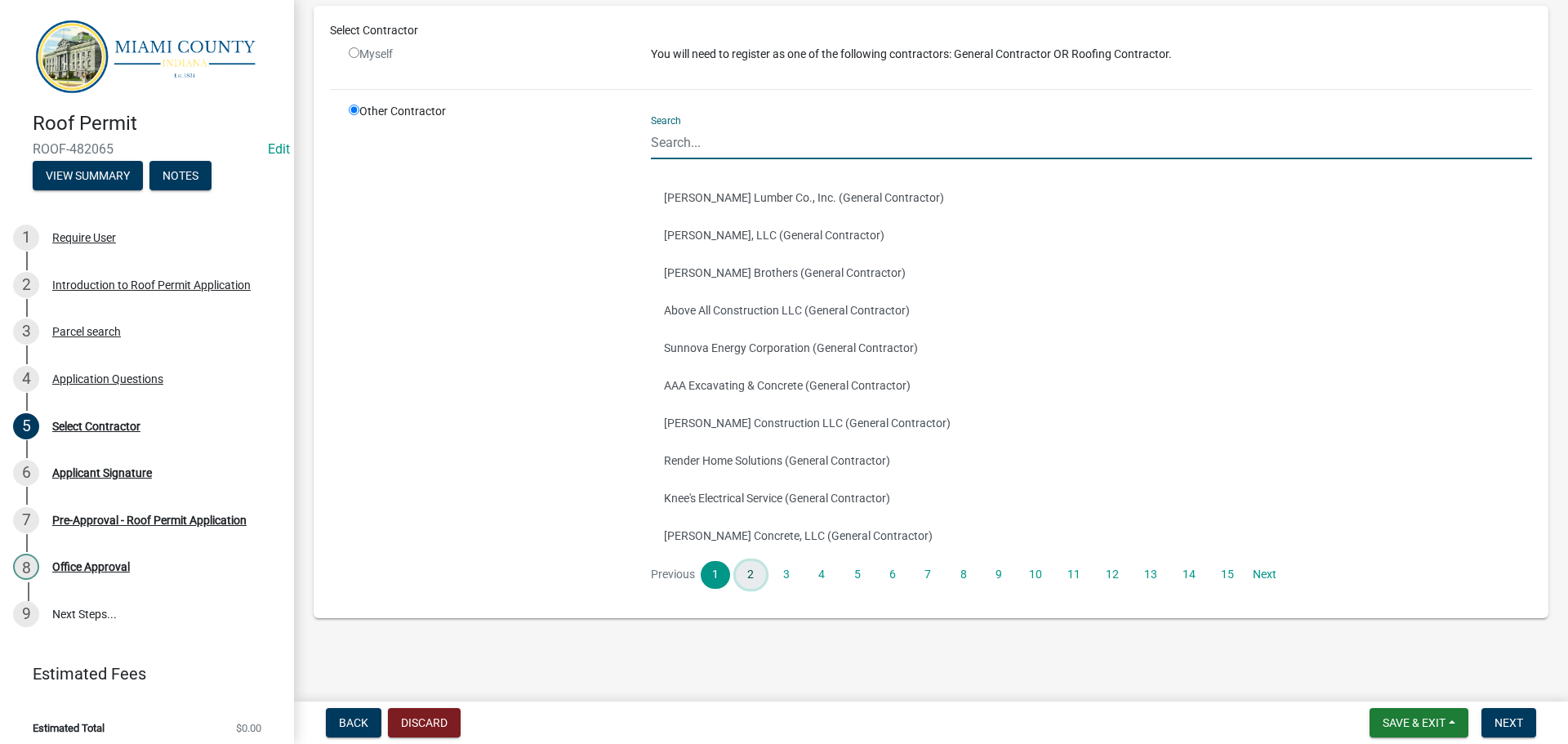
click at [754, 581] on link "2" at bounding box center [750, 574] width 30 height 28
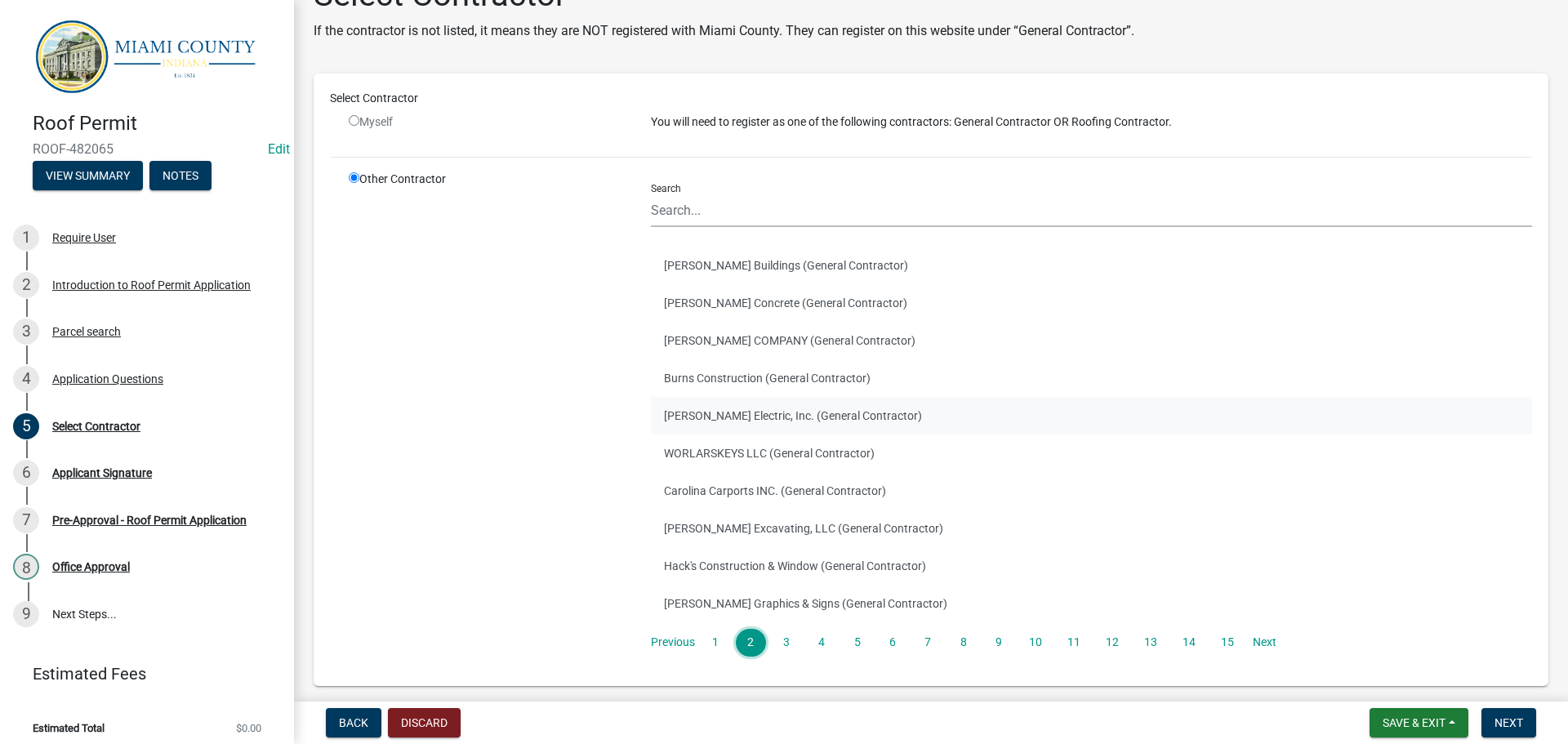
scroll to position [82, 0]
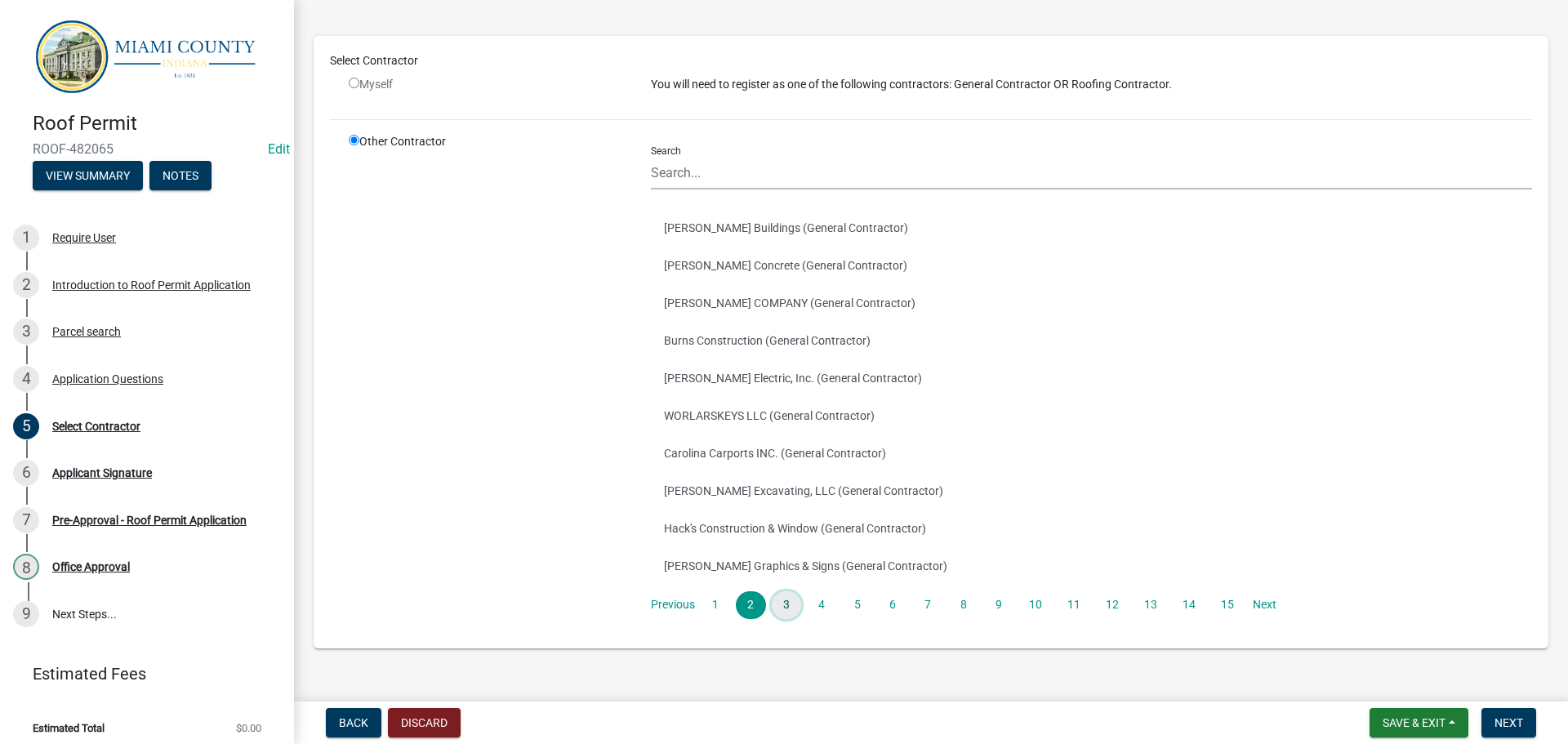
click at [785, 603] on link "3" at bounding box center [786, 605] width 30 height 28
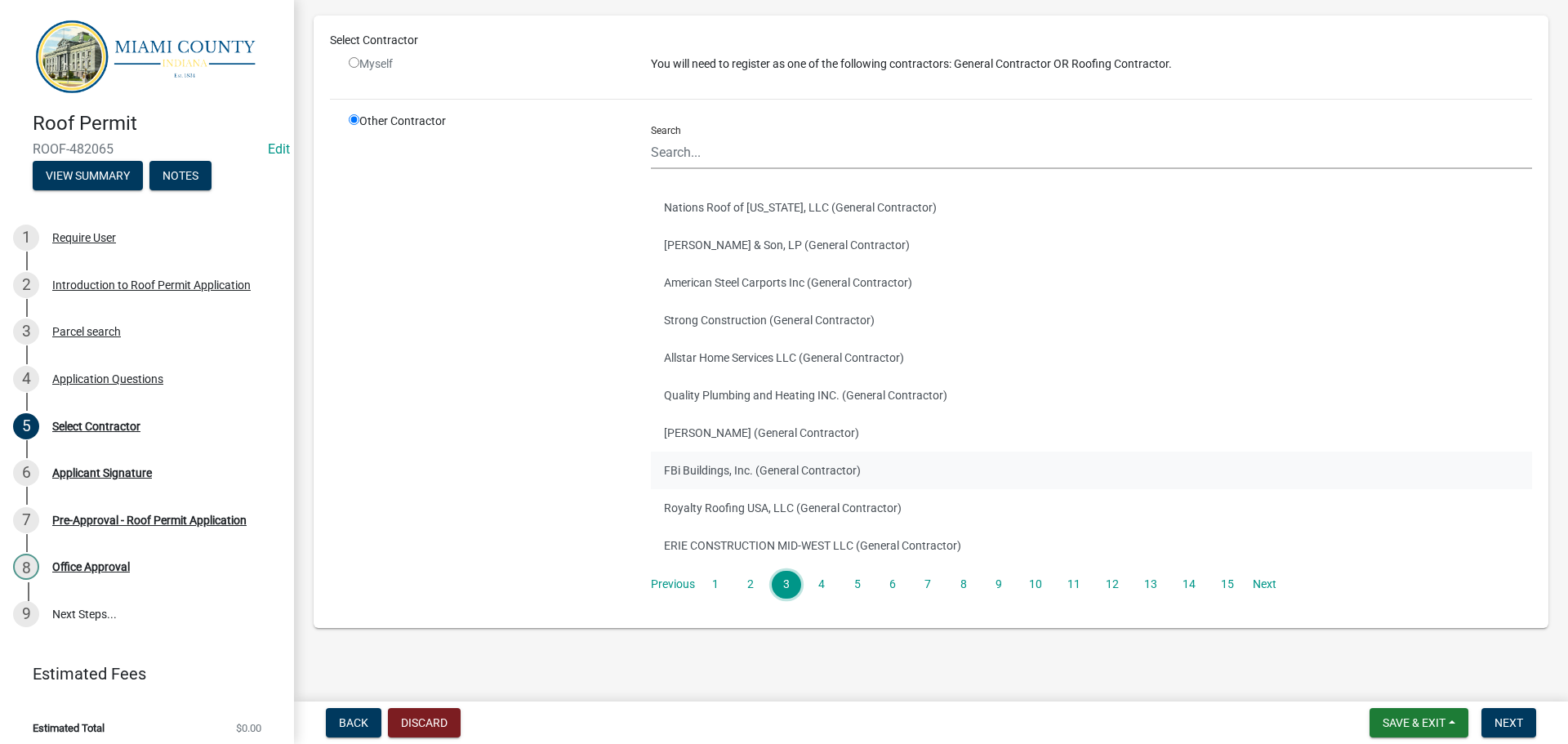
scroll to position [111, 0]
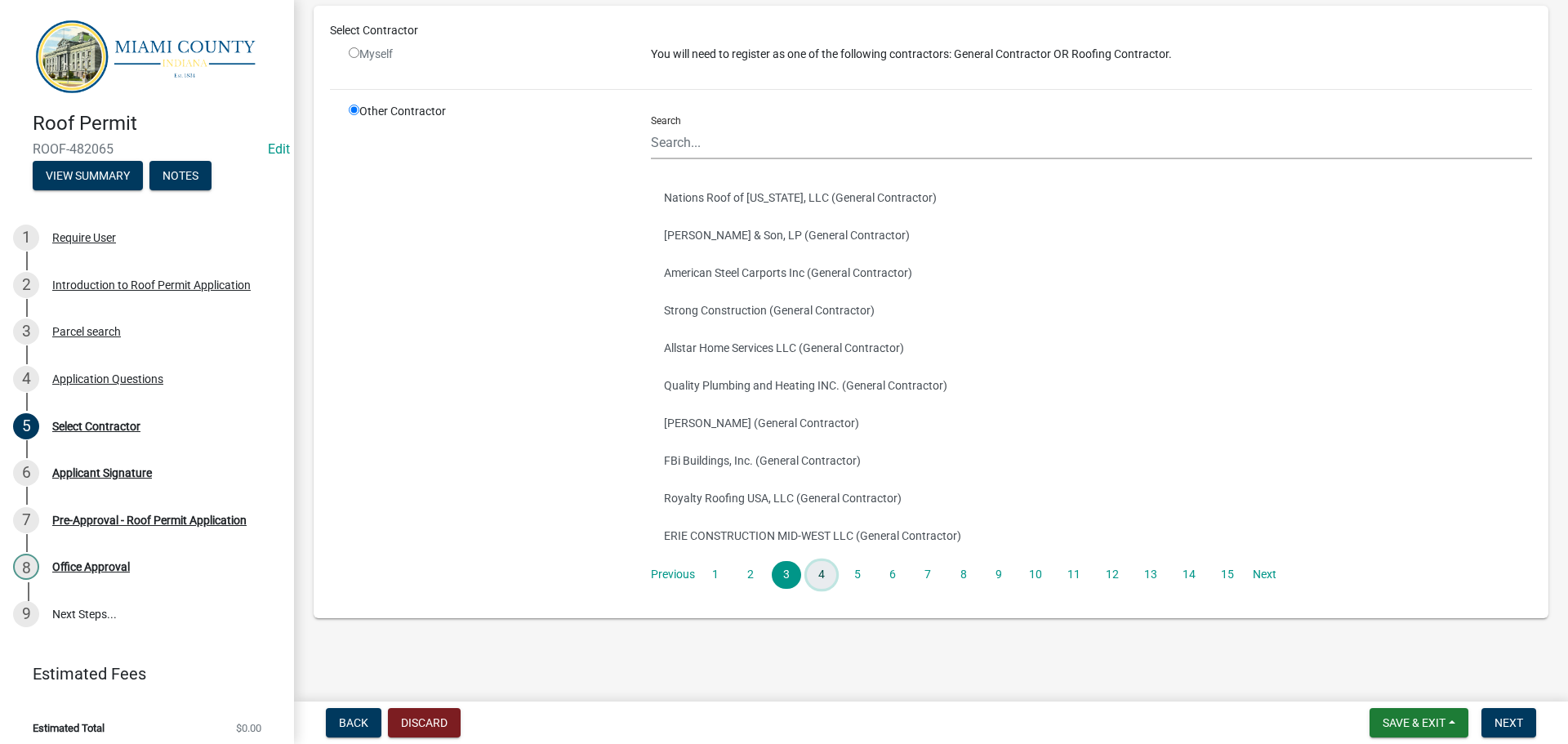
click at [819, 580] on link "4" at bounding box center [821, 574] width 30 height 28
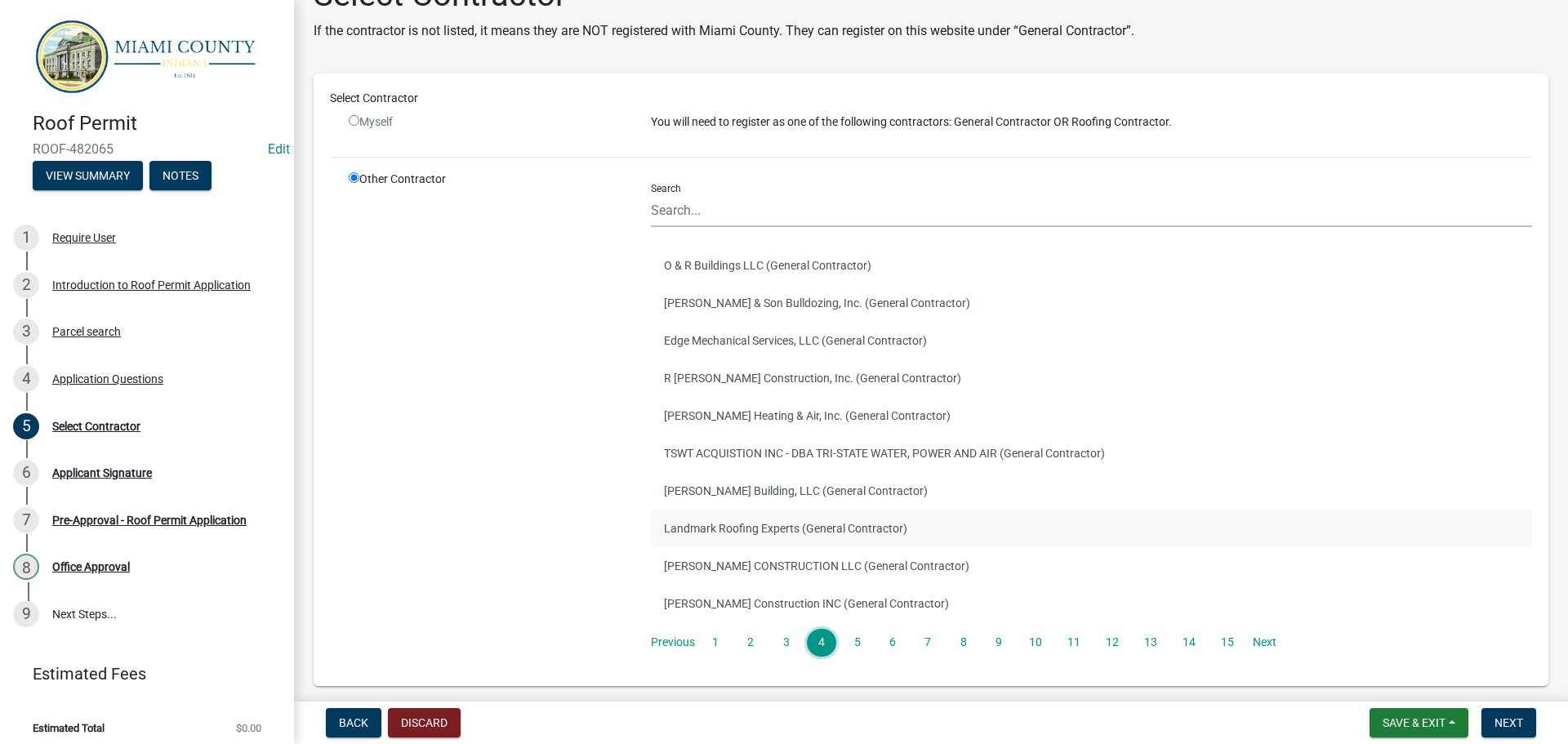
scroll to position [82, 0]
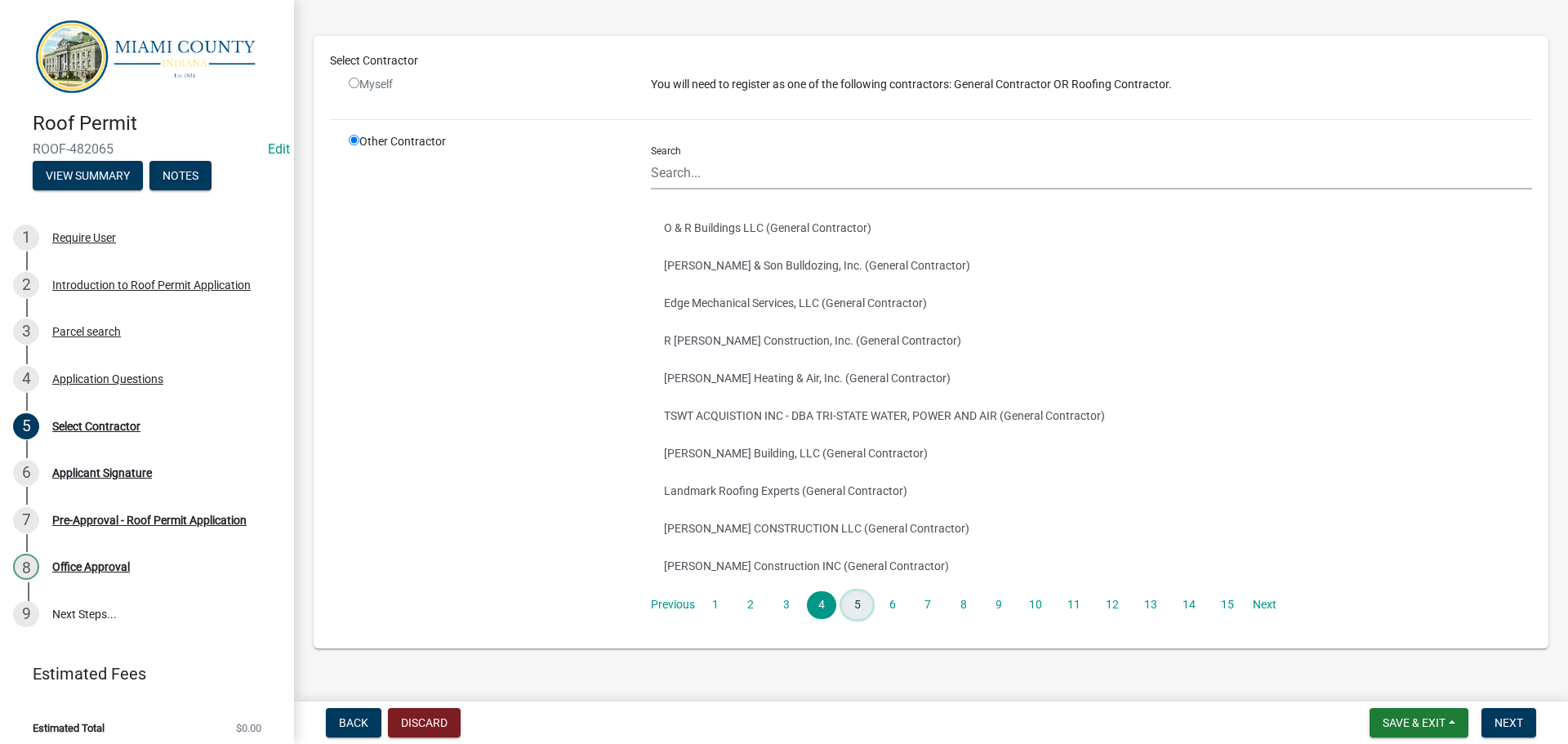
click at [846, 607] on link "5" at bounding box center [856, 605] width 30 height 28
click at [881, 609] on link "6" at bounding box center [892, 605] width 30 height 28
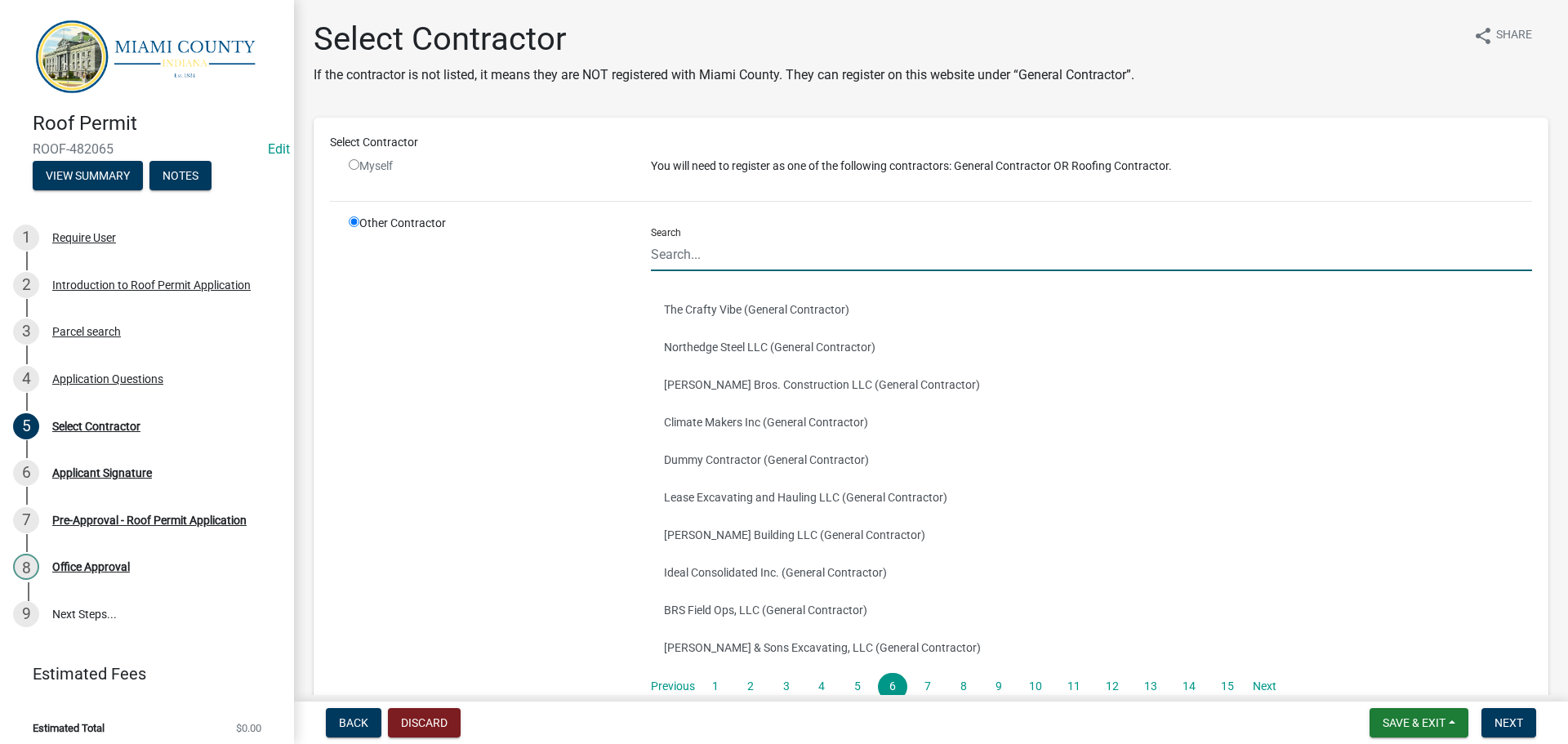
click at [676, 246] on input "Search" at bounding box center [1091, 253] width 881 height 33
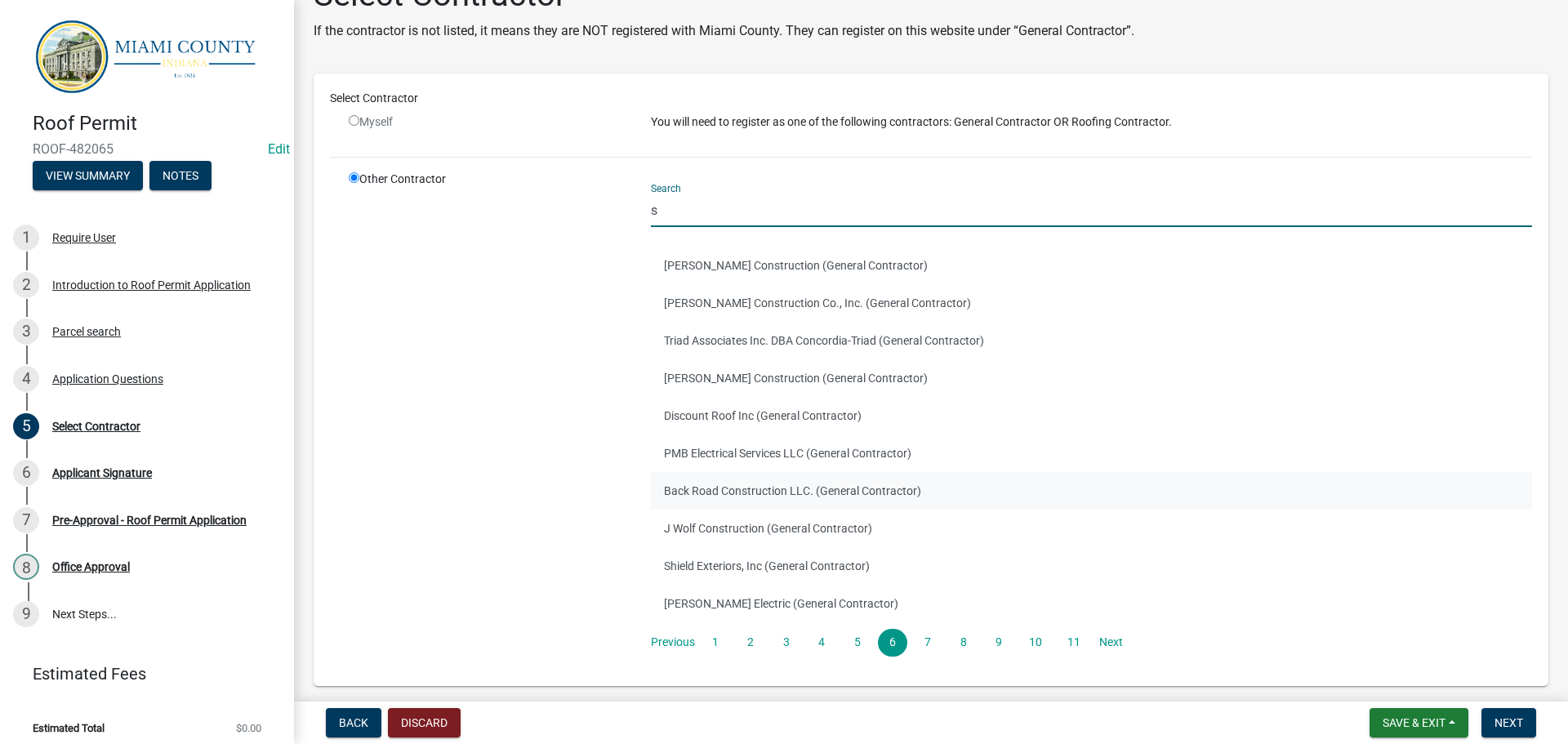
scroll to position [82, 0]
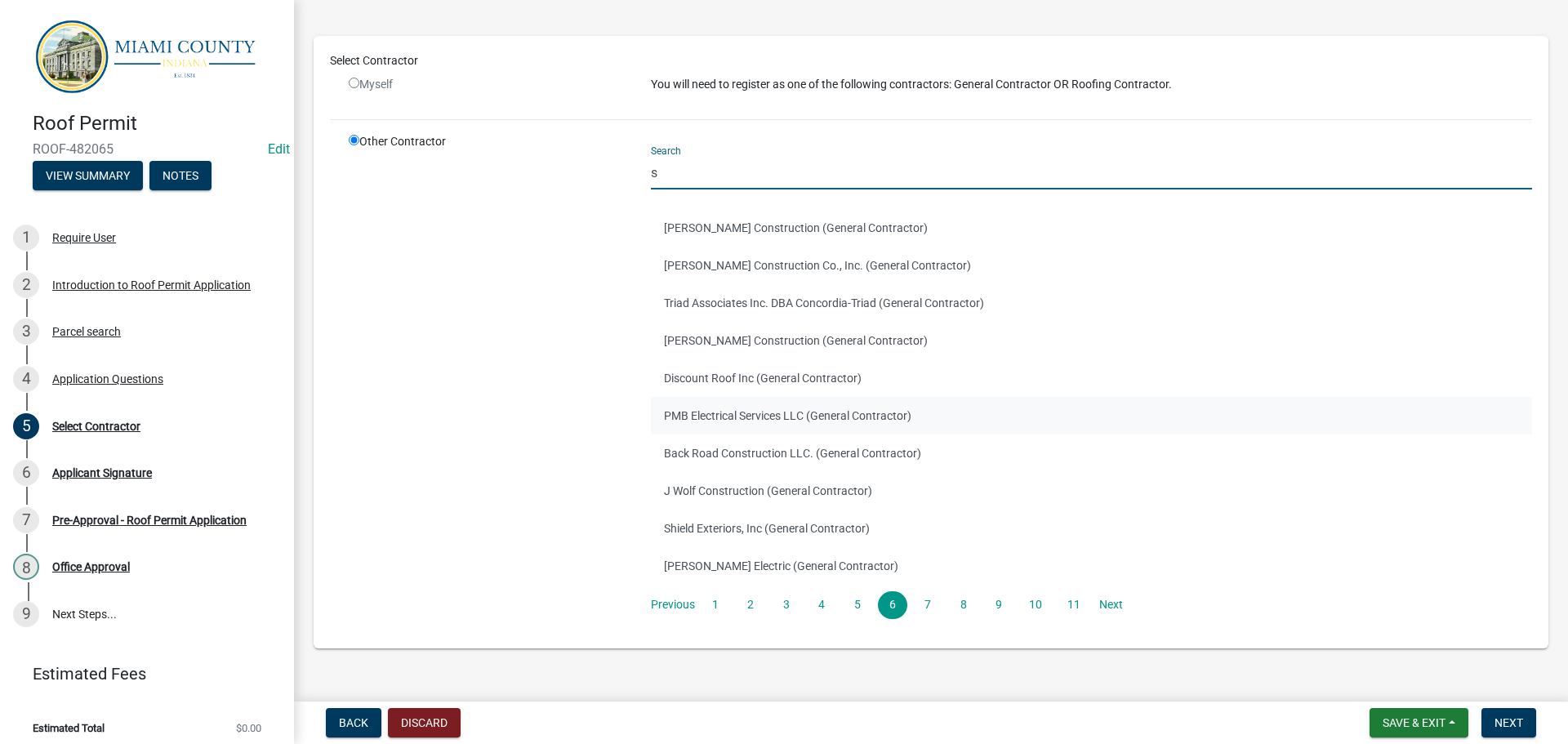
type input "sh"
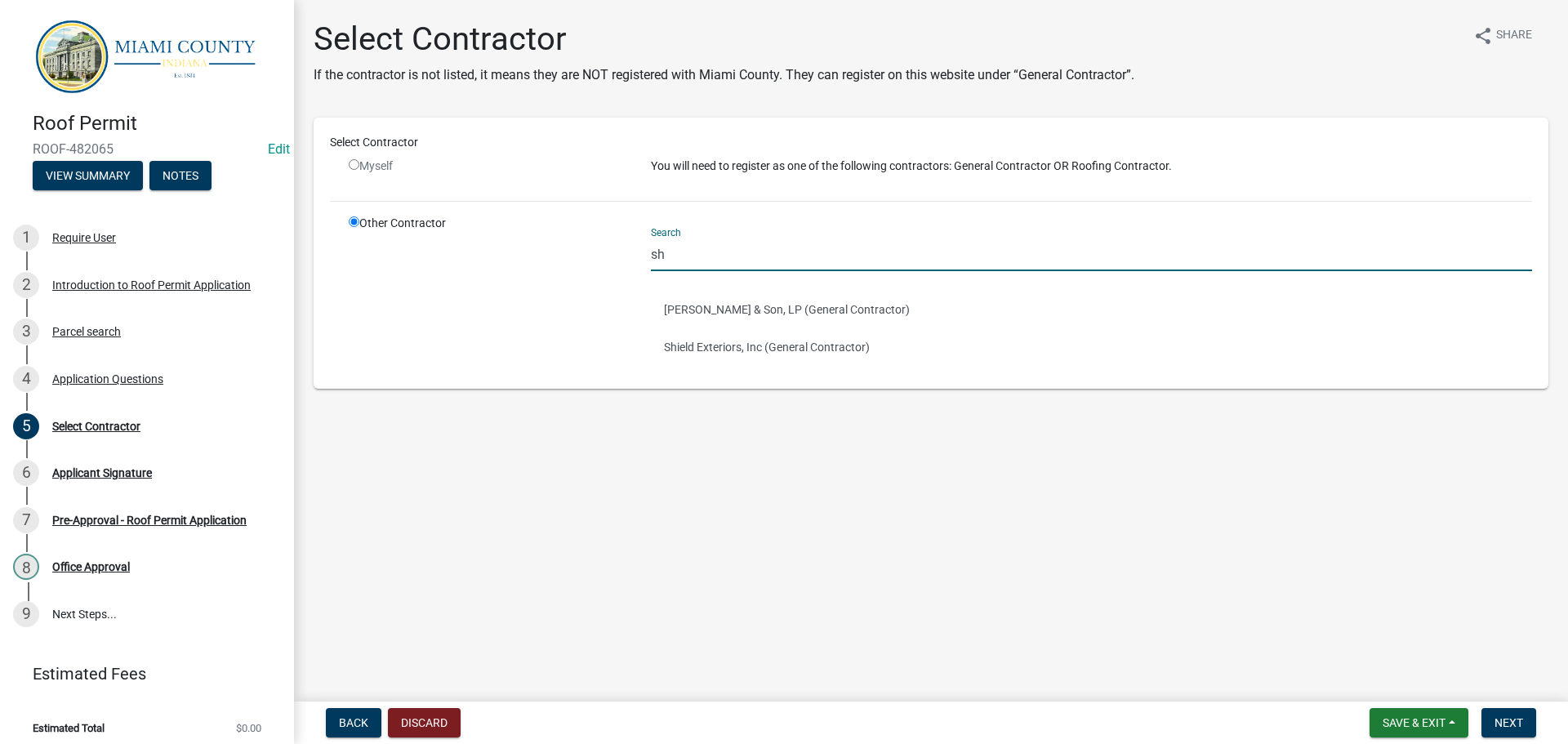
scroll to position [0, 0]
drag, startPoint x: 667, startPoint y: 252, endPoint x: 646, endPoint y: 249, distance: 21.2
click at [646, 249] on div "Search [PERSON_NAME] & Son, LP (General Contractor) Shield Exteriors, Inc (Gene…" at bounding box center [1092, 293] width 906 height 157
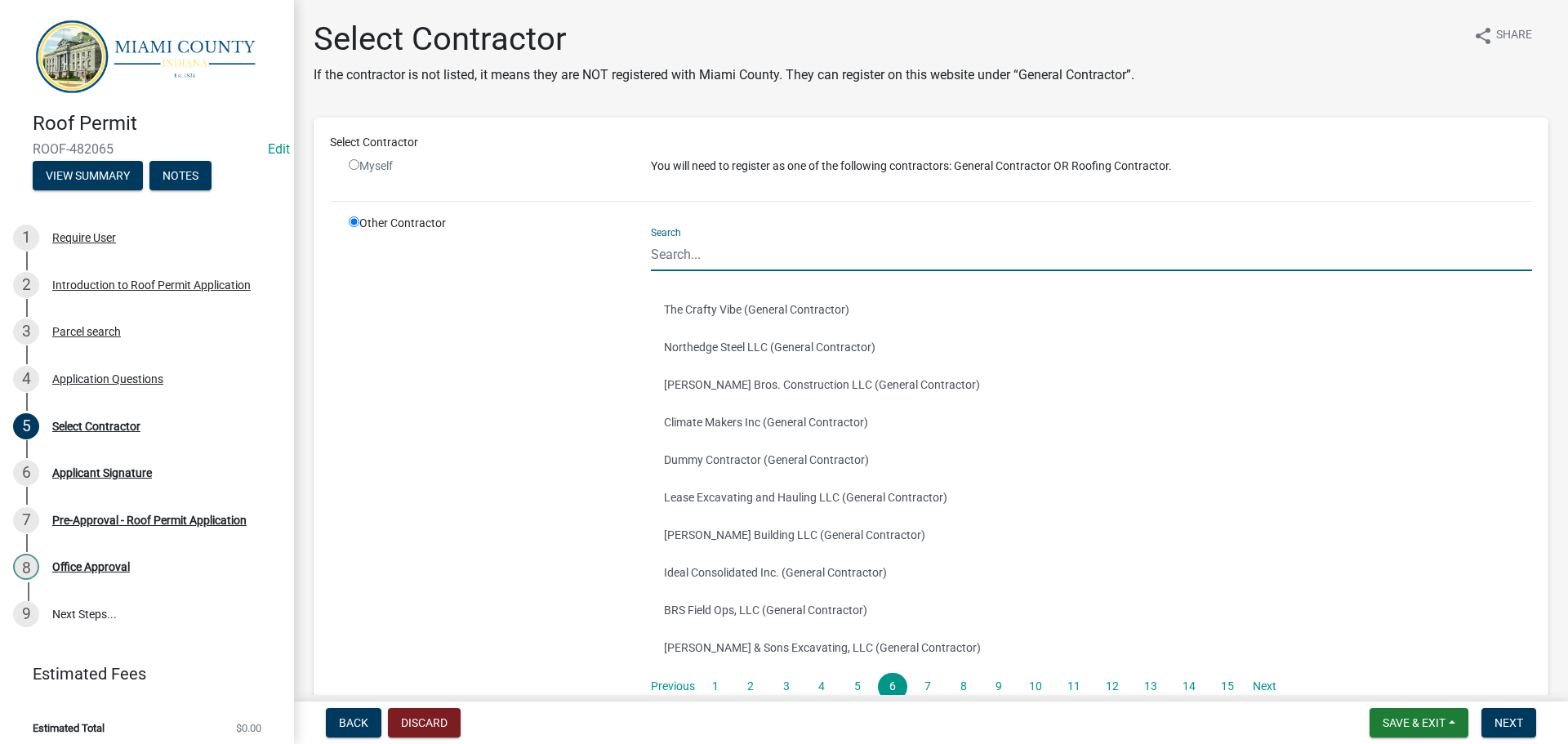
click at [350, 164] on input "radio" at bounding box center [354, 164] width 11 height 11
radio input "false"
radio input "true"
click at [740, 253] on input "Search" at bounding box center [1091, 253] width 881 height 33
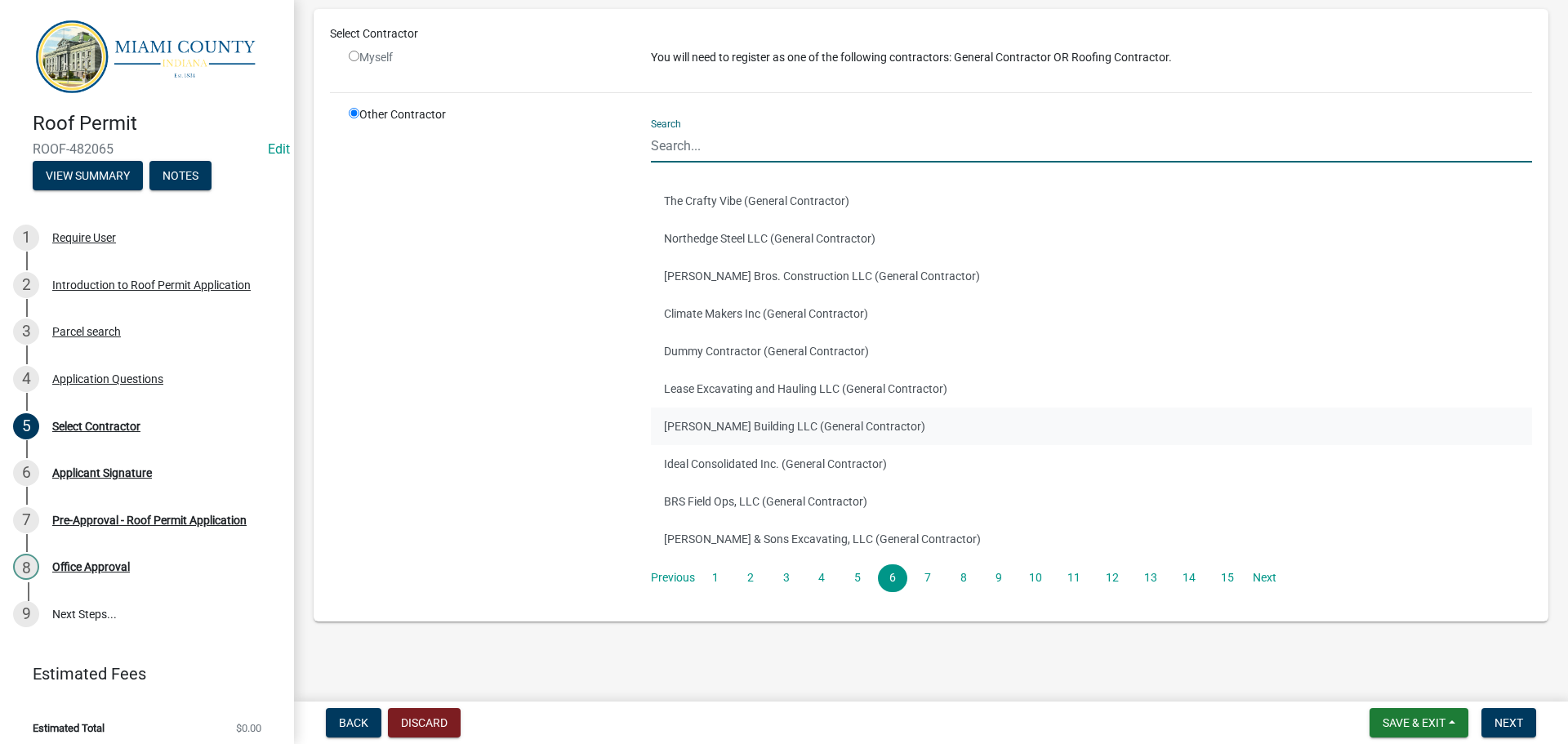
scroll to position [111, 0]
click at [1254, 577] on link "Next" at bounding box center [1263, 574] width 30 height 28
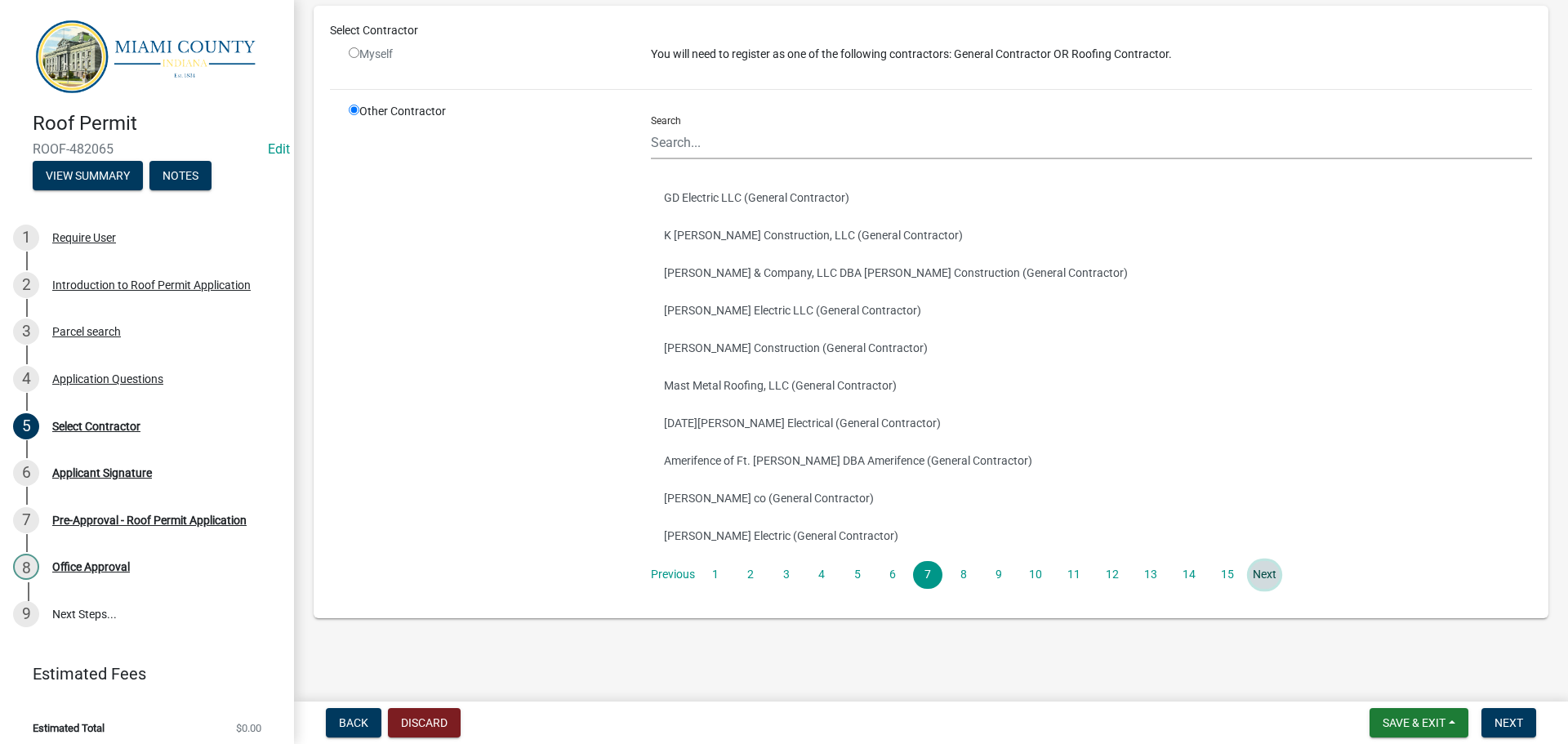
click at [1254, 571] on link "Next" at bounding box center [1263, 574] width 30 height 28
click at [1251, 578] on link "Next" at bounding box center [1263, 574] width 30 height 28
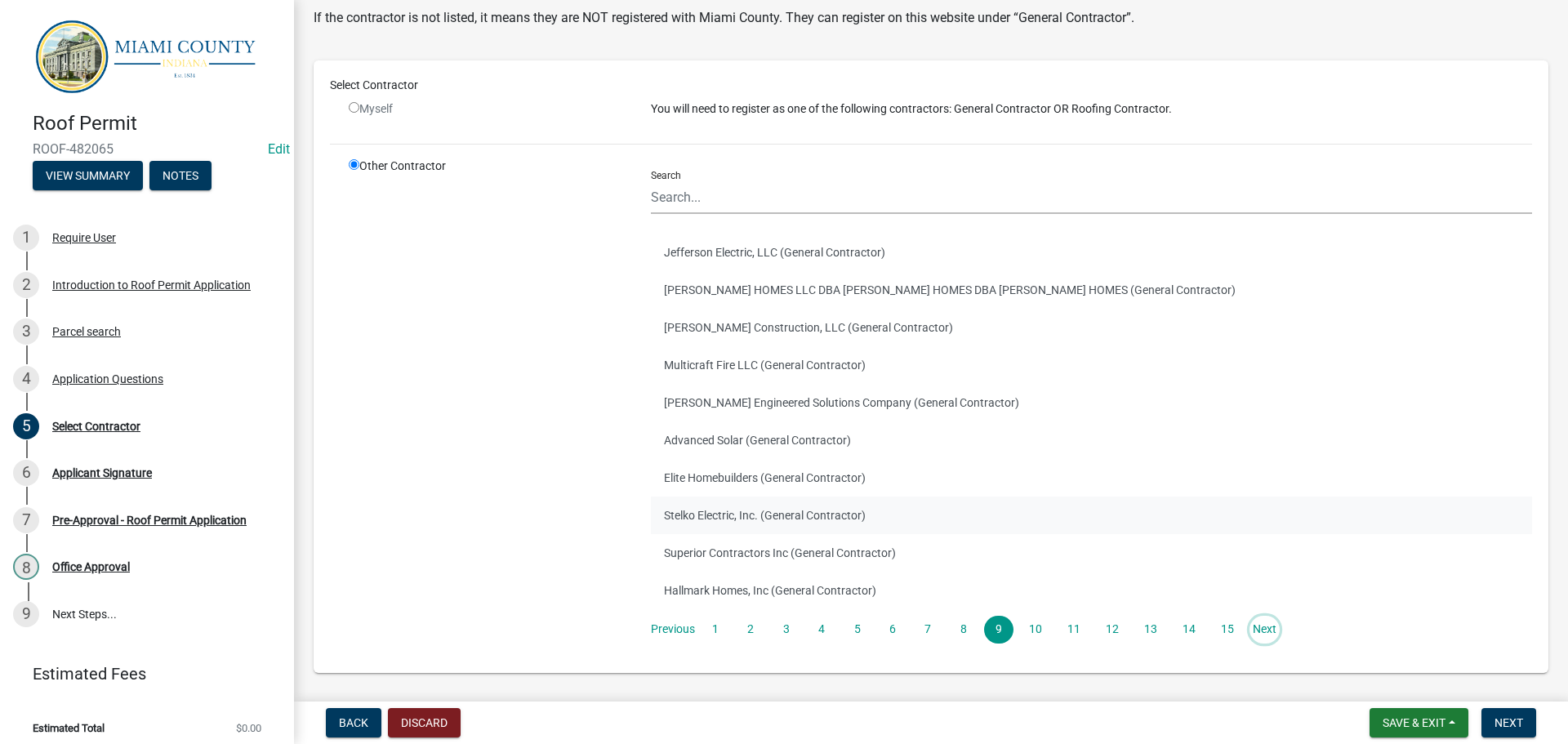
scroll to position [82, 0]
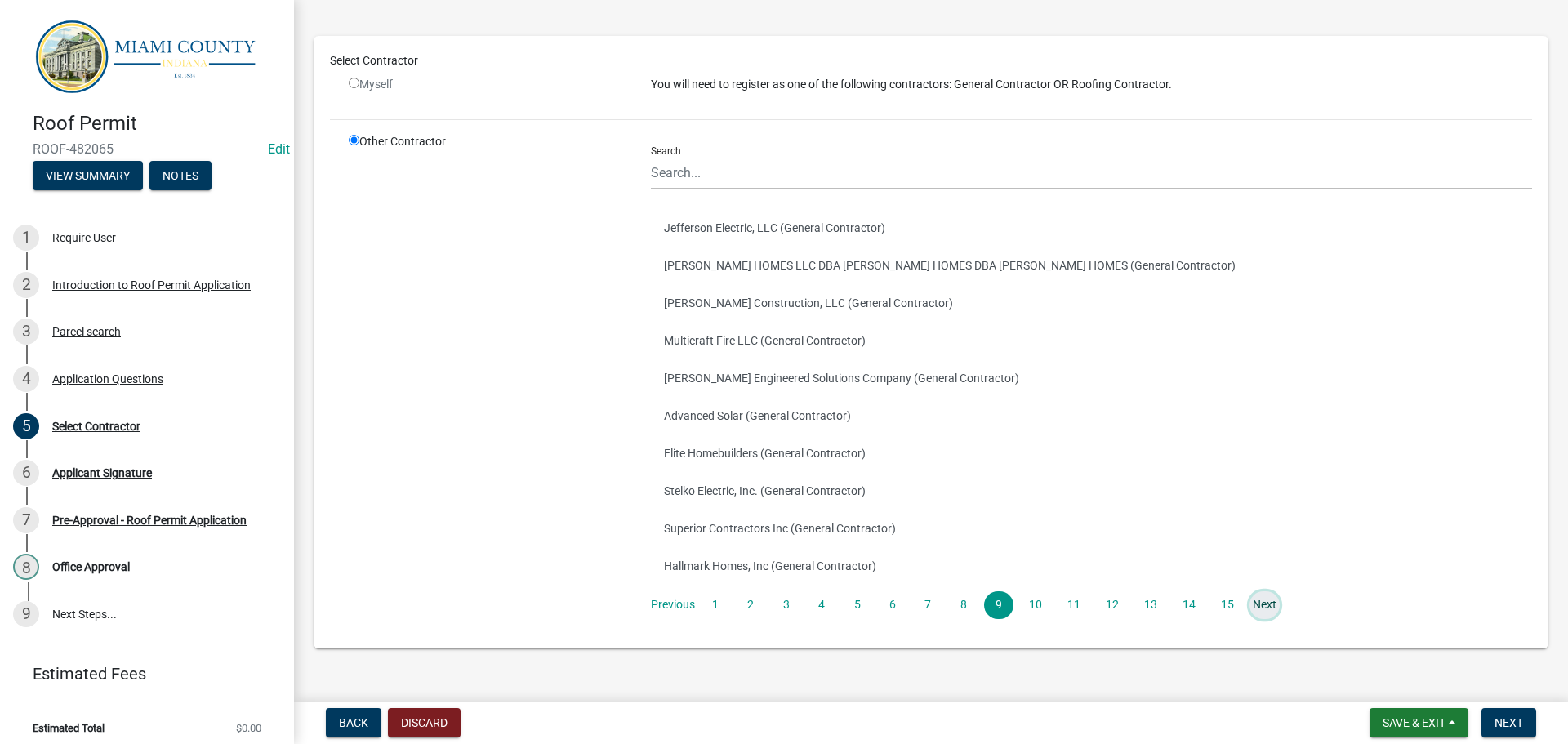
click at [1262, 604] on link "Next" at bounding box center [1263, 605] width 30 height 28
click at [1261, 602] on link "Next" at bounding box center [1263, 605] width 30 height 28
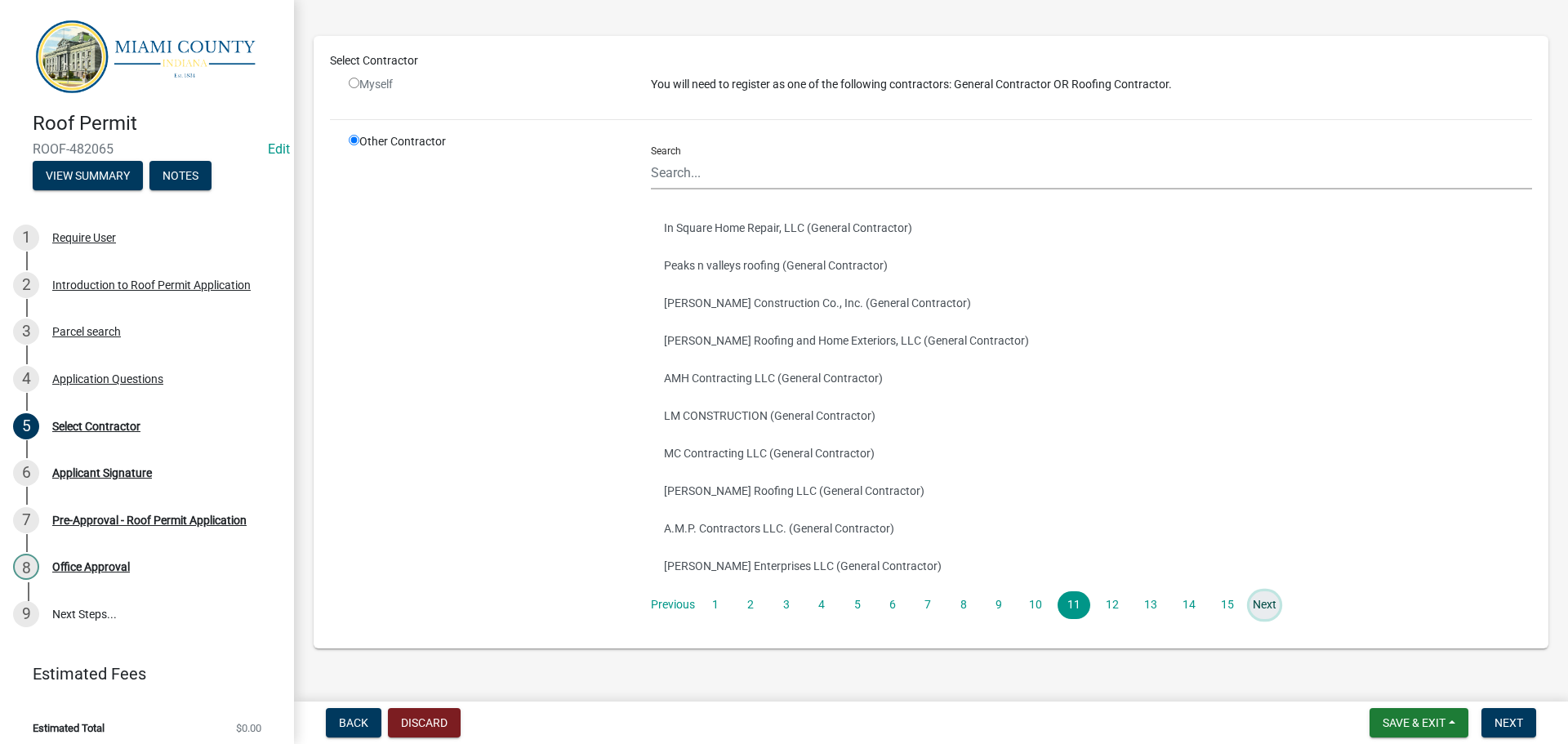
click at [1262, 600] on link "Next" at bounding box center [1263, 605] width 30 height 28
click at [1259, 598] on link "Next" at bounding box center [1263, 605] width 30 height 28
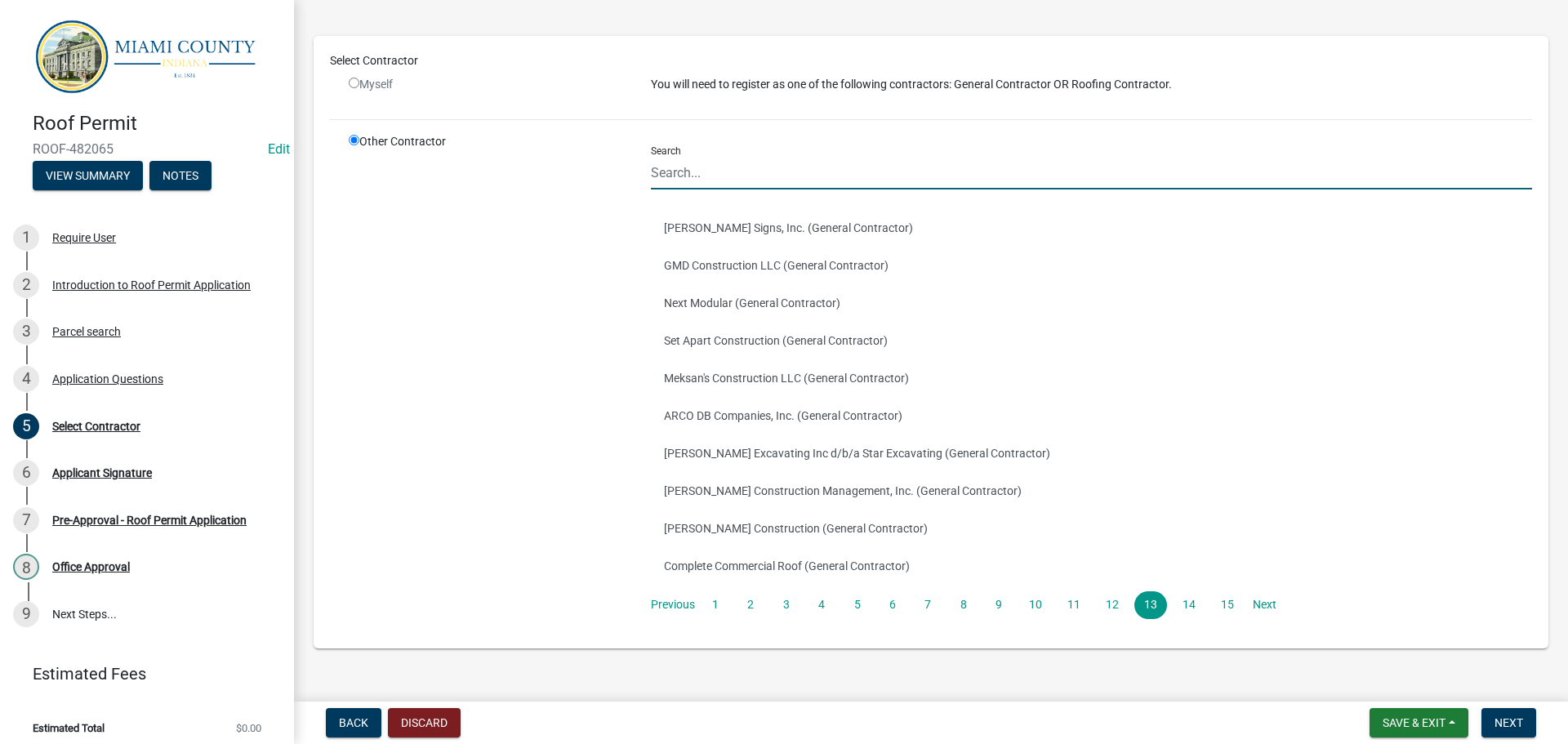
click at [747, 171] on input "Search" at bounding box center [1091, 173] width 881 height 33
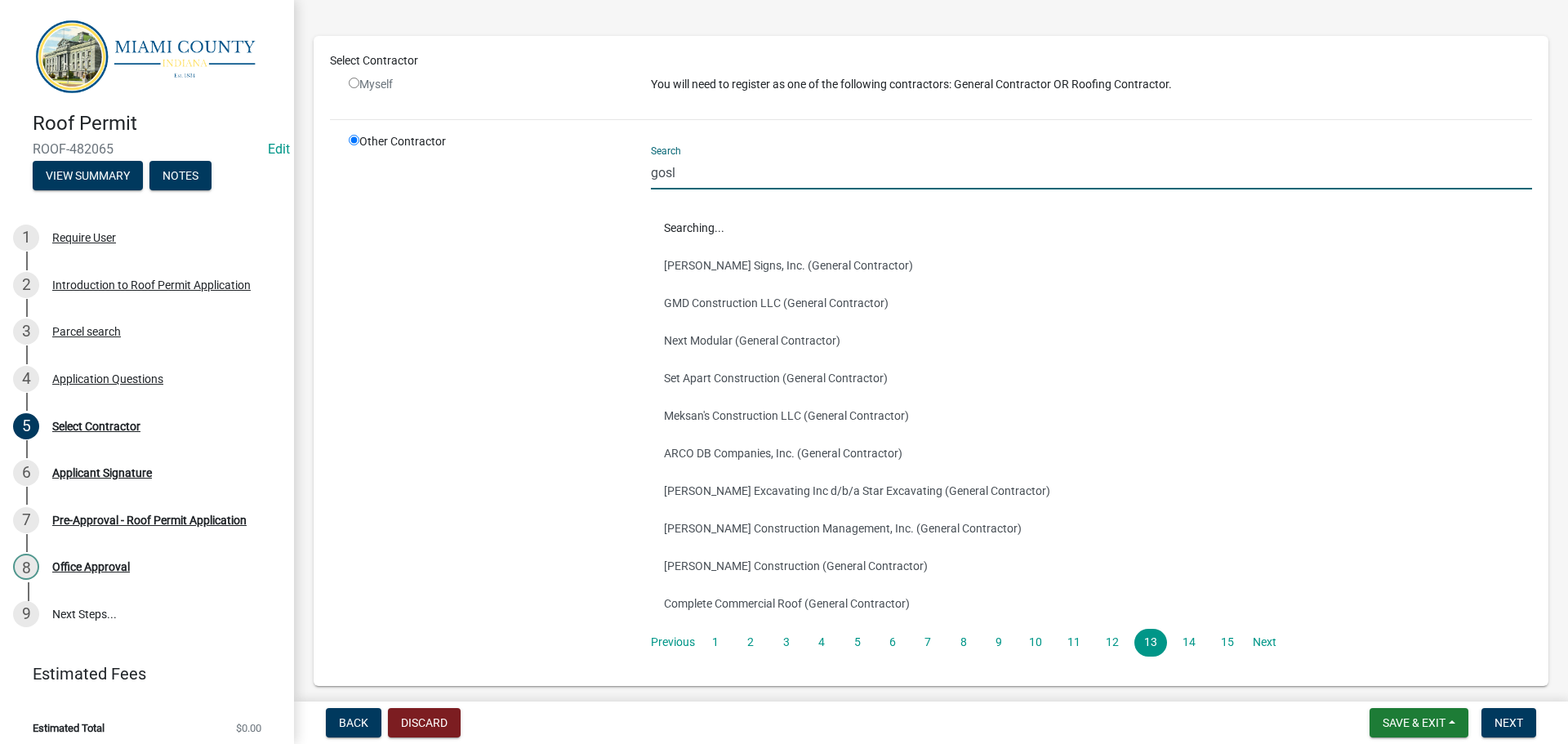
scroll to position [0, 0]
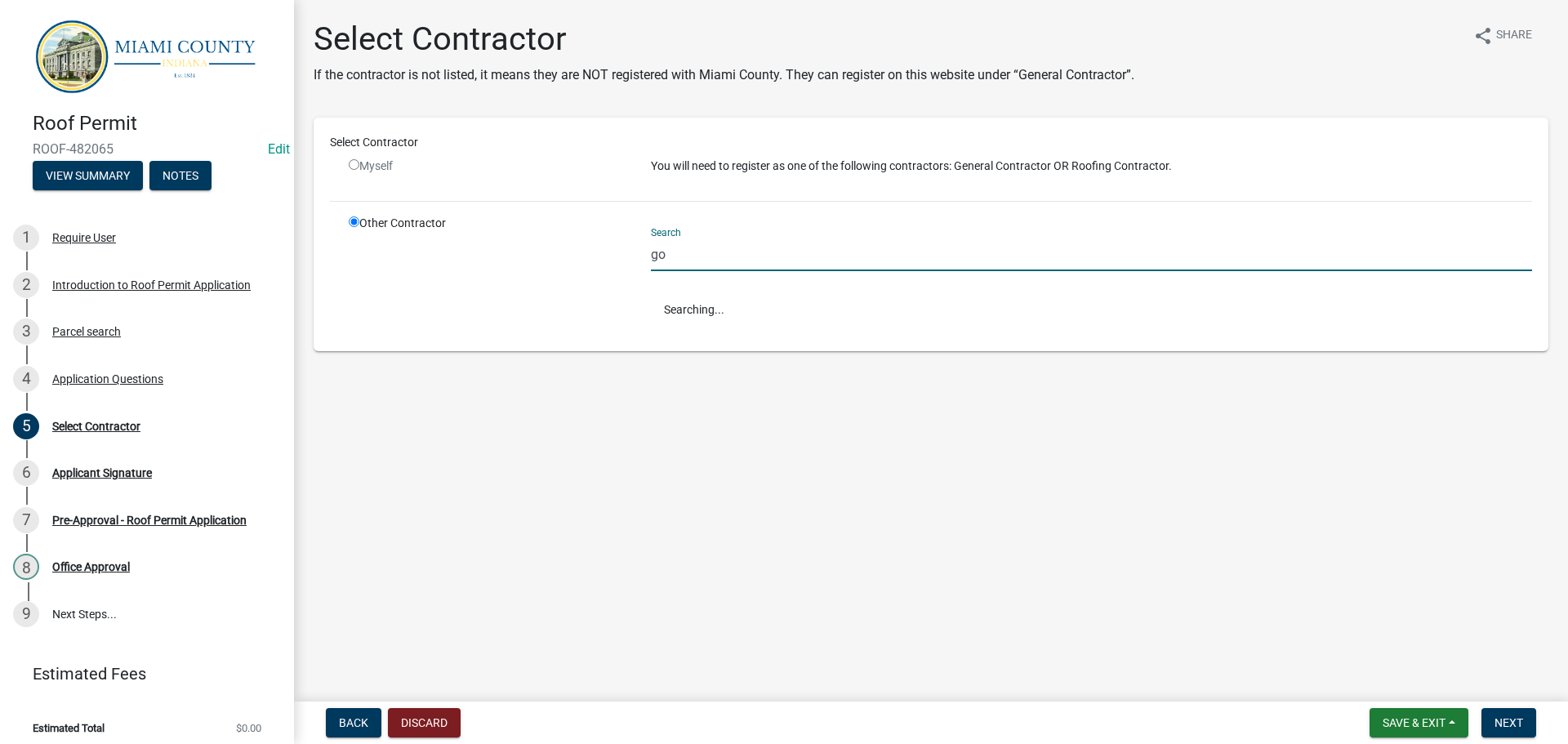
type input "g"
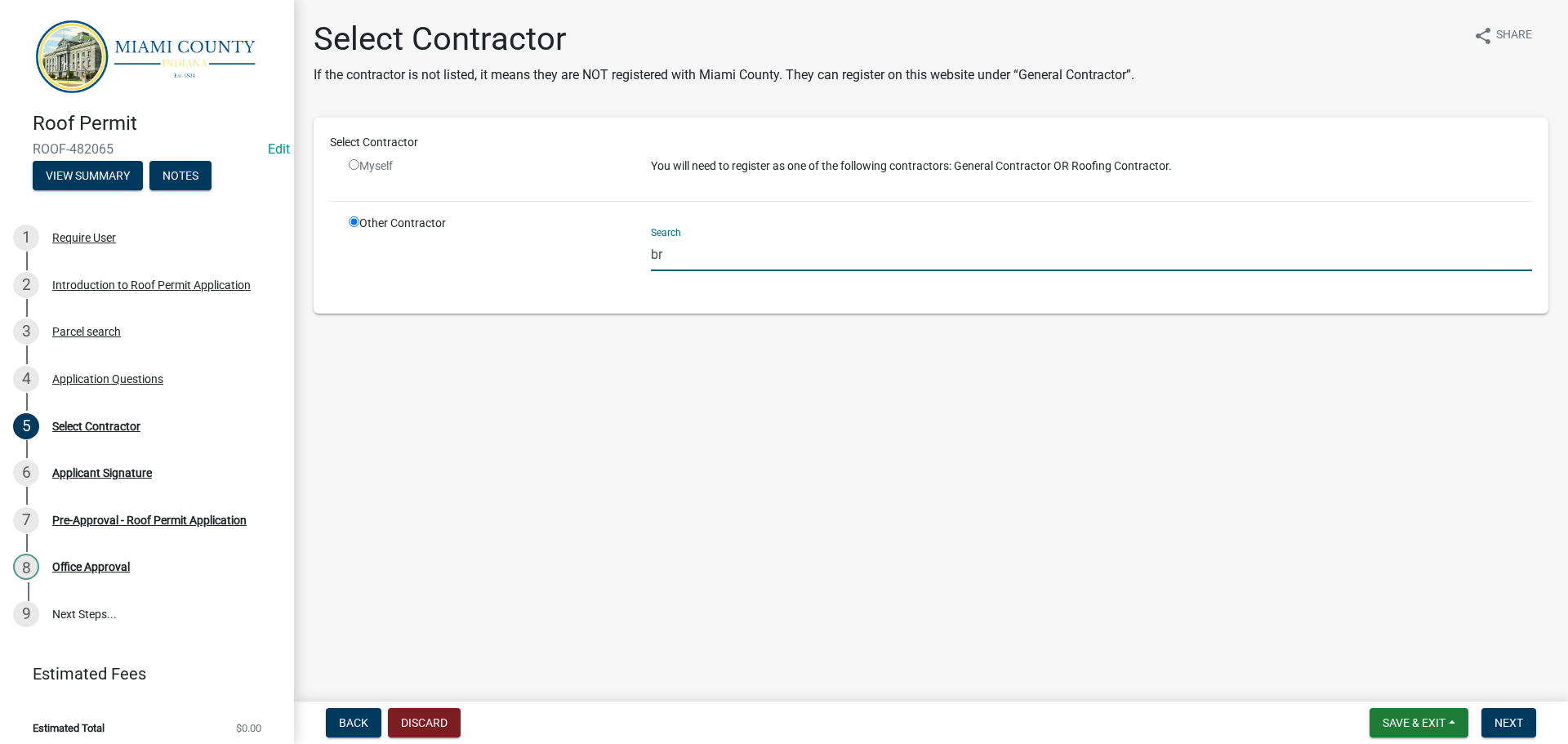
type input "b"
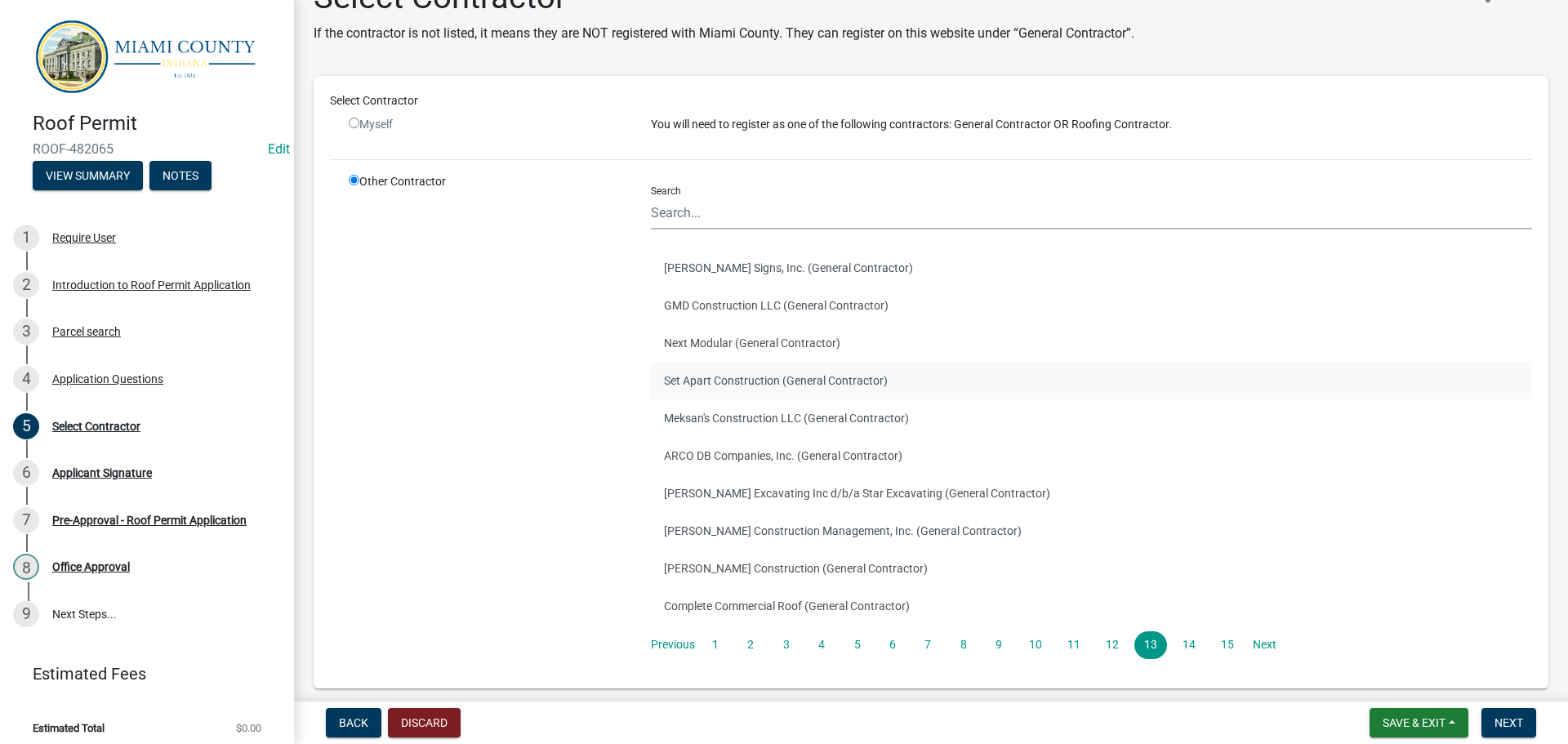
scroll to position [82, 0]
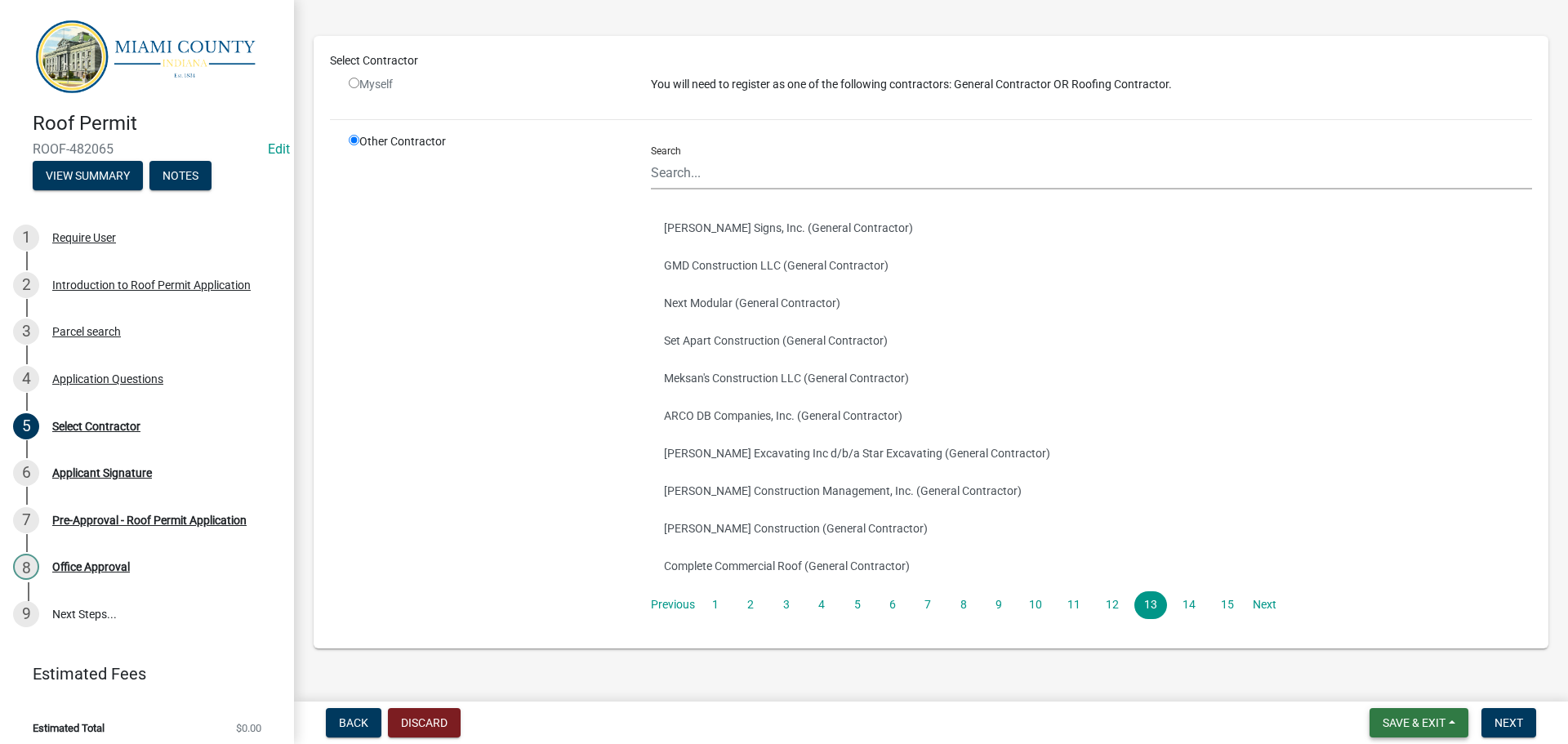
click at [1418, 722] on span "Save & Exit" at bounding box center [1413, 722] width 63 height 13
click at [1385, 647] on button "Save" at bounding box center [1402, 642] width 130 height 40
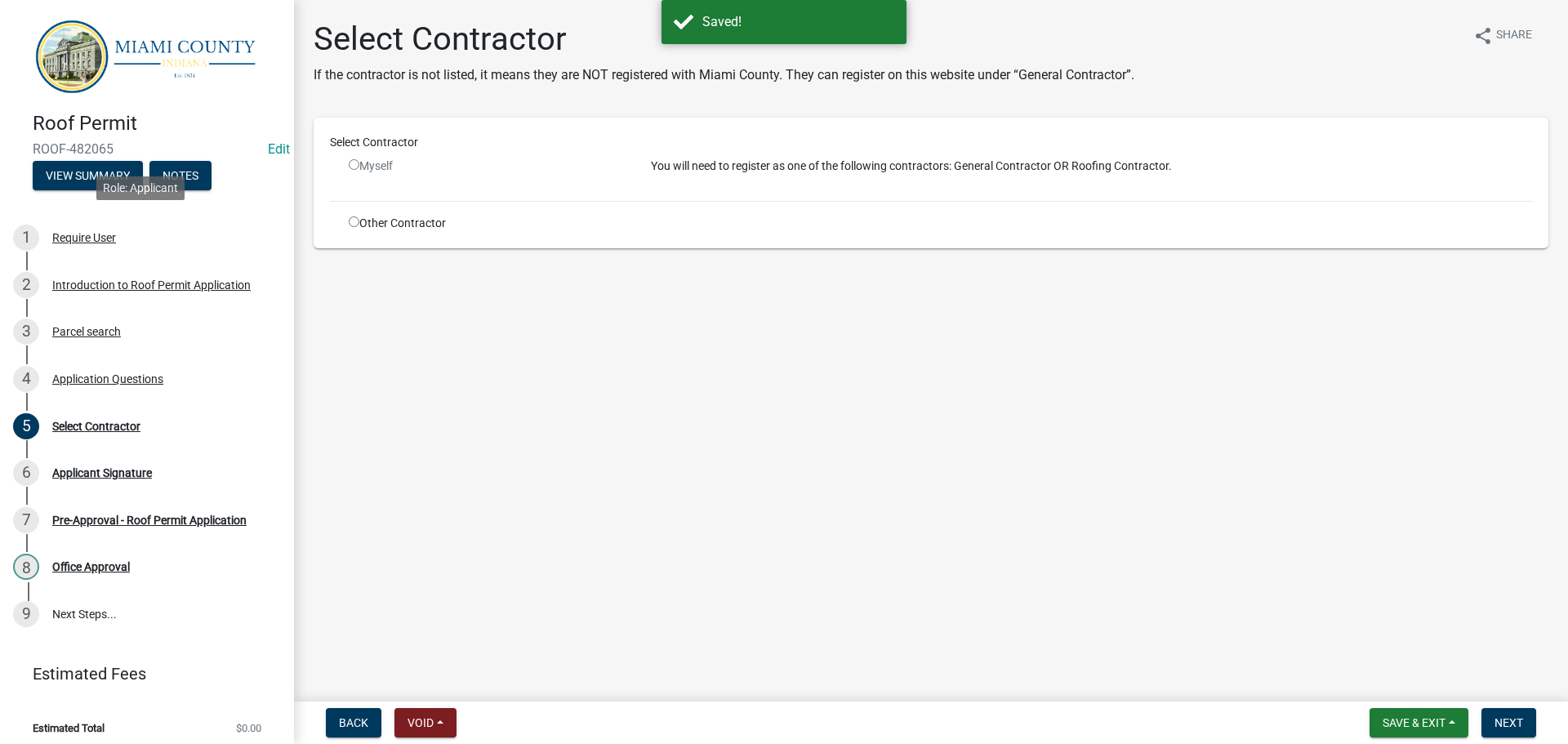
click at [94, 233] on div "Require User" at bounding box center [84, 237] width 64 height 12
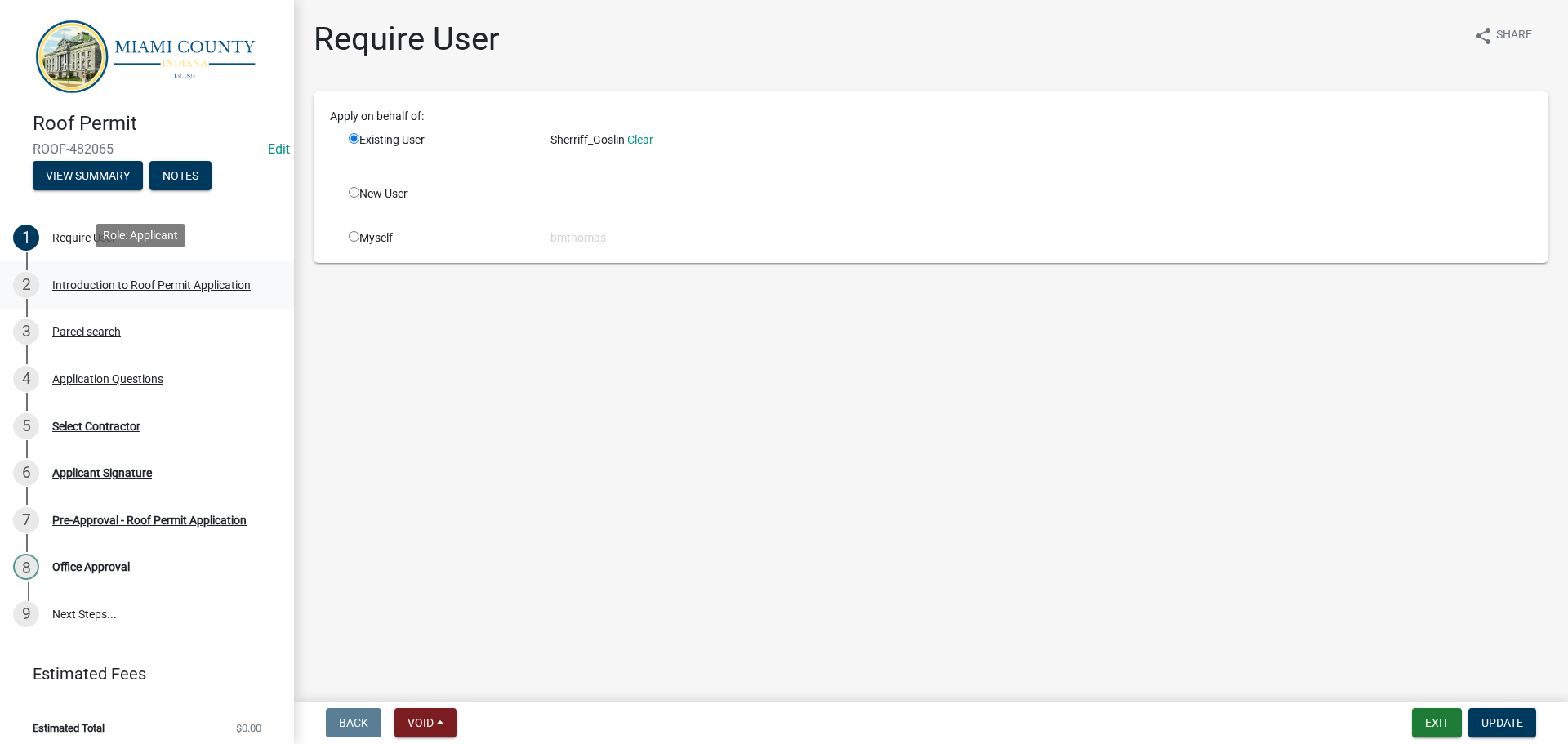
click at [85, 282] on div "Introduction to Roof Permit Application" at bounding box center [151, 285] width 199 height 12
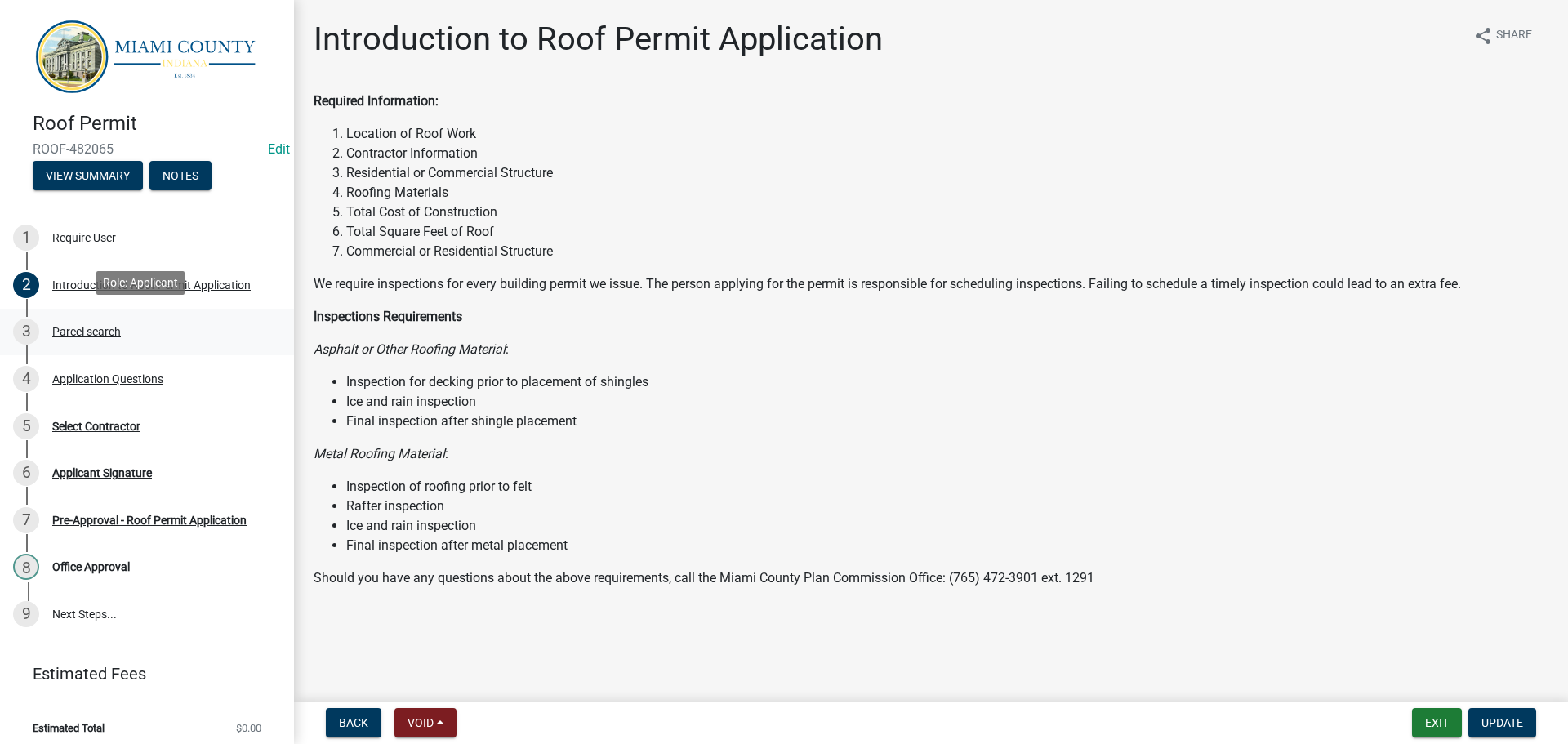
click at [51, 330] on div "3 Parcel search" at bounding box center [141, 331] width 255 height 26
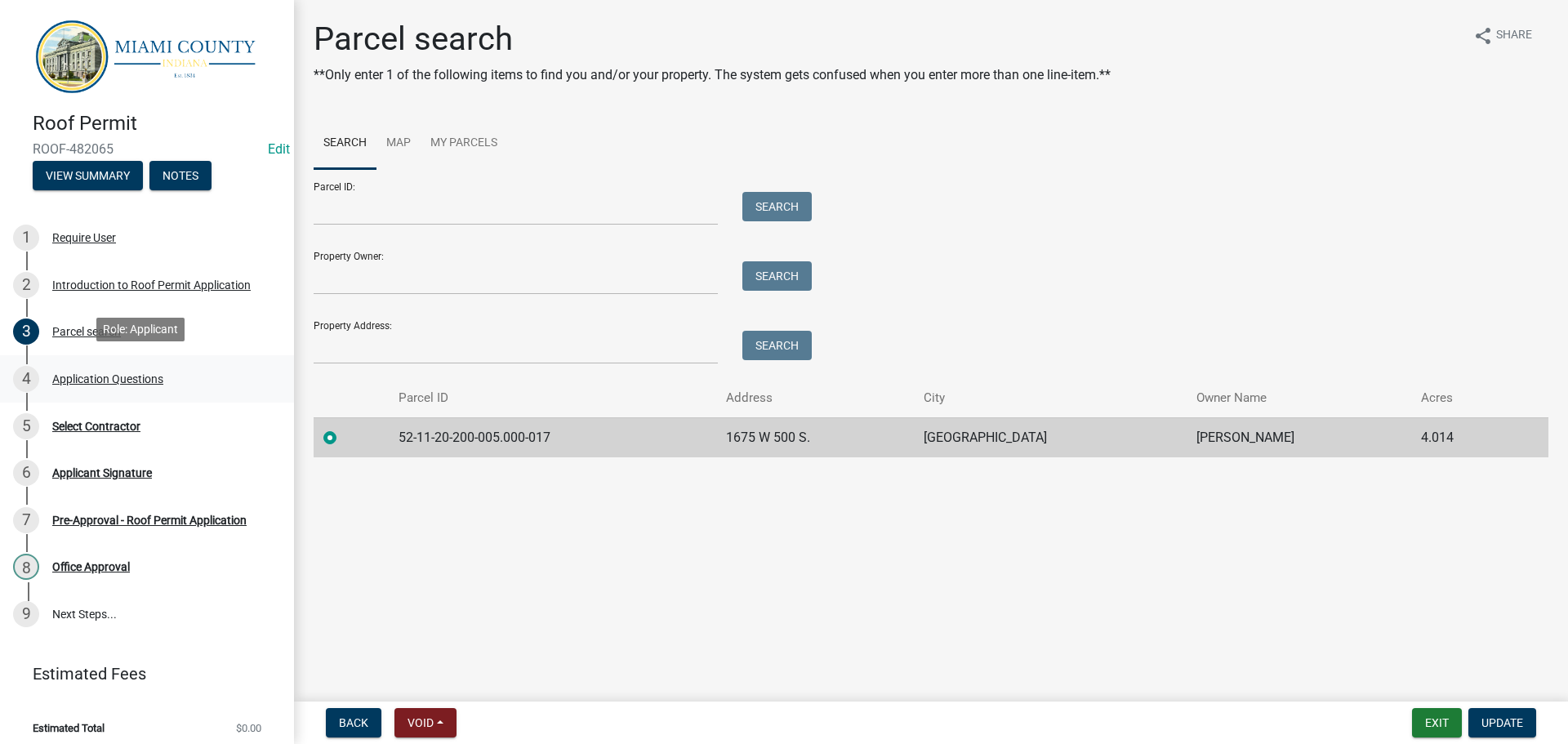
click at [120, 380] on div "Application Questions" at bounding box center [108, 378] width 111 height 12
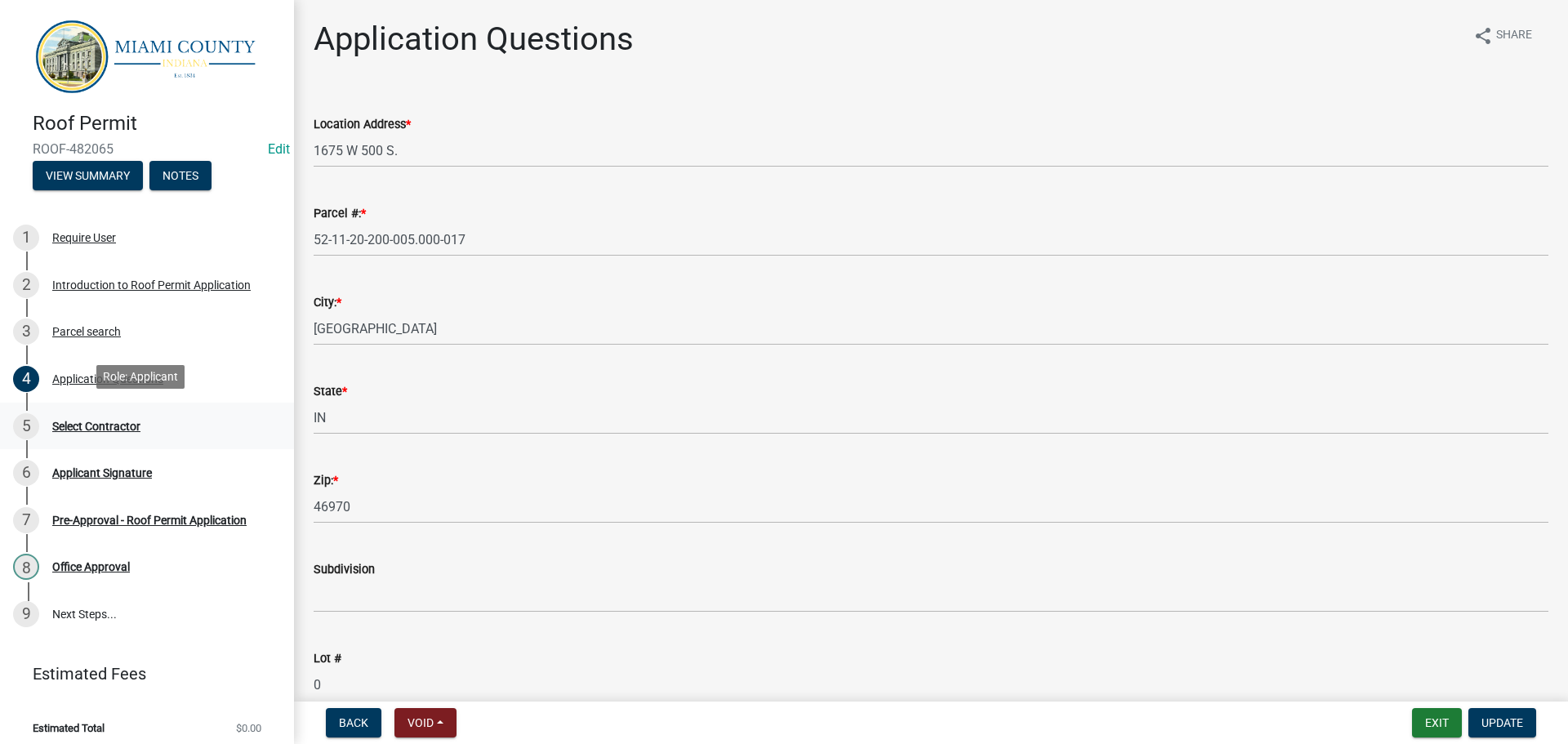
click at [105, 425] on div "Select Contractor" at bounding box center [96, 426] width 88 height 12
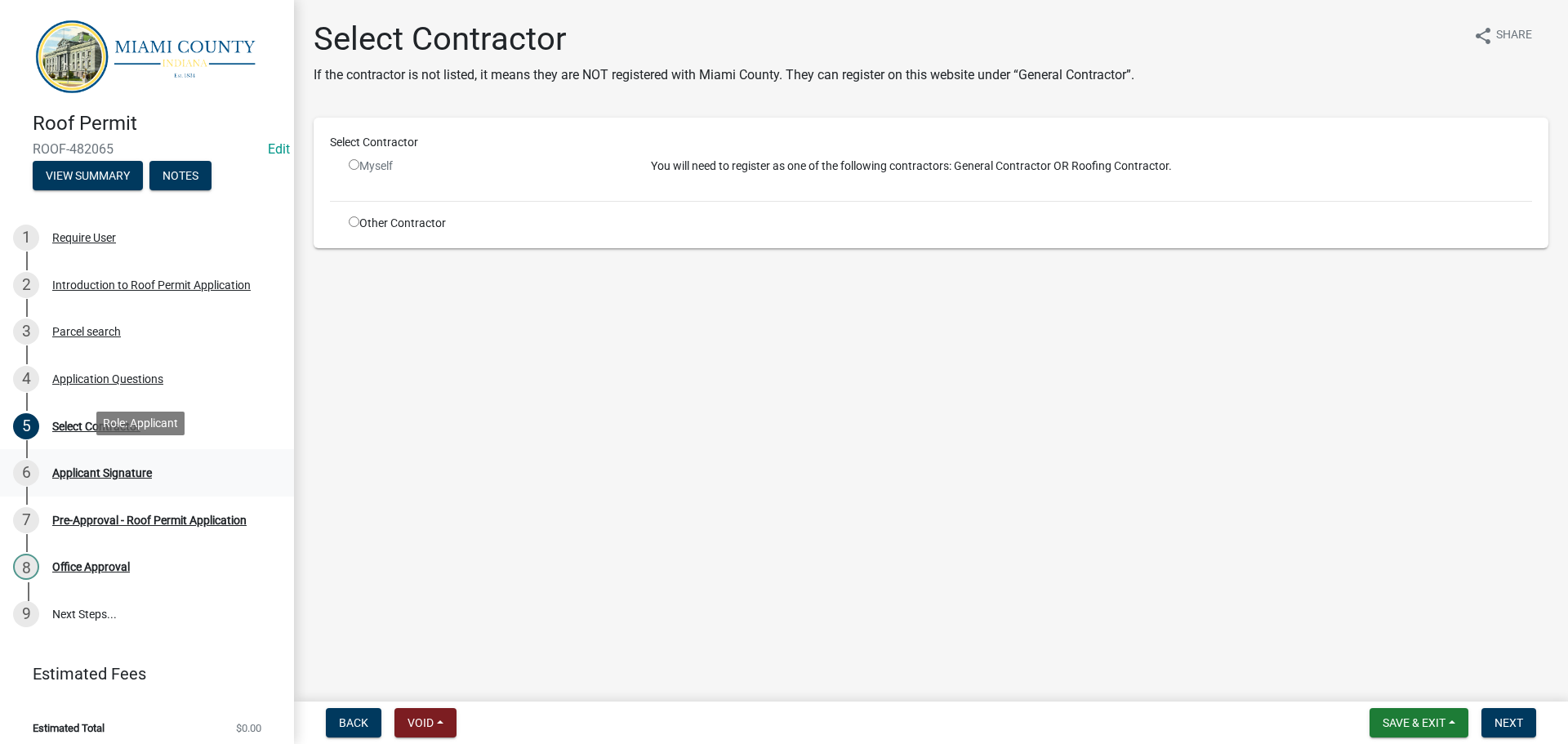
click at [137, 469] on div "Applicant Signature" at bounding box center [102, 473] width 100 height 12
click at [105, 470] on div "Applicant Signature" at bounding box center [102, 473] width 100 height 12
click at [1426, 730] on button "Save & Exit" at bounding box center [1419, 722] width 99 height 30
click at [1409, 691] on button "Save & Exit" at bounding box center [1402, 680] width 130 height 40
